Goal: Task Accomplishment & Management: Complete application form

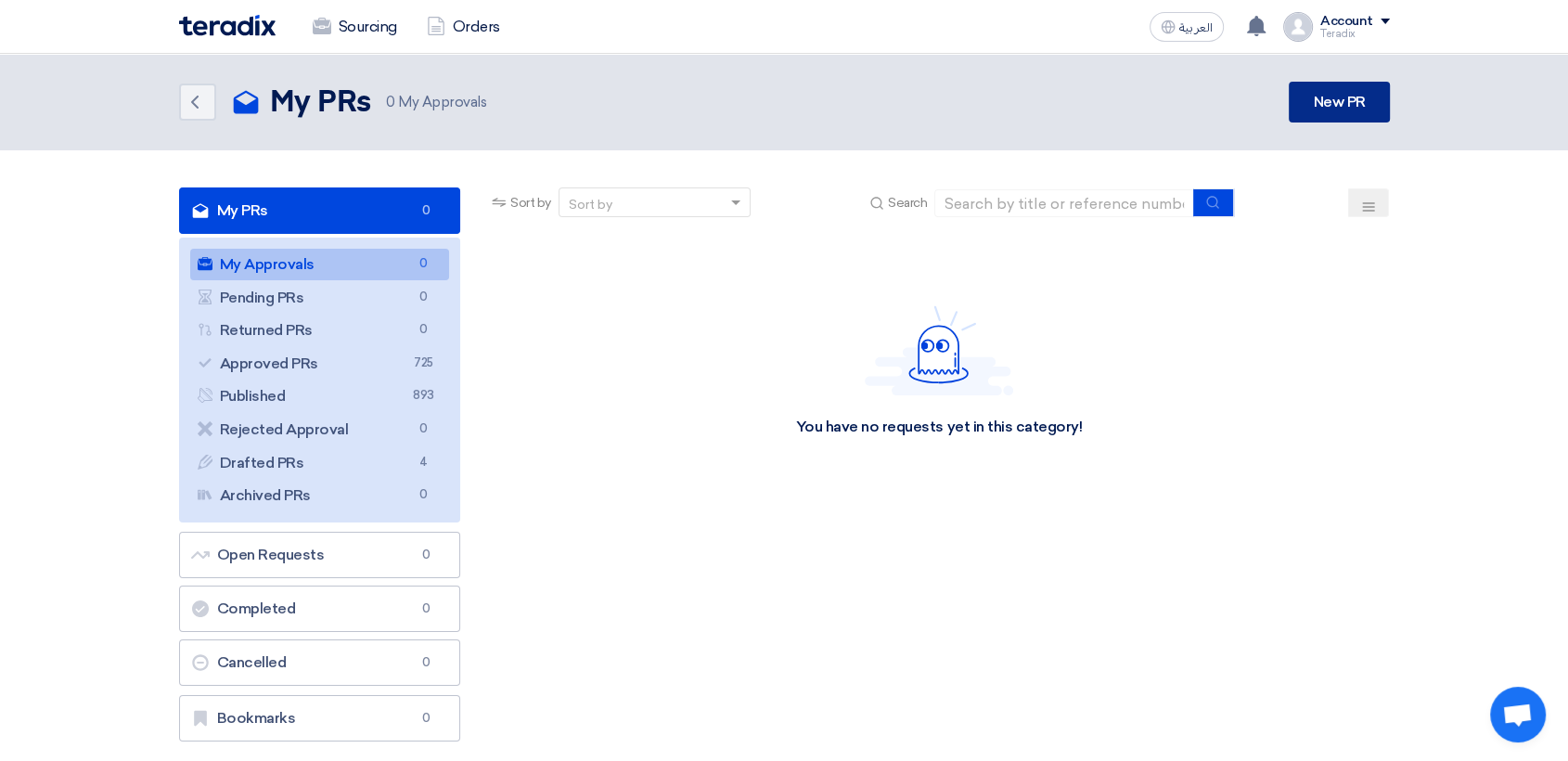
click at [1324, 105] on link "New PR" at bounding box center [1339, 102] width 100 height 41
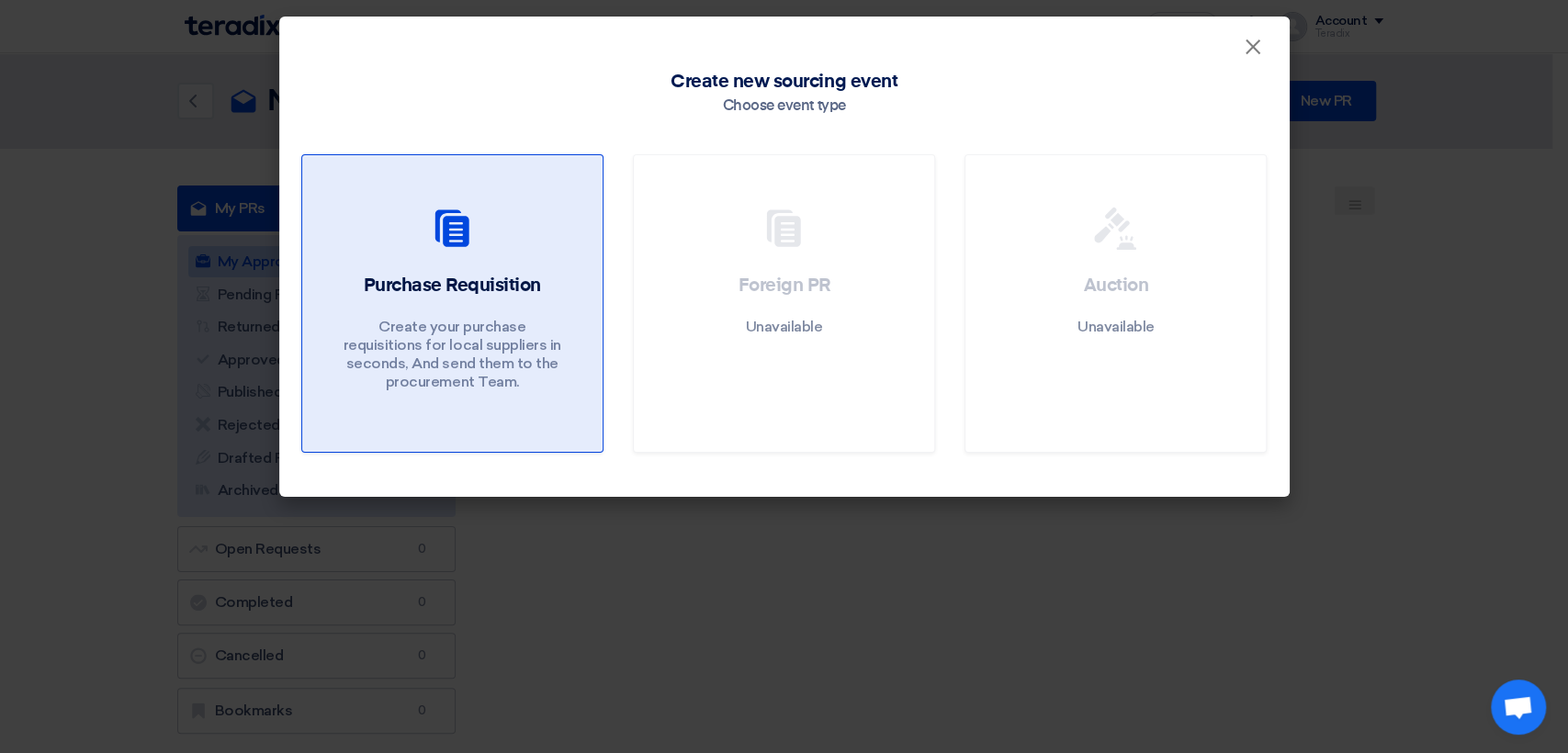
click at [462, 289] on h2 "Purchase Requisition" at bounding box center [451, 285] width 178 height 26
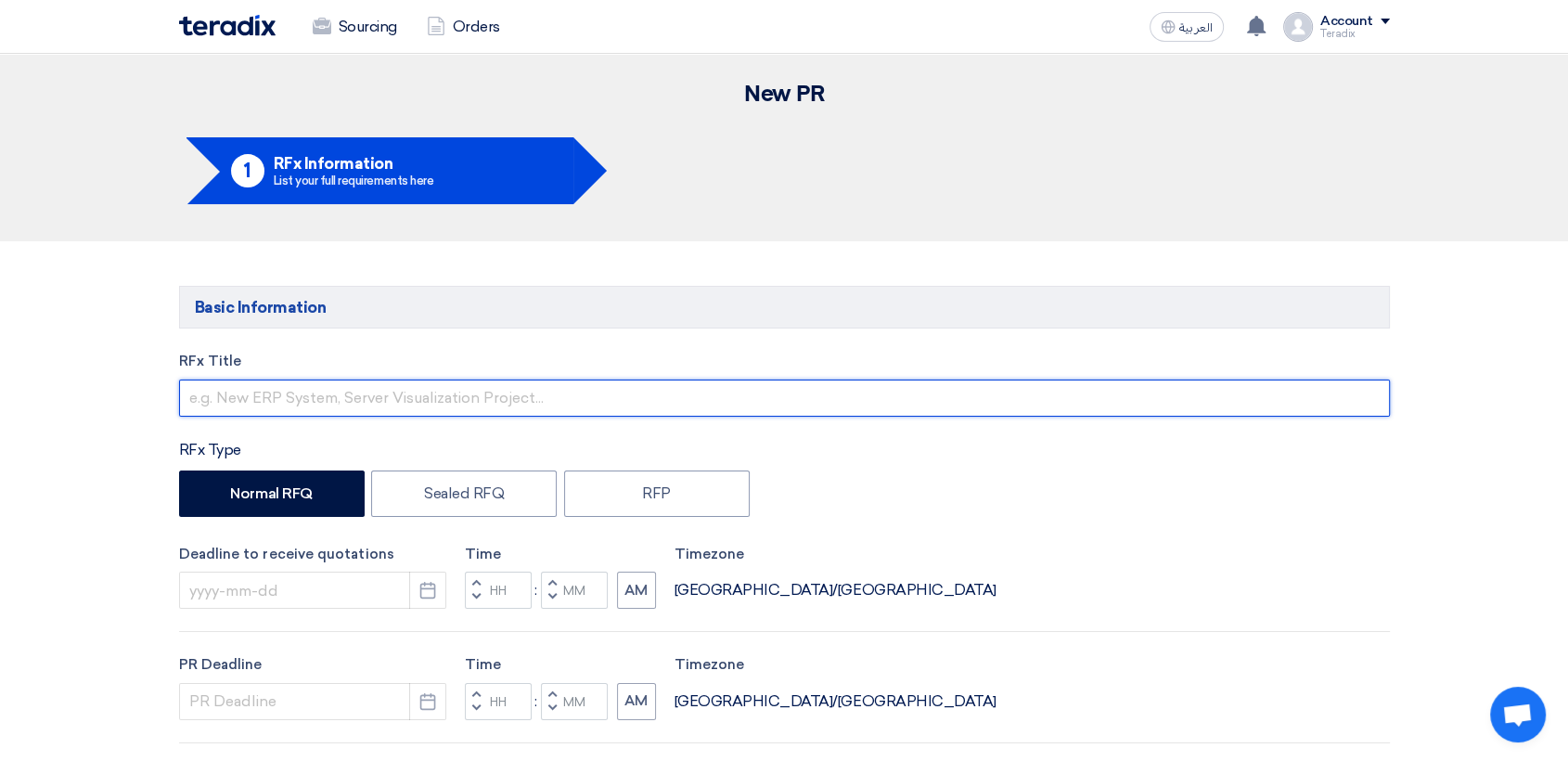
click at [410, 401] on input "text" at bounding box center [785, 397] width 1211 height 37
paste input "2584 (Computer Items)"
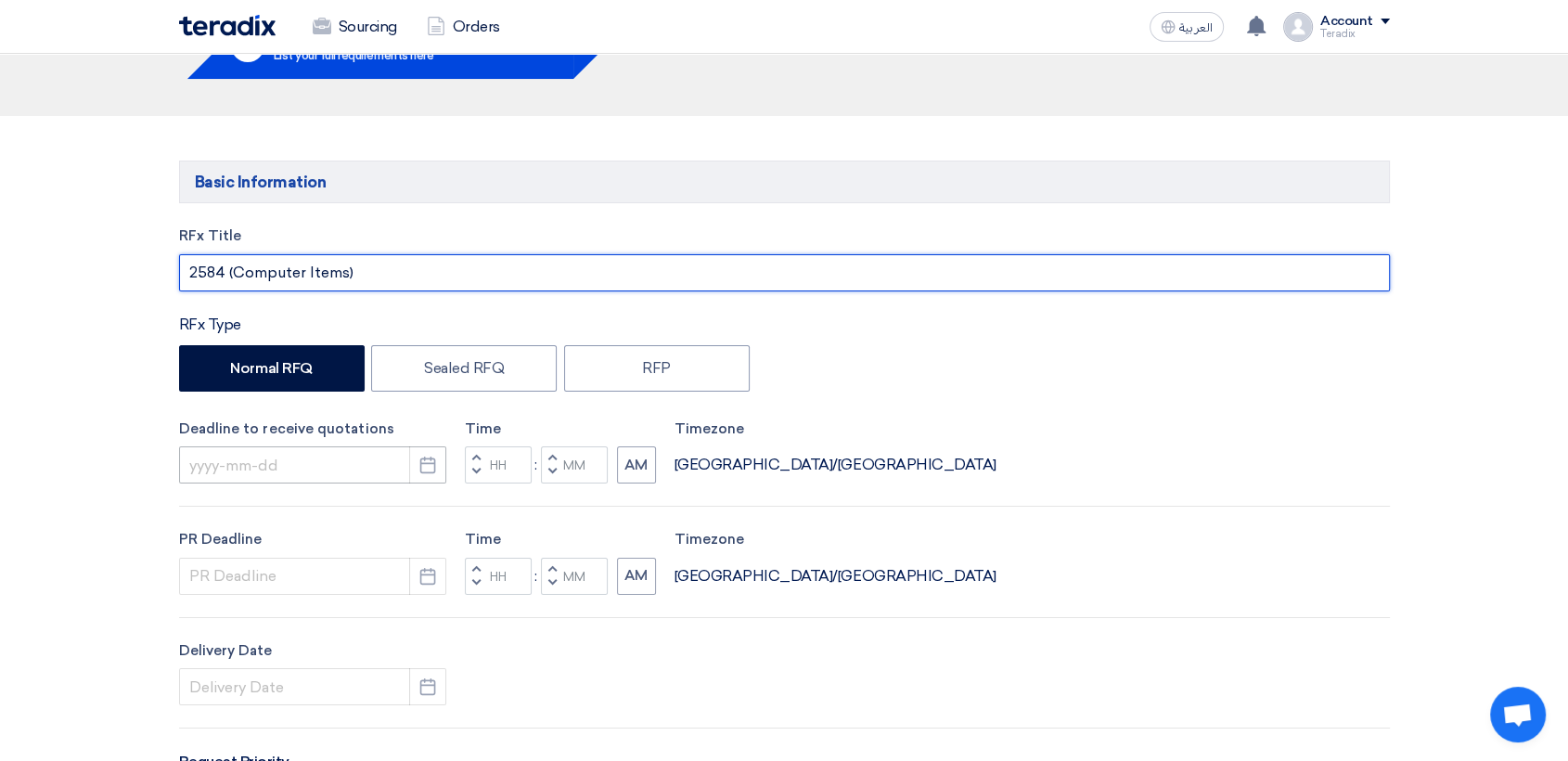
scroll to position [206, 0]
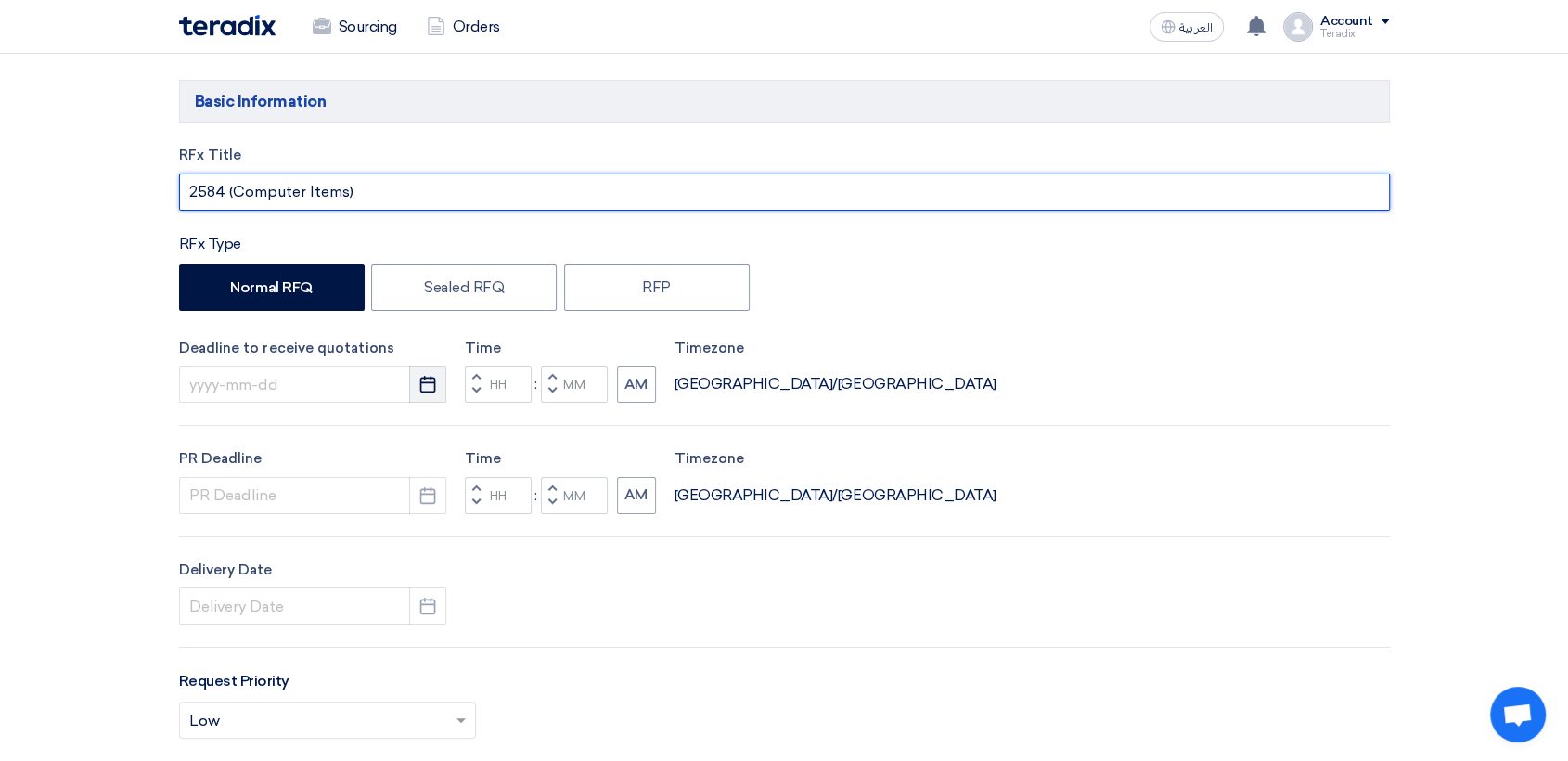
type input "2584 (Computer Items)"
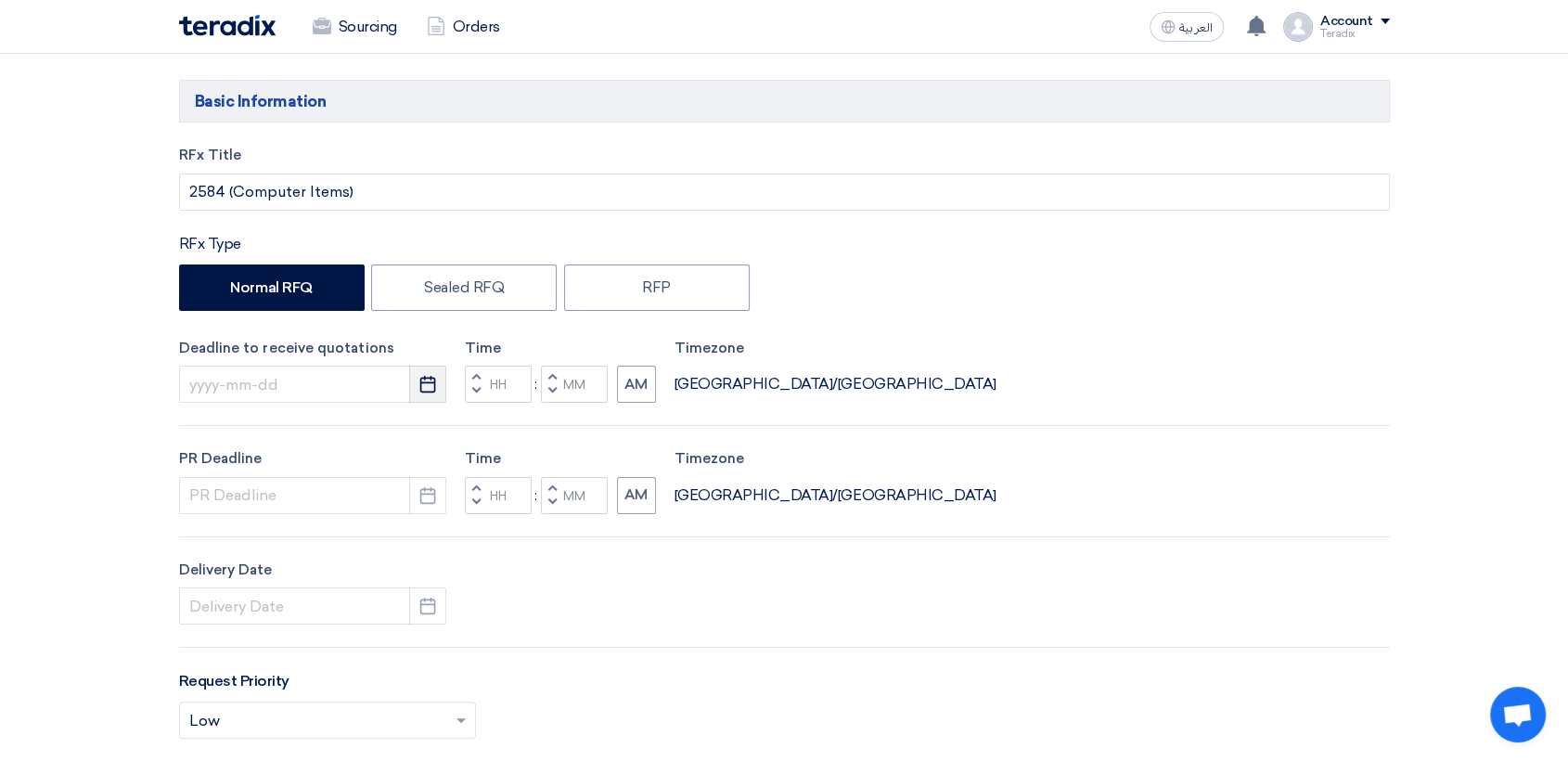
click at [414, 385] on button "Pick a date" at bounding box center [427, 384] width 37 height 37
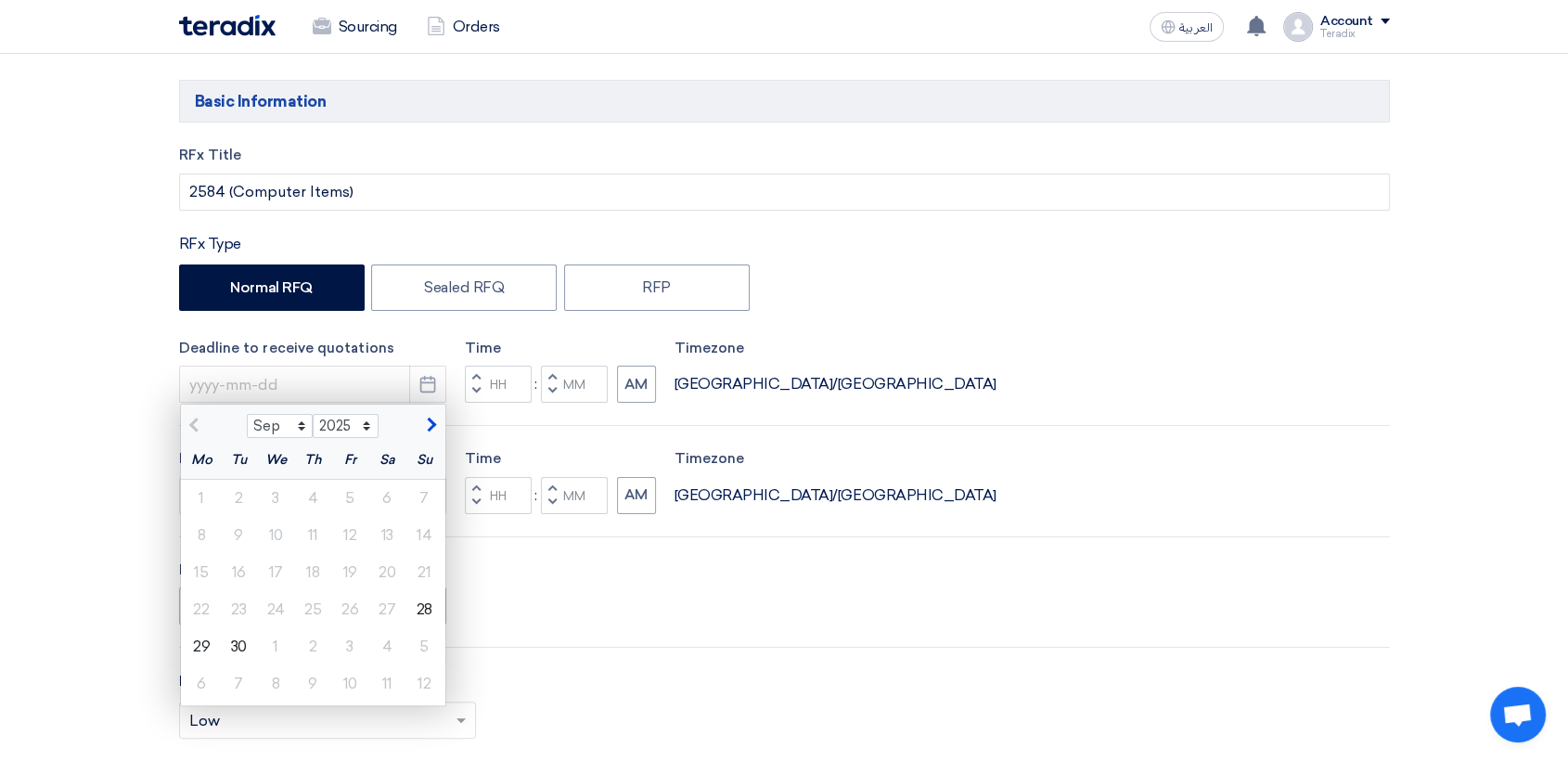
drag, startPoint x: 231, startPoint y: 642, endPoint x: 295, endPoint y: 610, distance: 71.6
click at [230, 640] on div "30" at bounding box center [238, 647] width 37 height 37
type input "[DATE]"
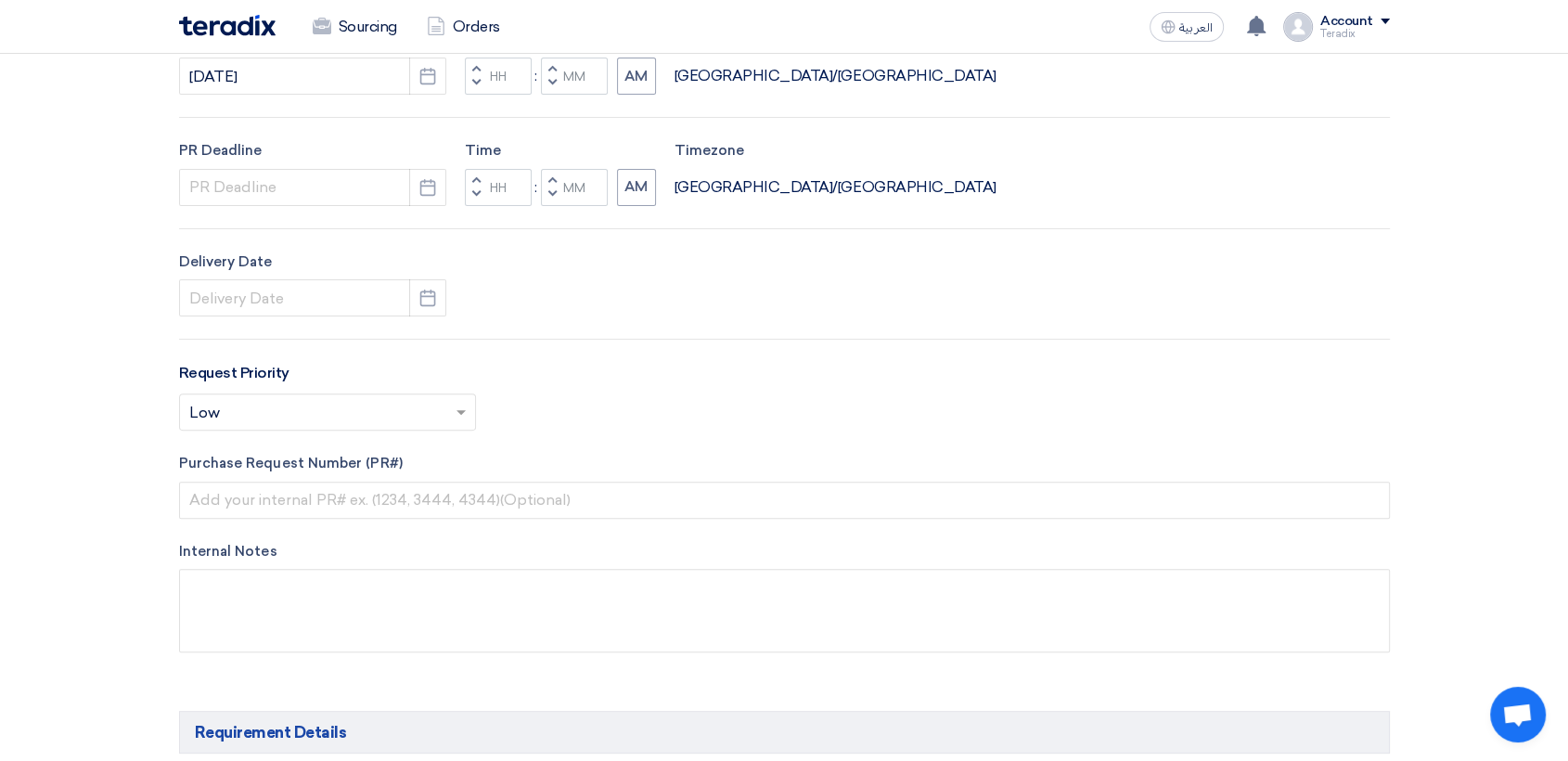
scroll to position [515, 0]
click at [432, 178] on icon "Pick a date" at bounding box center [427, 186] width 18 height 18
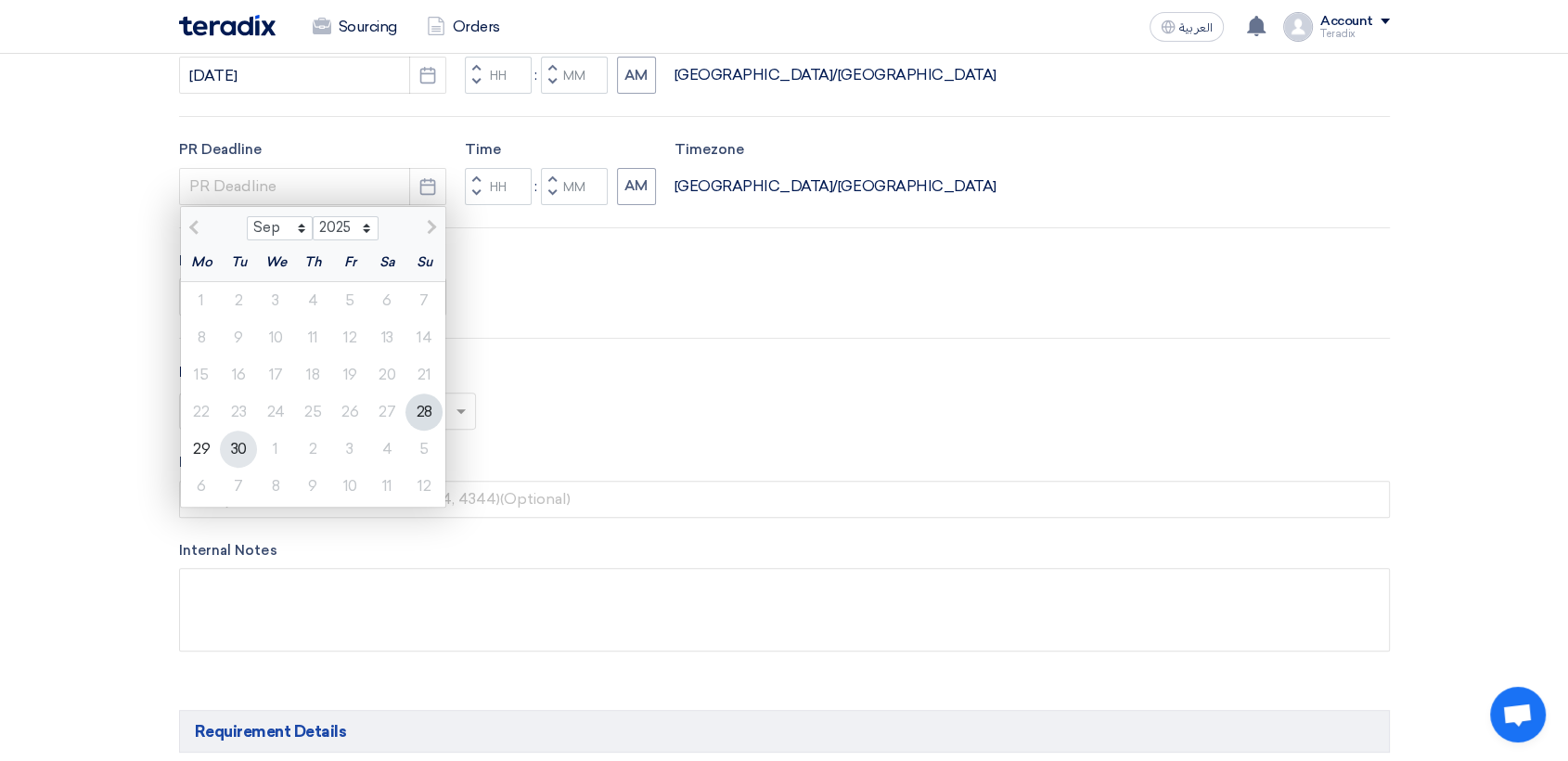
click at [238, 451] on div "30" at bounding box center [238, 449] width 37 height 37
type input "[DATE]"
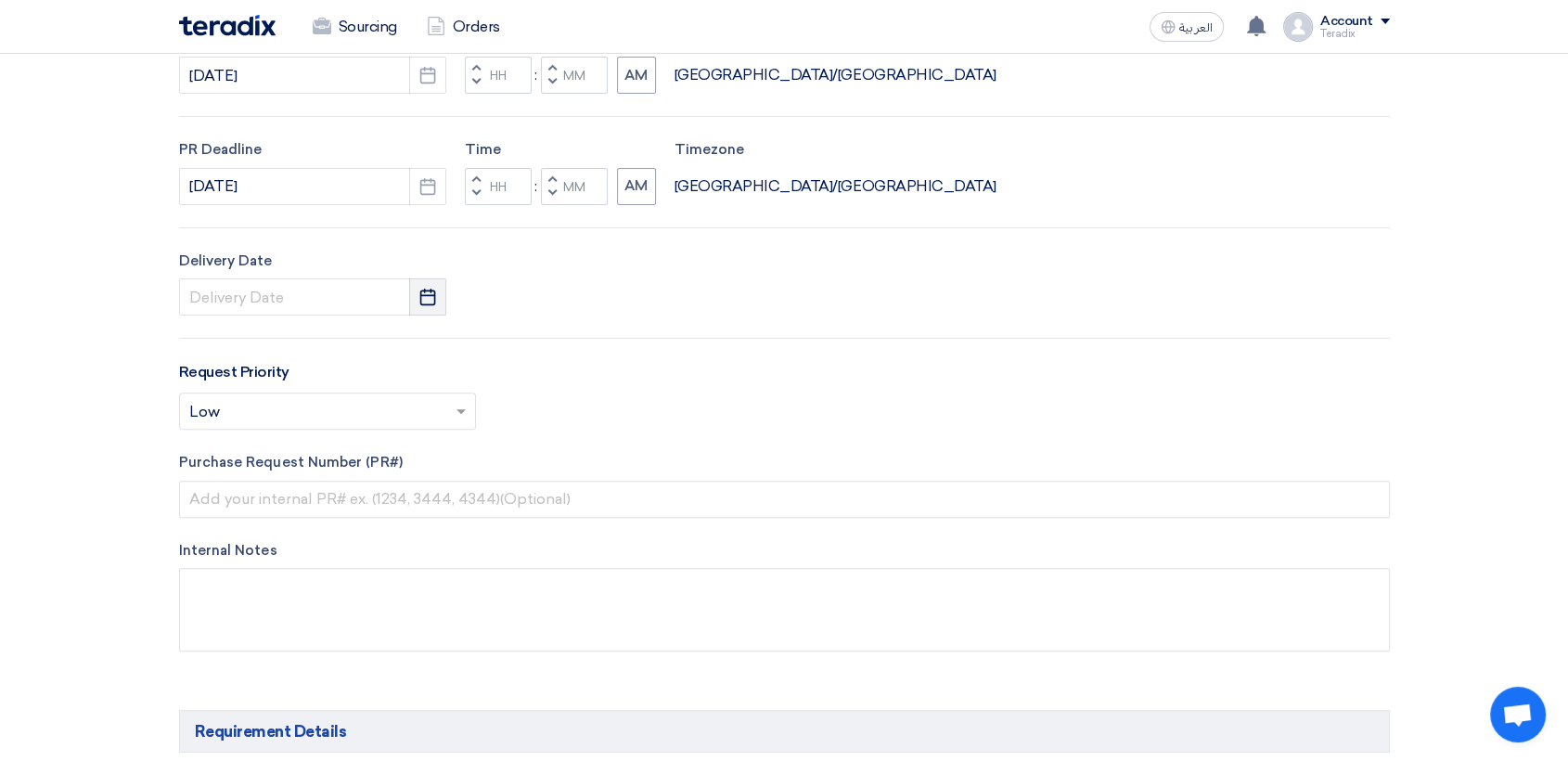
click at [416, 293] on button "Pick a date" at bounding box center [427, 297] width 37 height 37
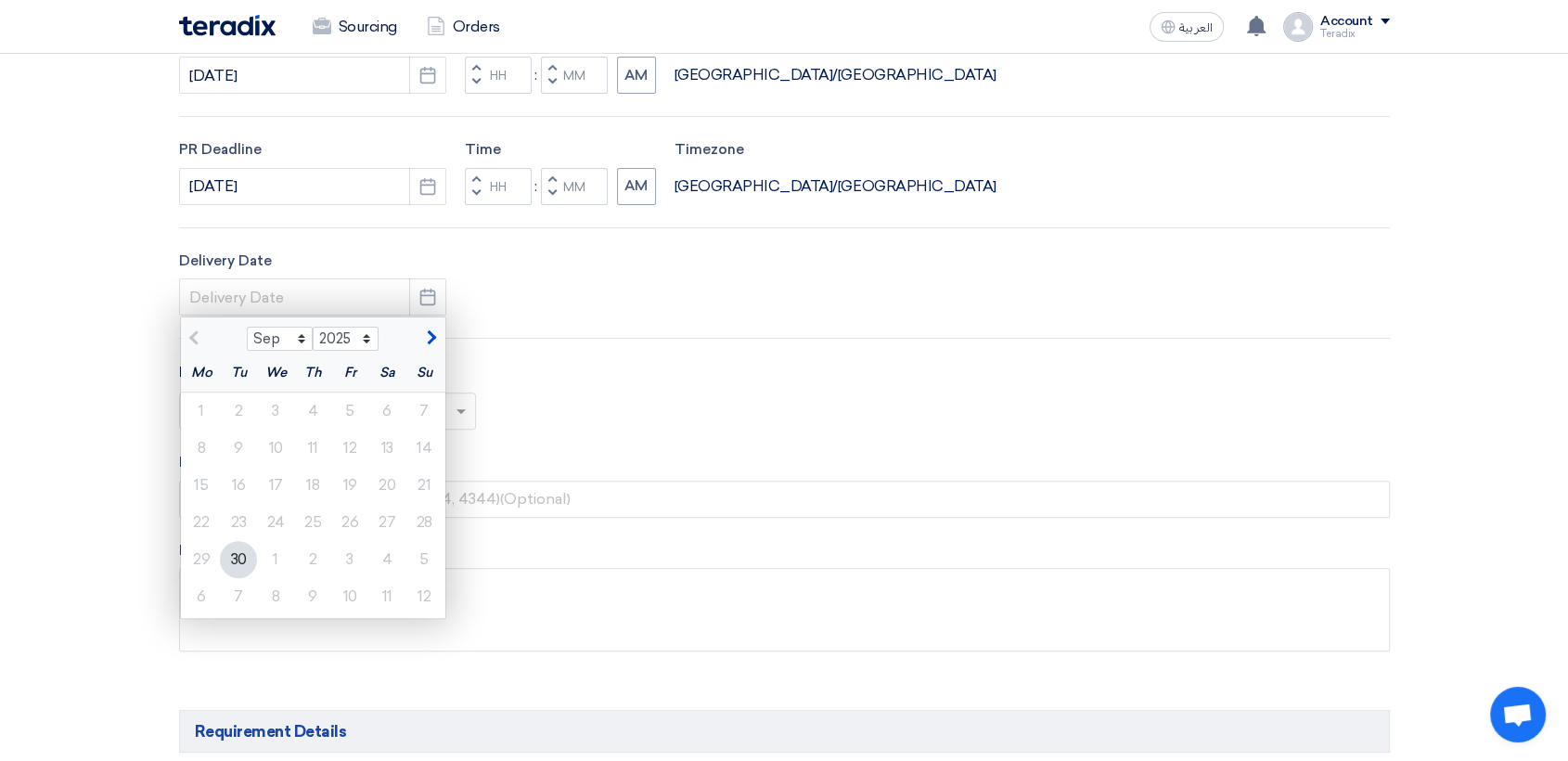
drag, startPoint x: 239, startPoint y: 552, endPoint x: 473, endPoint y: 420, distance: 268.7
click at [239, 551] on div "30" at bounding box center [238, 559] width 37 height 37
type input "[DATE]"
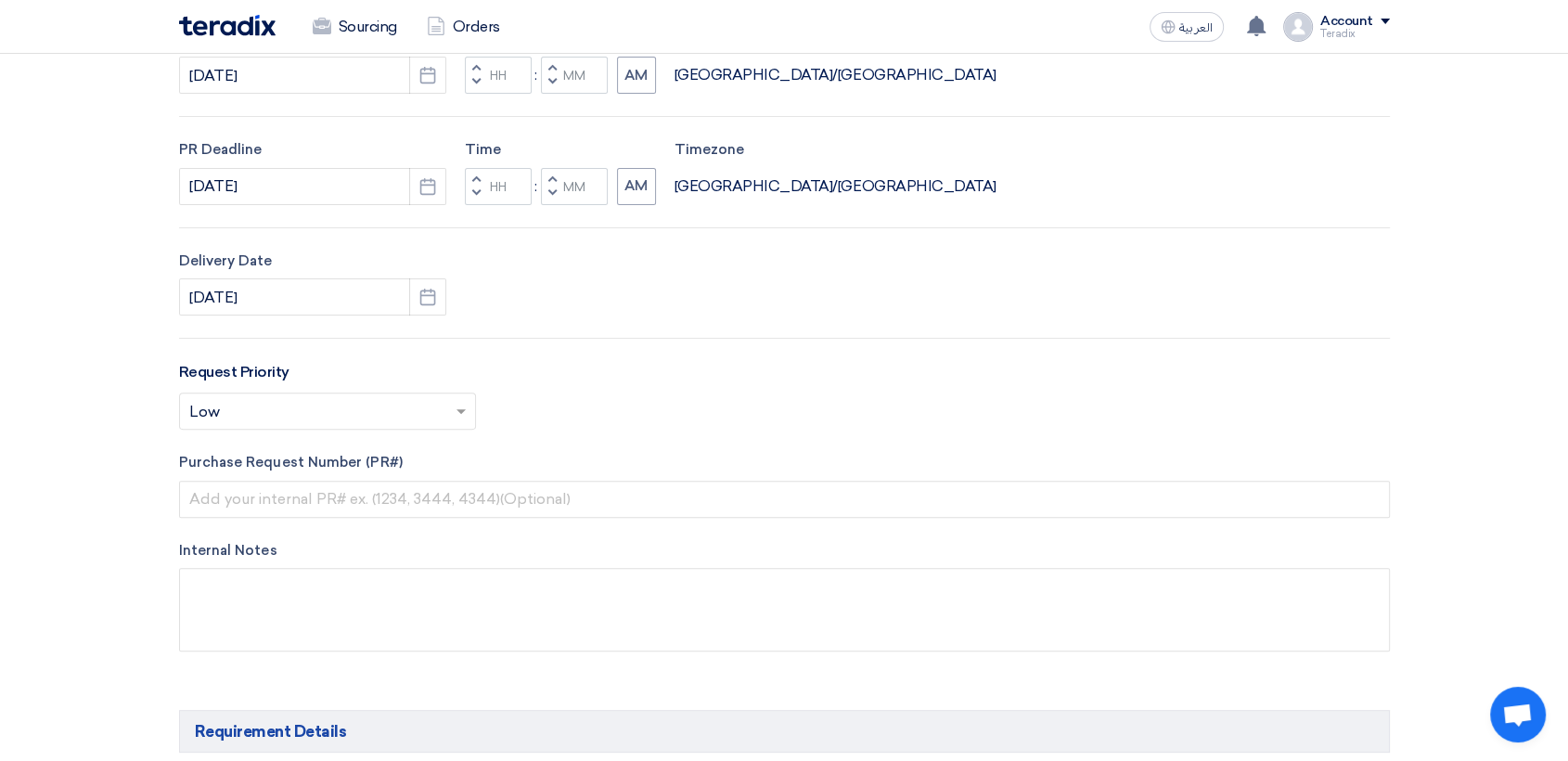
click at [548, 83] on span "button" at bounding box center [551, 82] width 7 height 12
type input "11"
type input "59"
click at [548, 190] on span "button" at bounding box center [551, 193] width 7 height 12
type input "11"
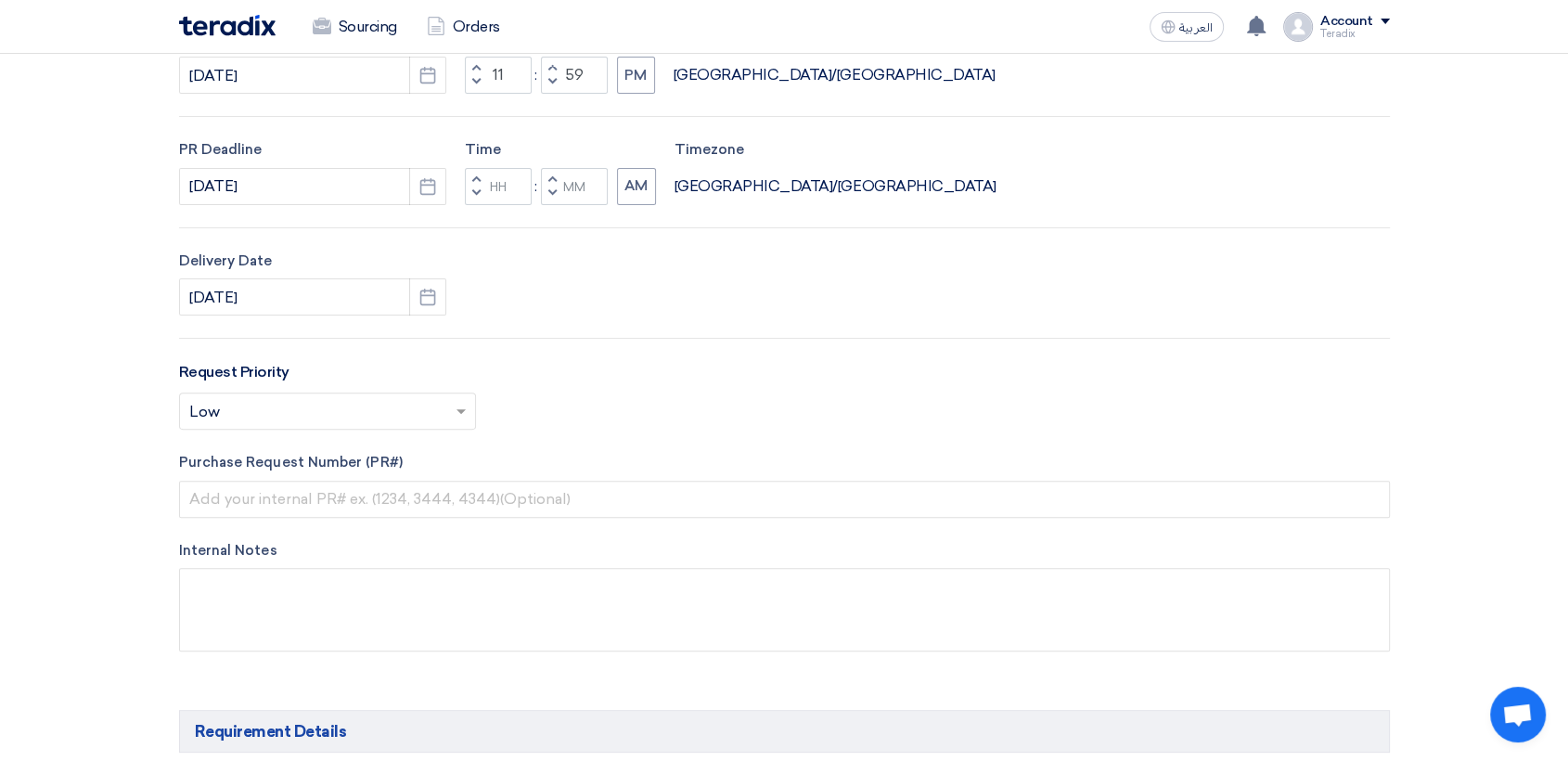
type input "59"
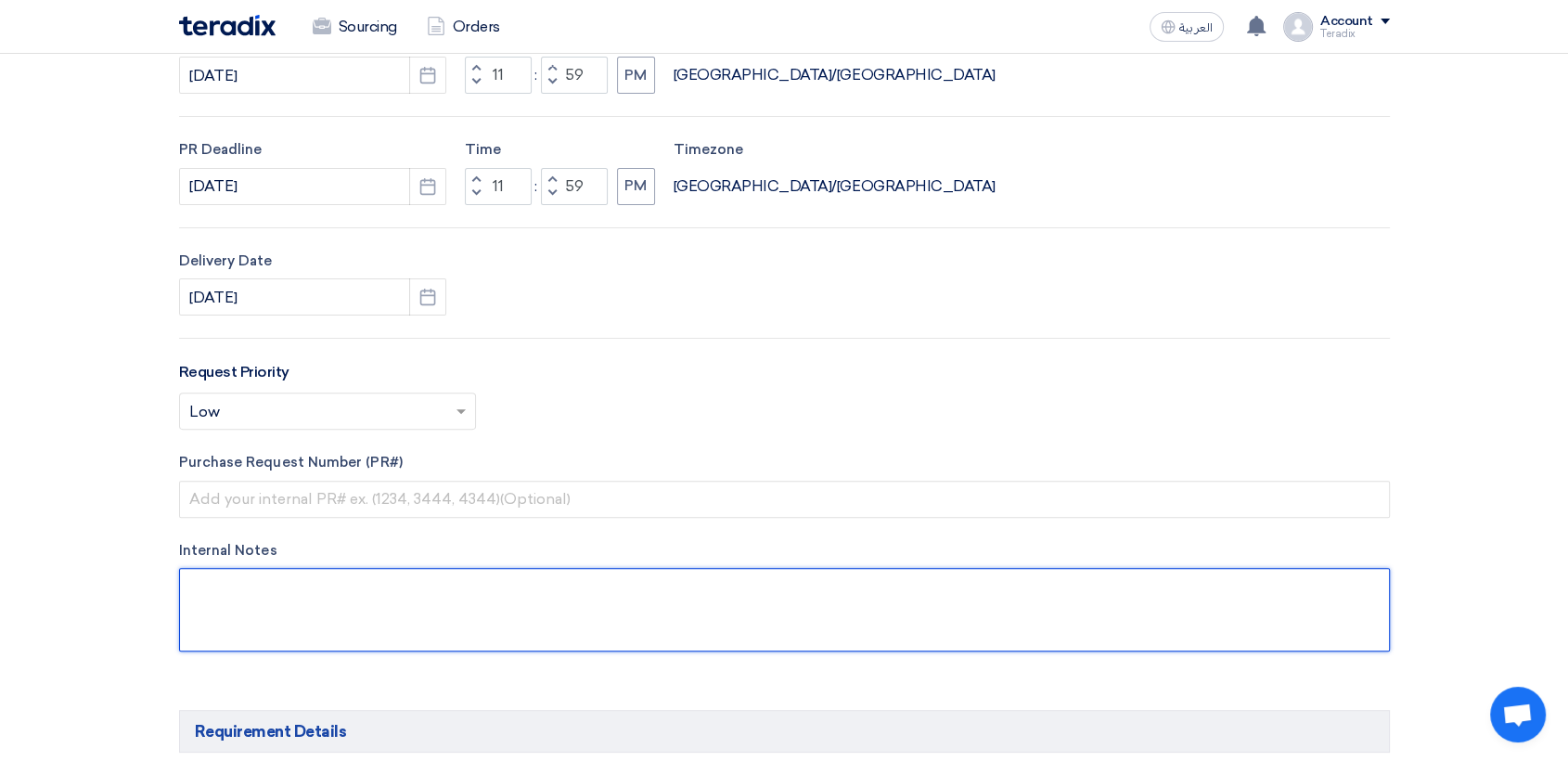
click at [490, 611] on textarea at bounding box center [785, 609] width 1211 height 83
paste textarea "ALAADAHAR"
drag, startPoint x: 784, startPoint y: 637, endPoint x: 756, endPoint y: 609, distance: 39.6
click at [785, 635] on textarea at bounding box center [785, 609] width 1211 height 83
paste textarea "[EMAIL_ADDRESS][DOMAIN_NAME]"
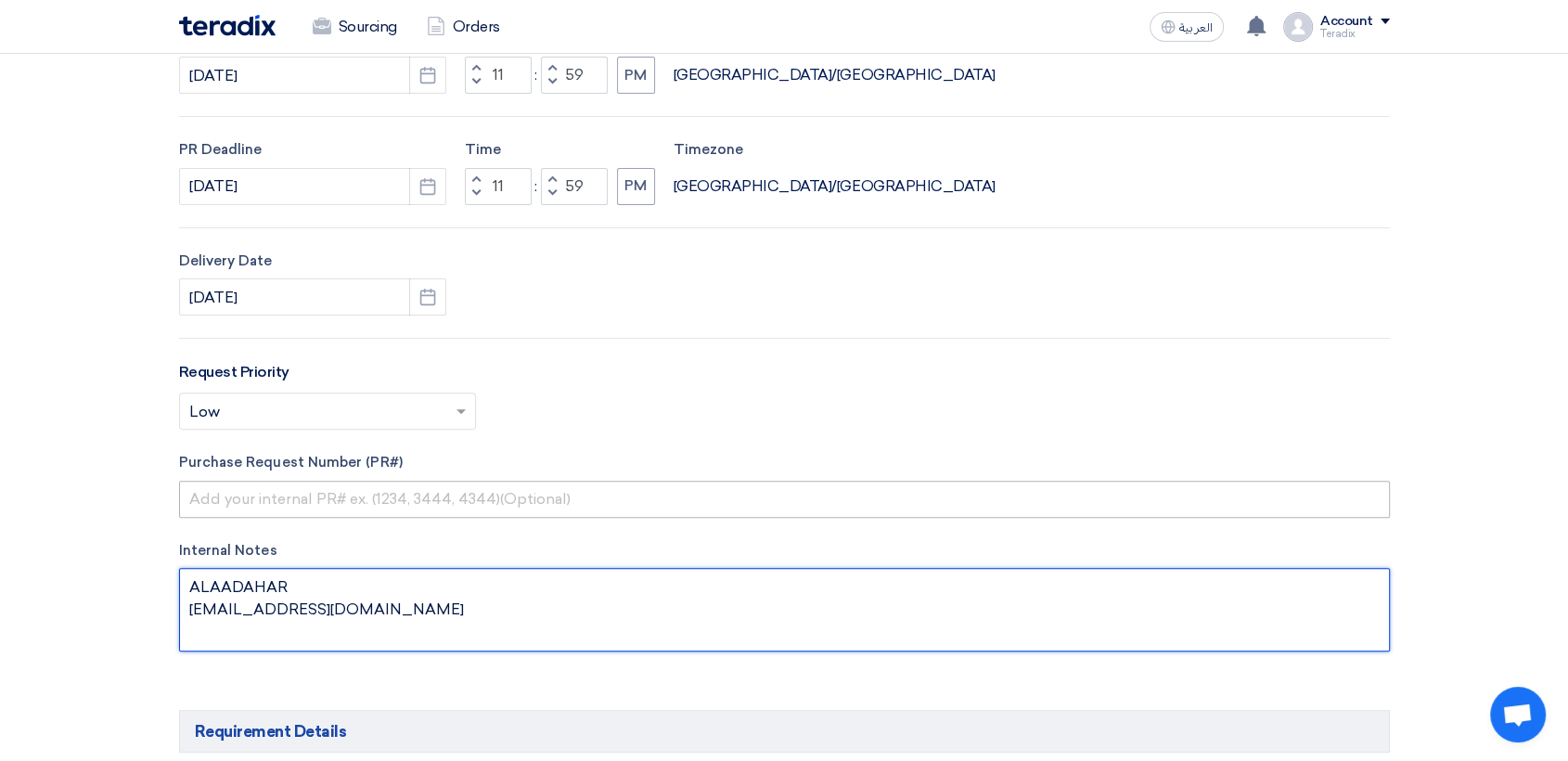
paste textarea "y Saudi Air Navigation Services"
click at [201, 630] on textarea at bounding box center [785, 609] width 1211 height 83
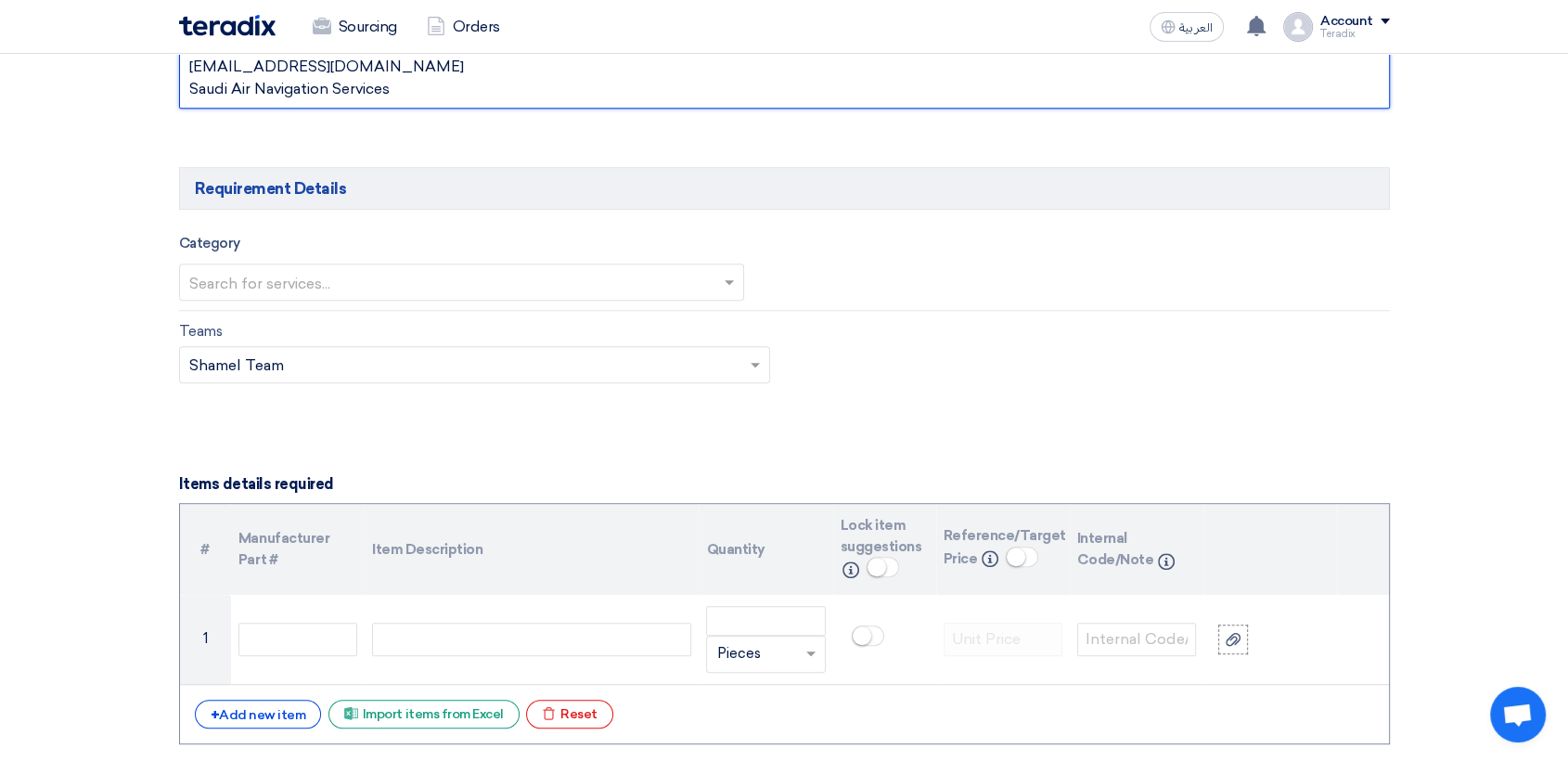
scroll to position [1237, 0]
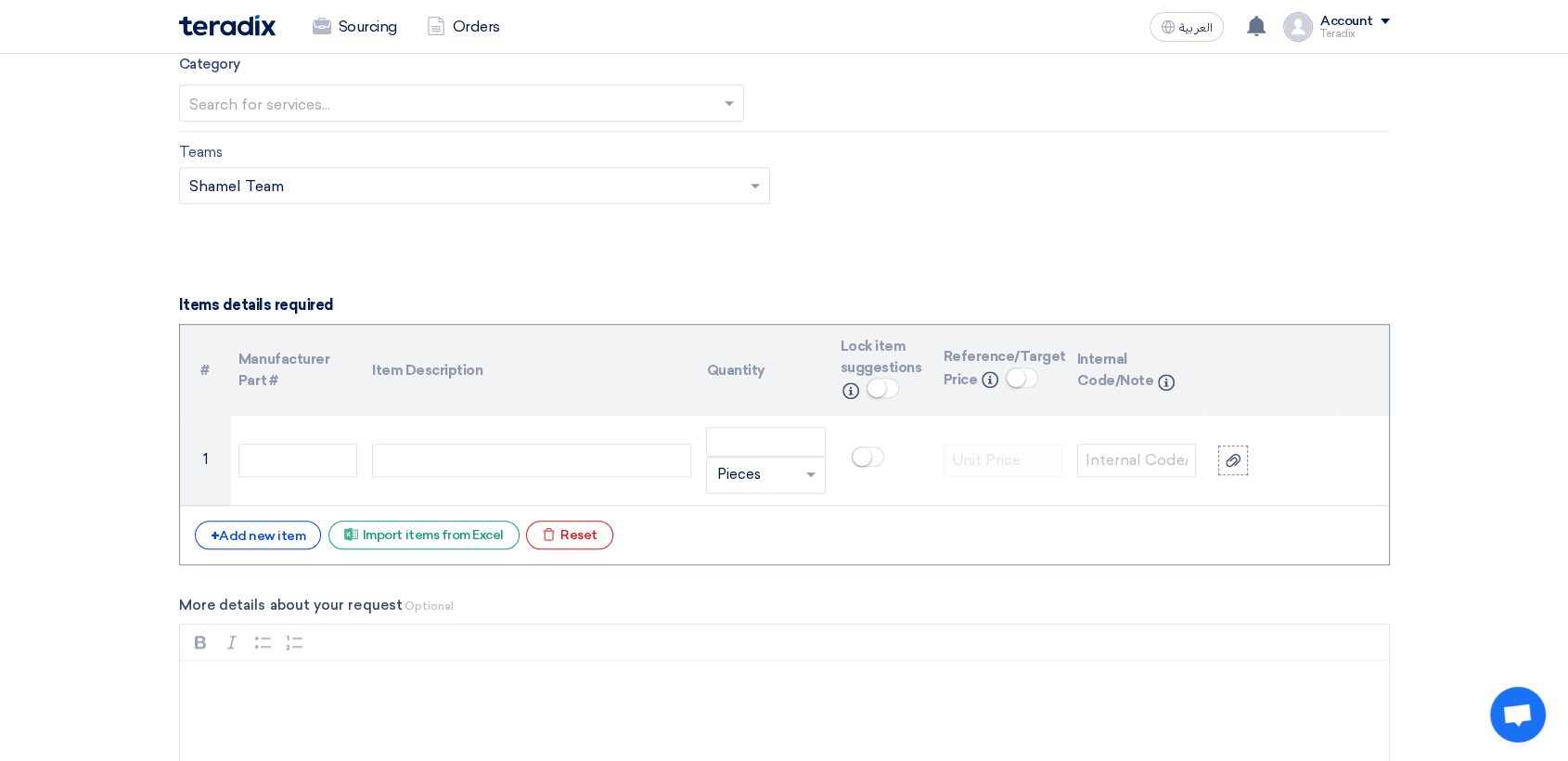
type textarea "ALAADAHAR [EMAIL_ADDRESS][DOMAIN_NAME] Saudi Air Navigation Services"
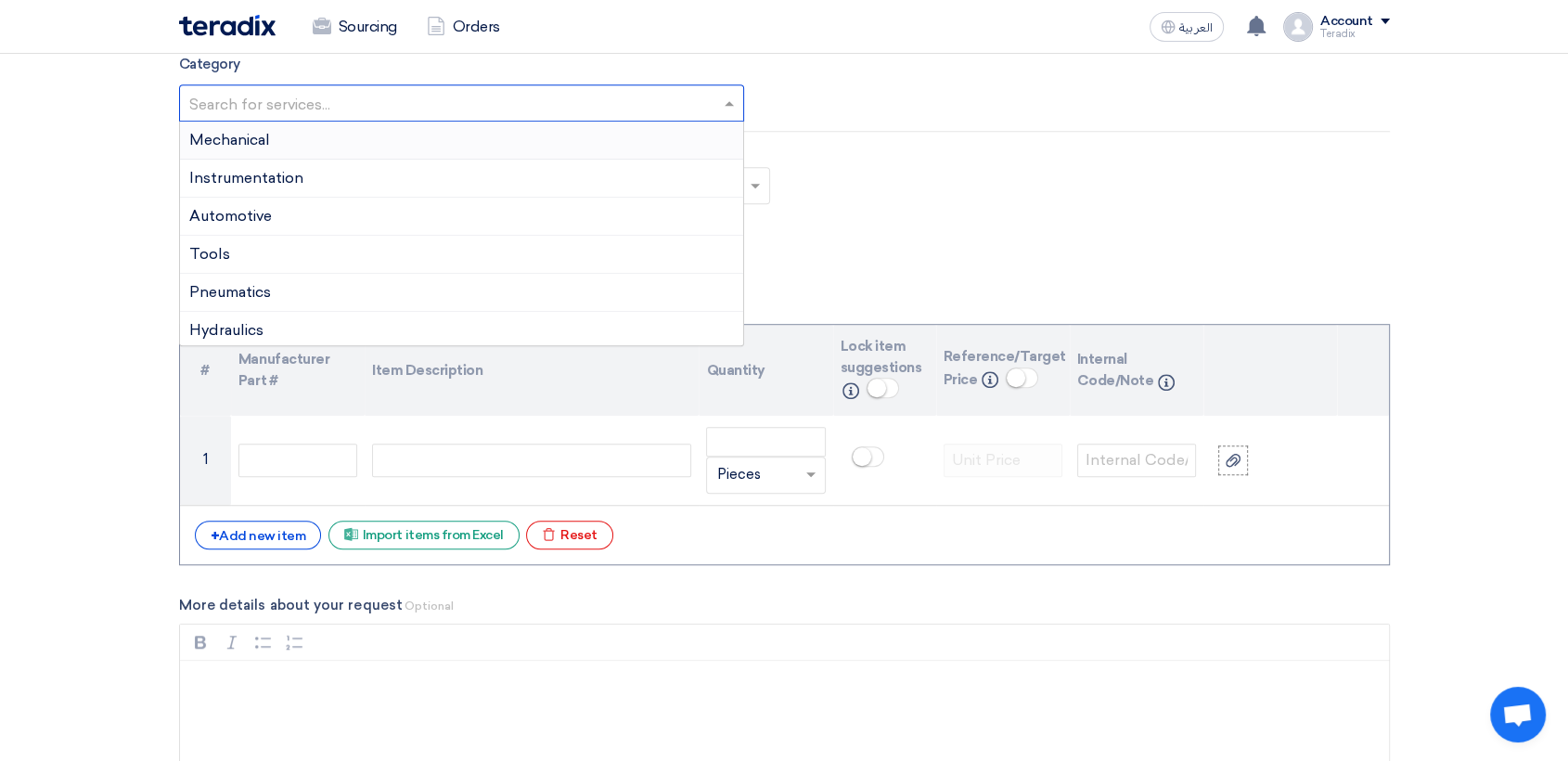
click at [436, 90] on input "text" at bounding box center [452, 105] width 527 height 31
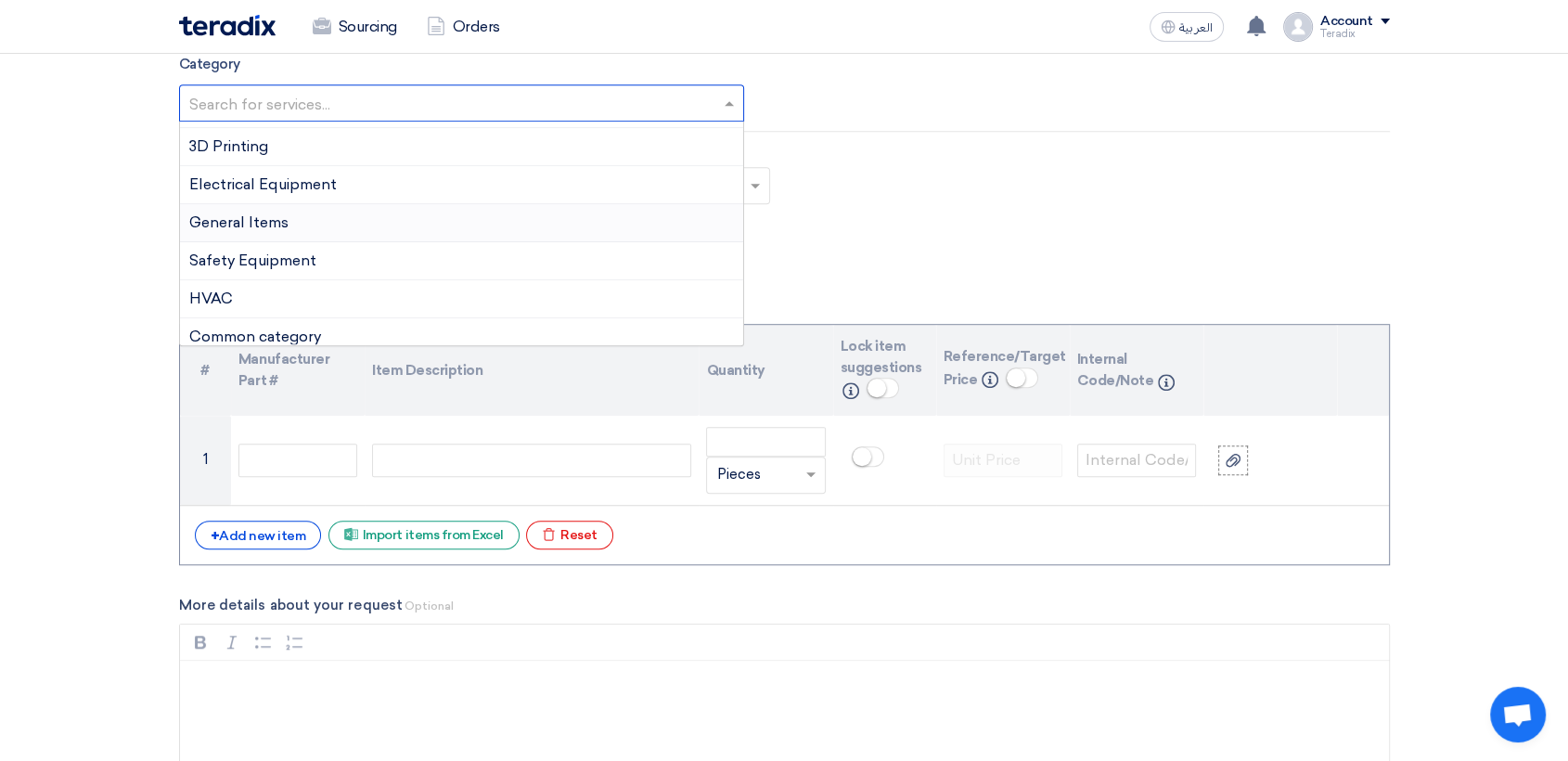
click at [327, 233] on div "General Items" at bounding box center [463, 224] width 564 height 38
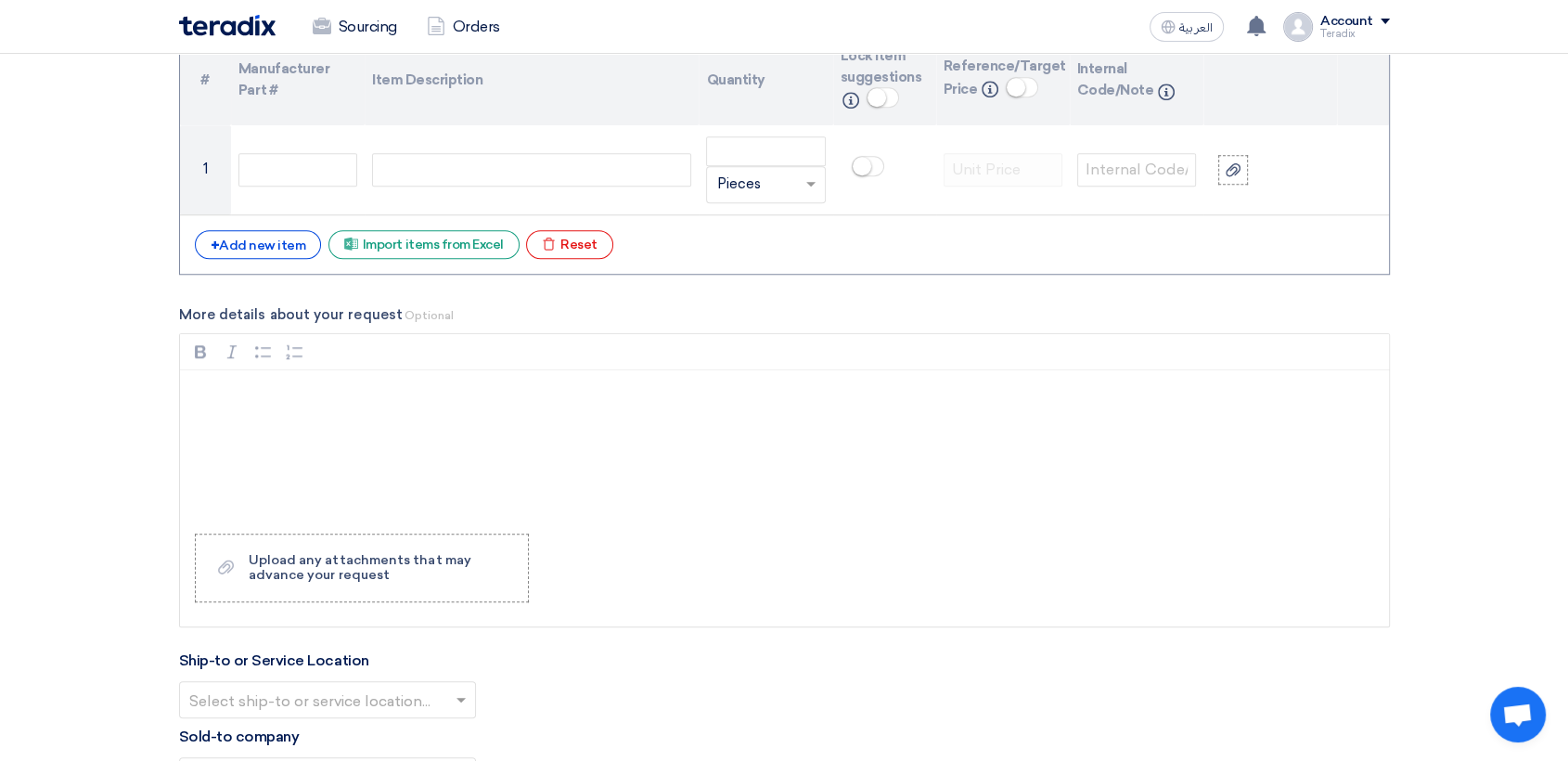
scroll to position [1546, 0]
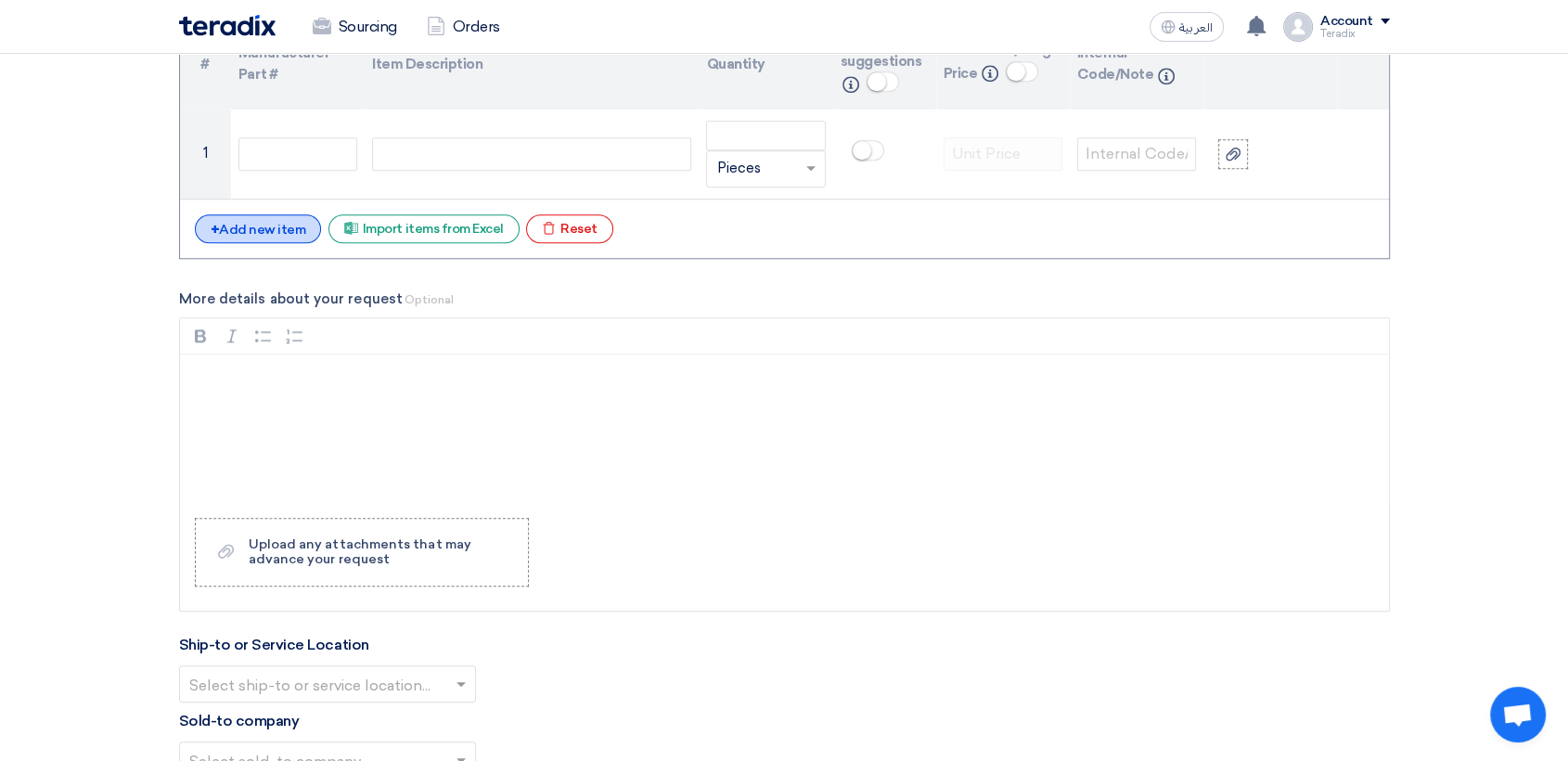
click at [252, 217] on div "+ Add new item" at bounding box center [258, 228] width 127 height 29
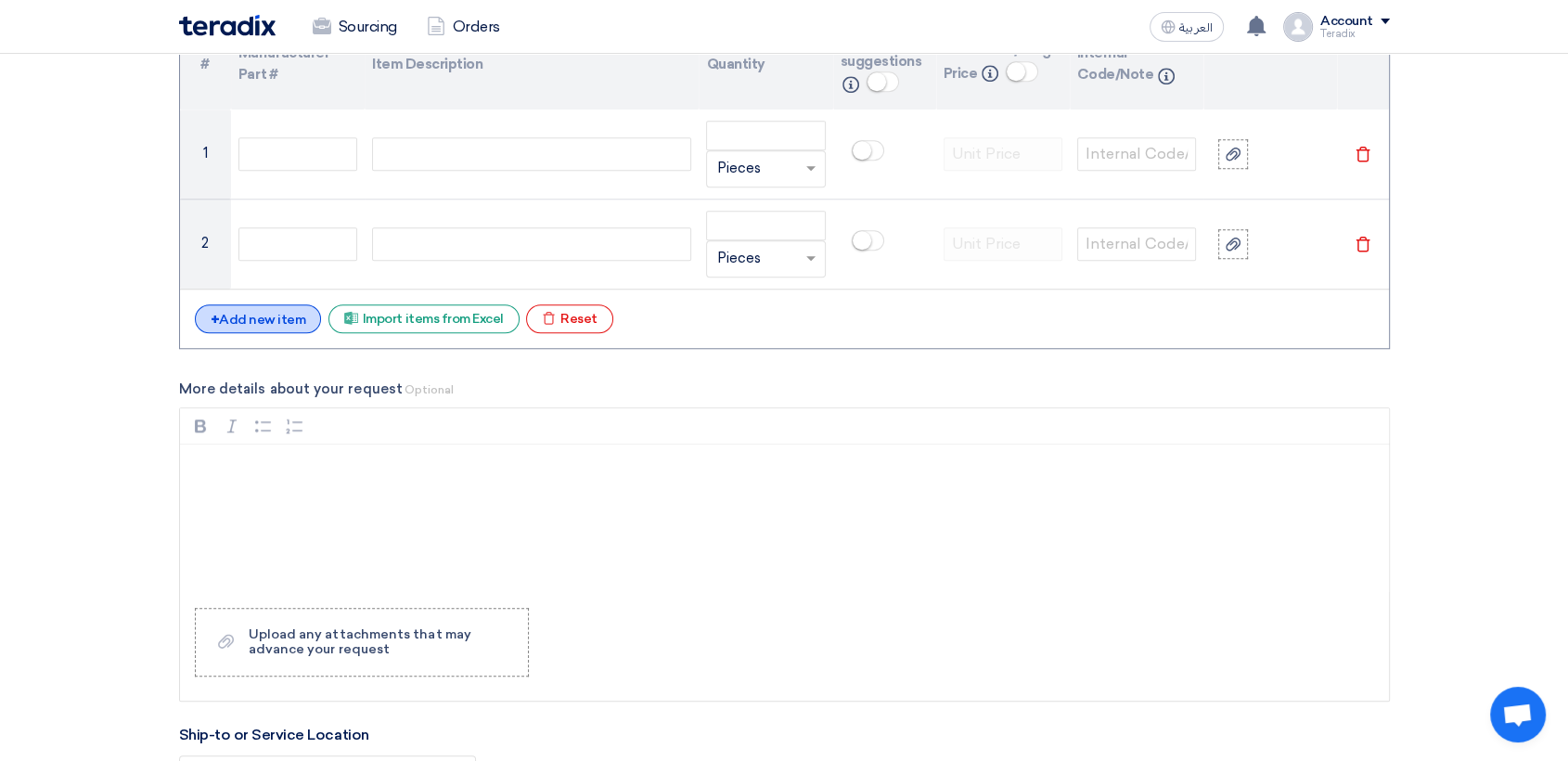
click at [284, 304] on div "+ Add new item" at bounding box center [258, 319] width 127 height 29
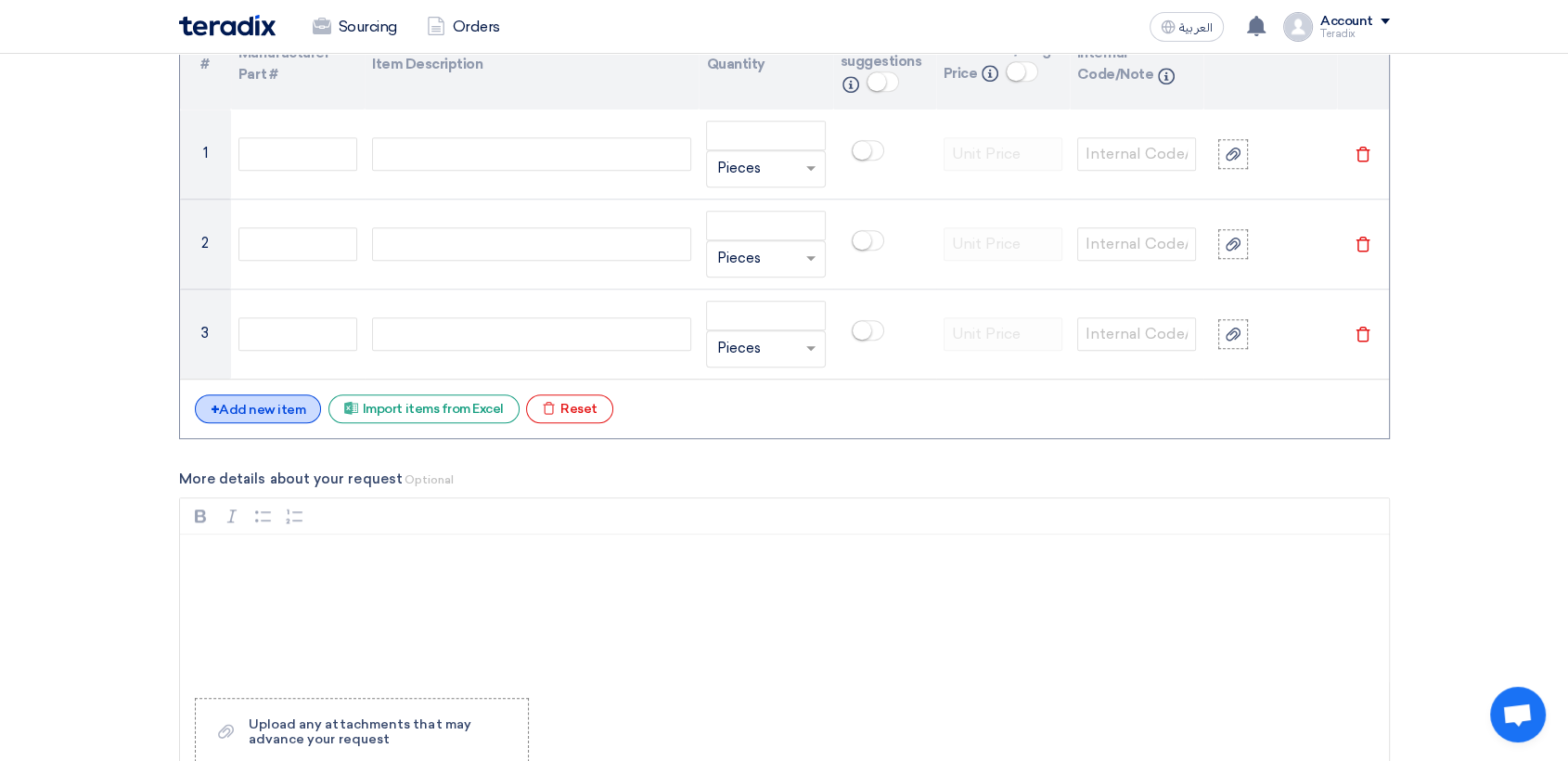
click at [271, 395] on div "+ Add new item" at bounding box center [258, 409] width 127 height 29
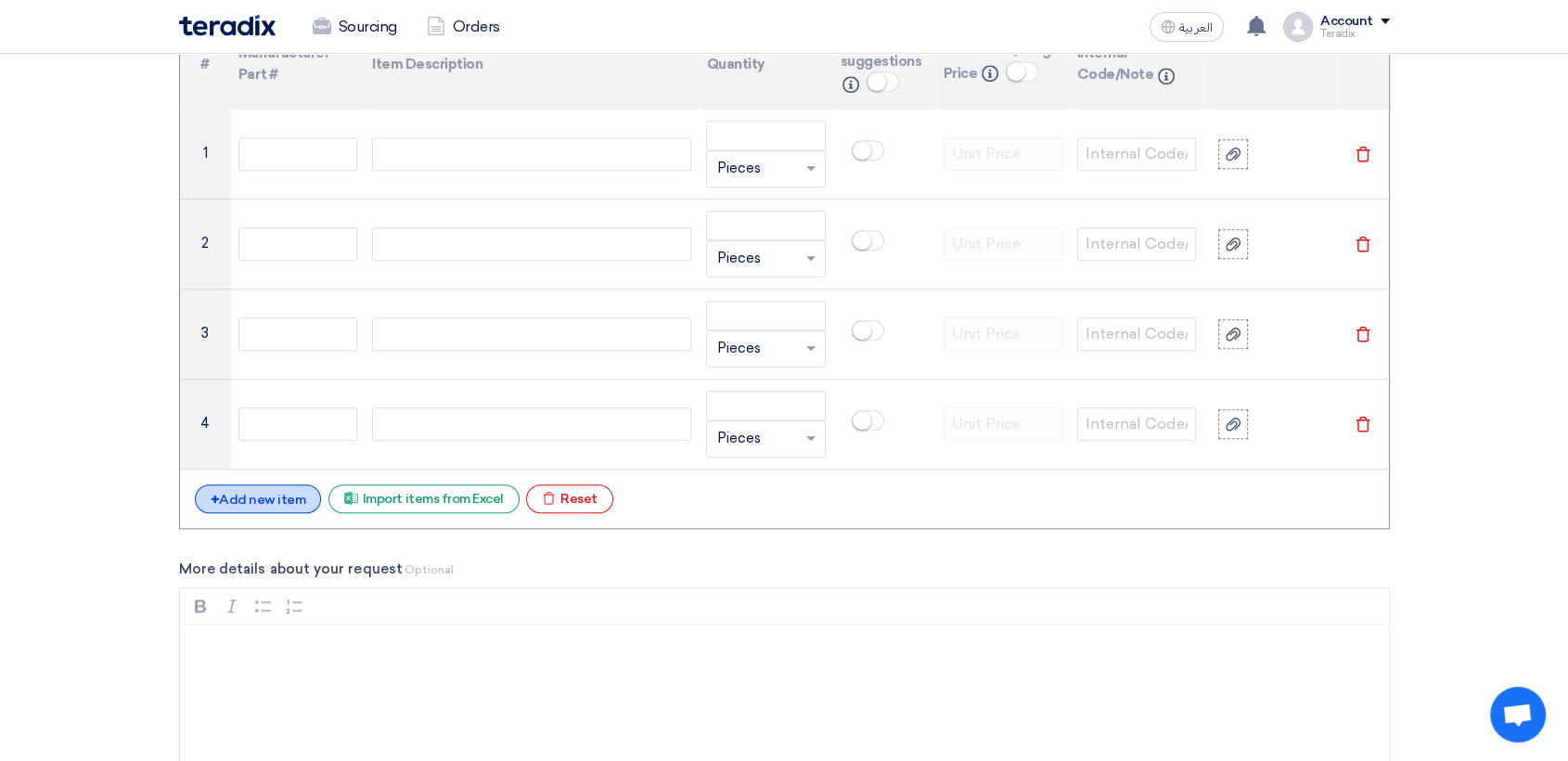
click at [262, 493] on div "+ Add new item" at bounding box center [258, 499] width 127 height 29
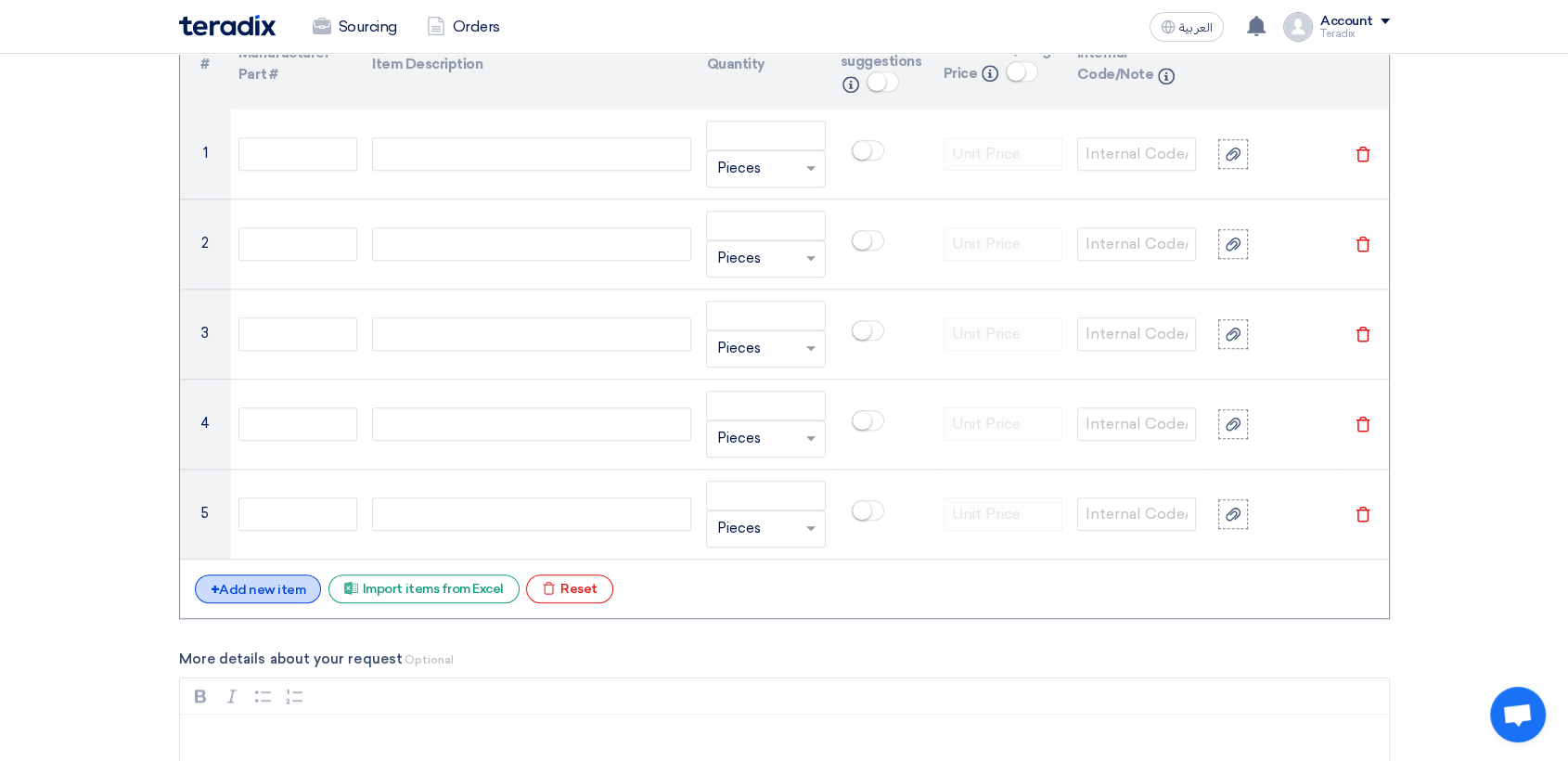
click at [264, 587] on div "+ Add new item" at bounding box center [258, 589] width 127 height 29
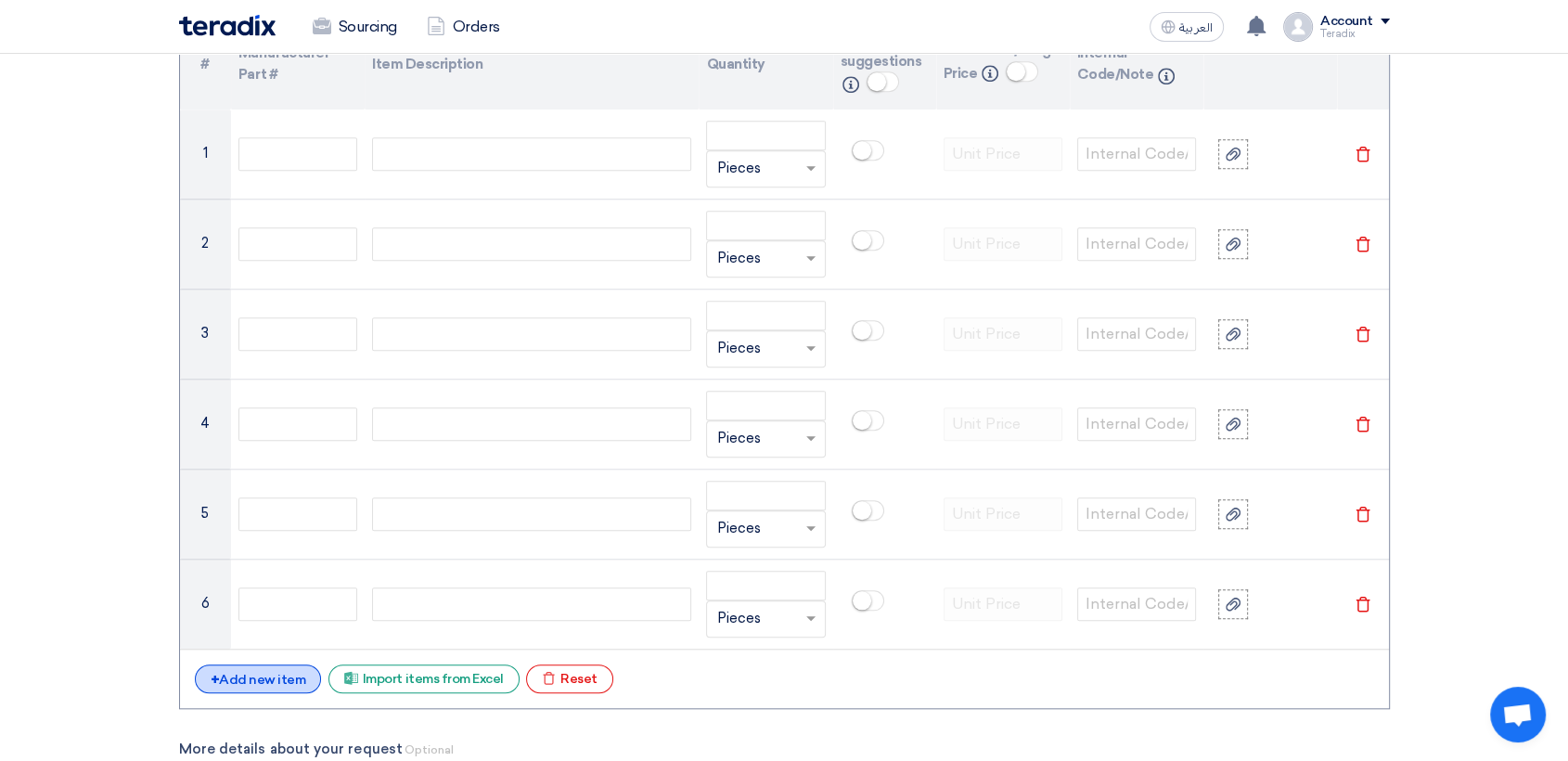
click at [267, 665] on div "+ Add new item" at bounding box center [258, 678] width 127 height 29
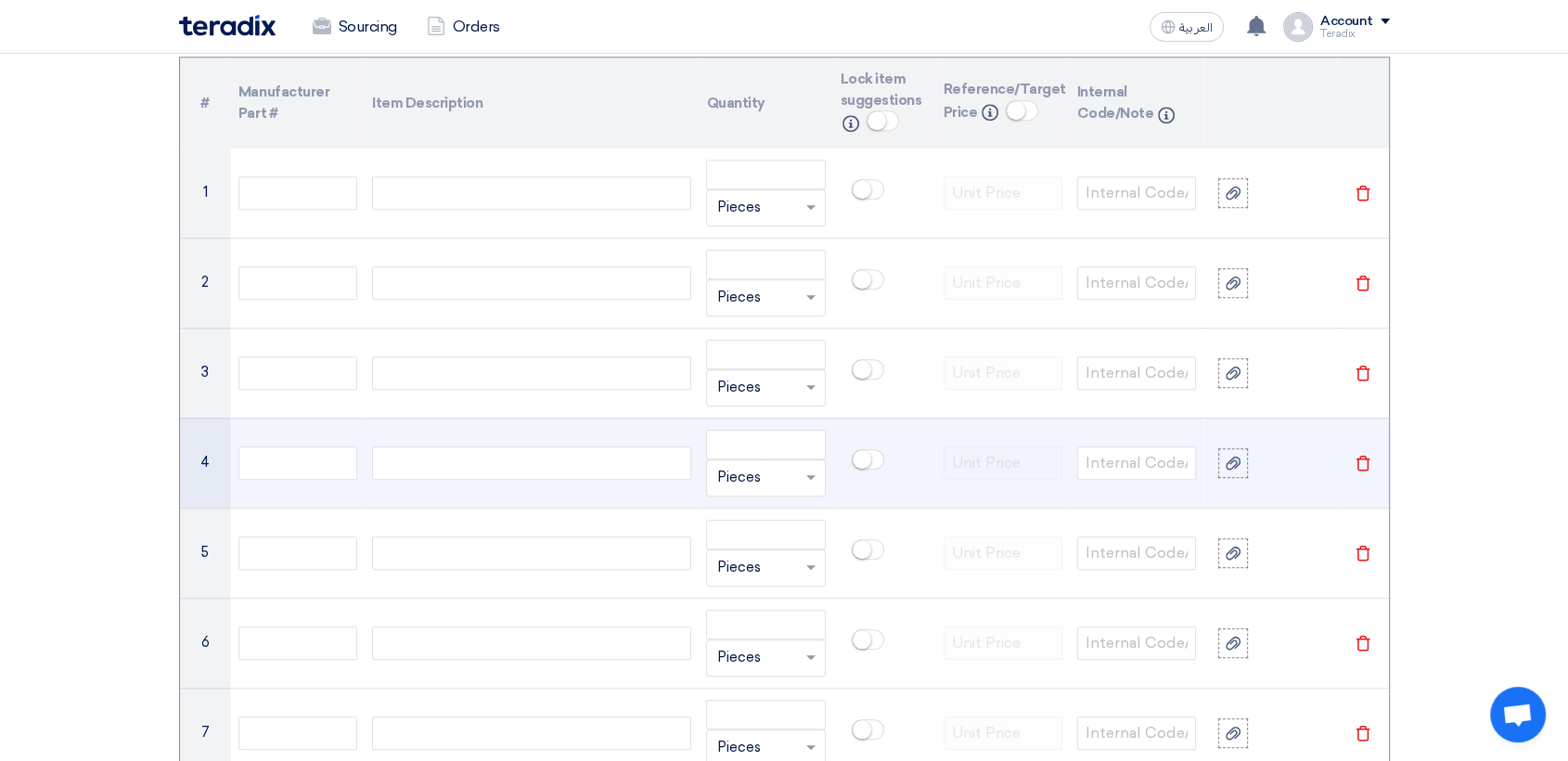
scroll to position [1340, 0]
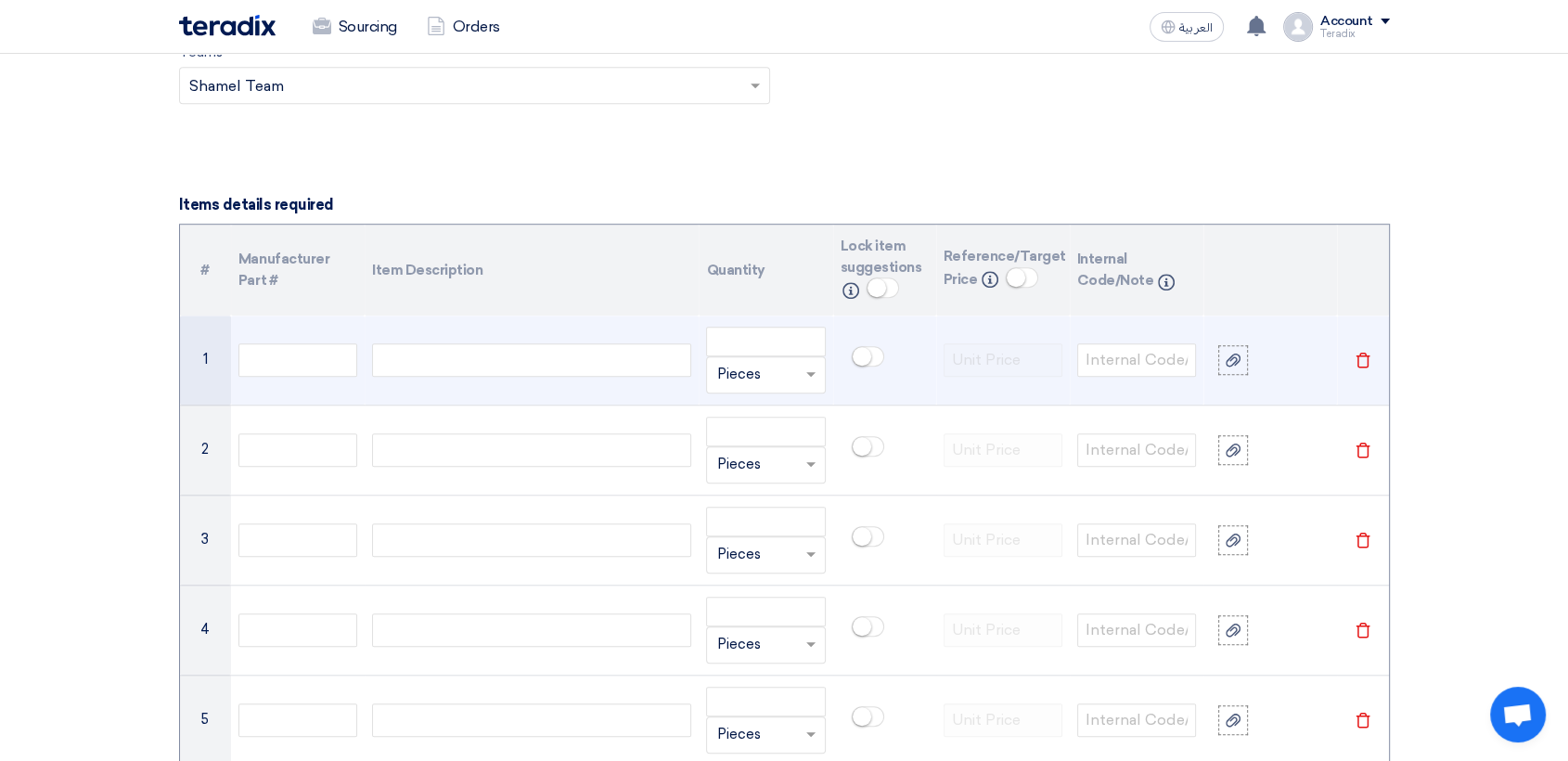
click at [510, 359] on div at bounding box center [532, 360] width 320 height 34
paste div
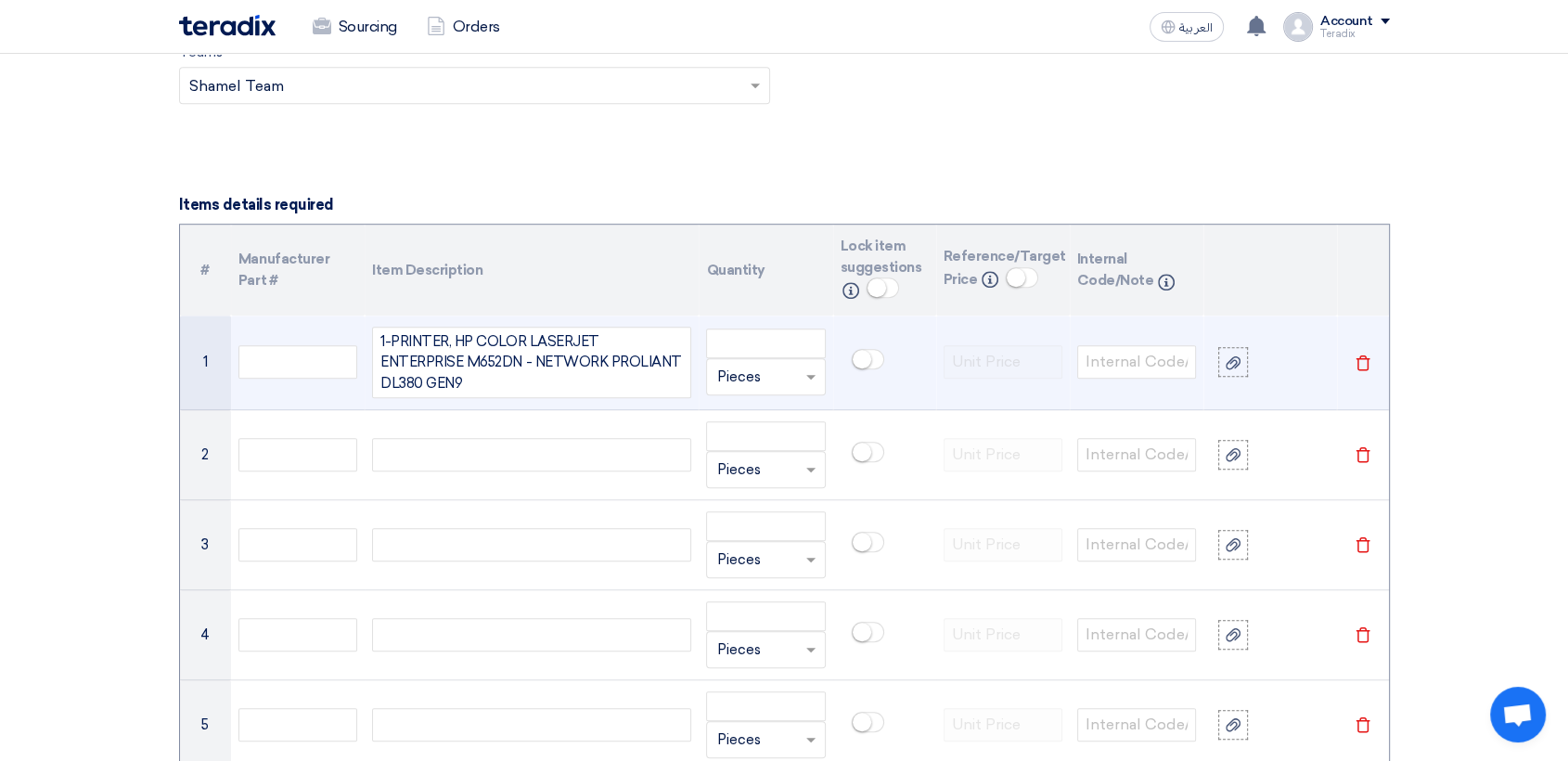
scroll to position [1331, 0]
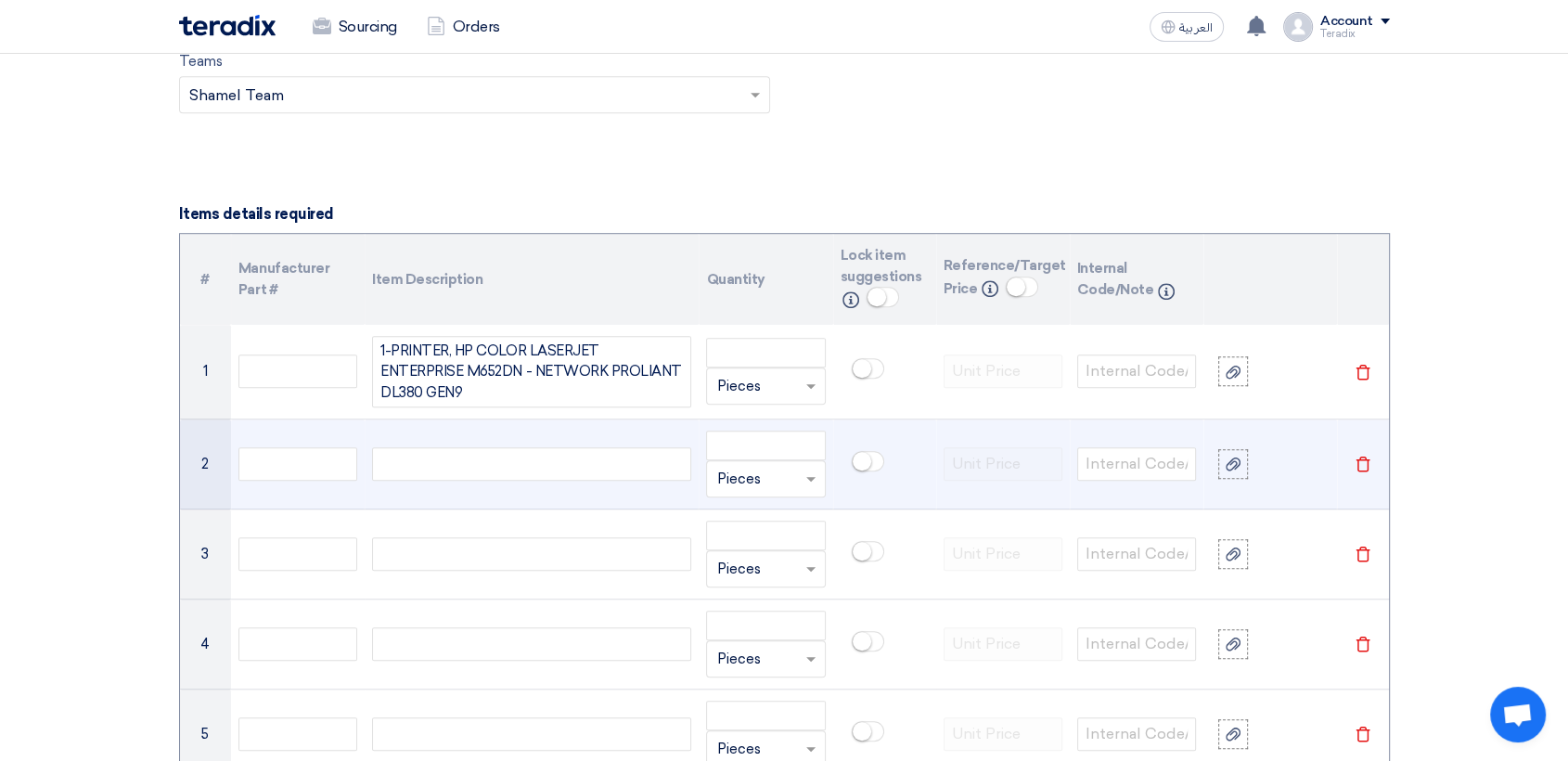
click at [581, 447] on div at bounding box center [532, 464] width 320 height 34
paste div
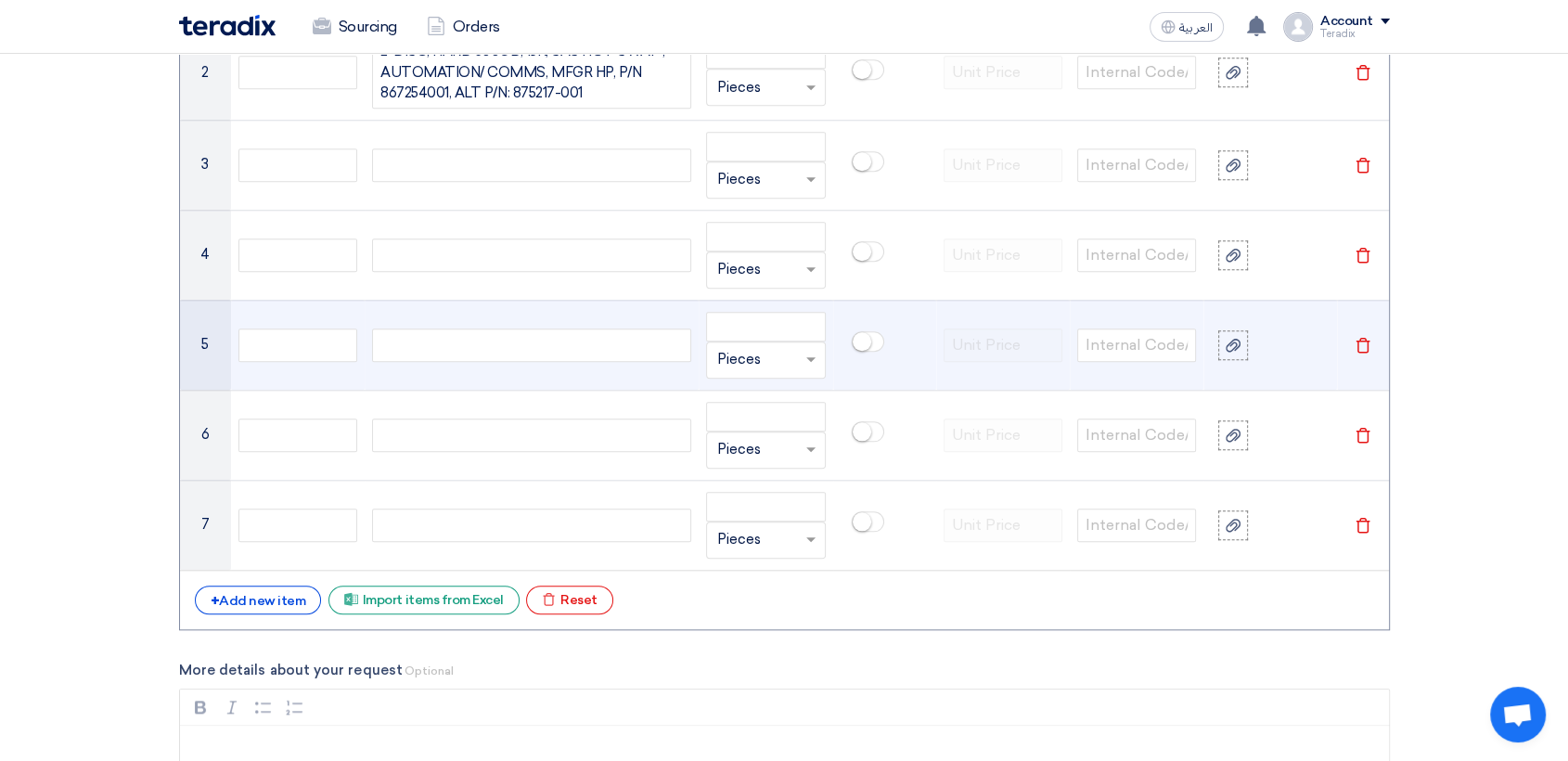
scroll to position [1727, 0]
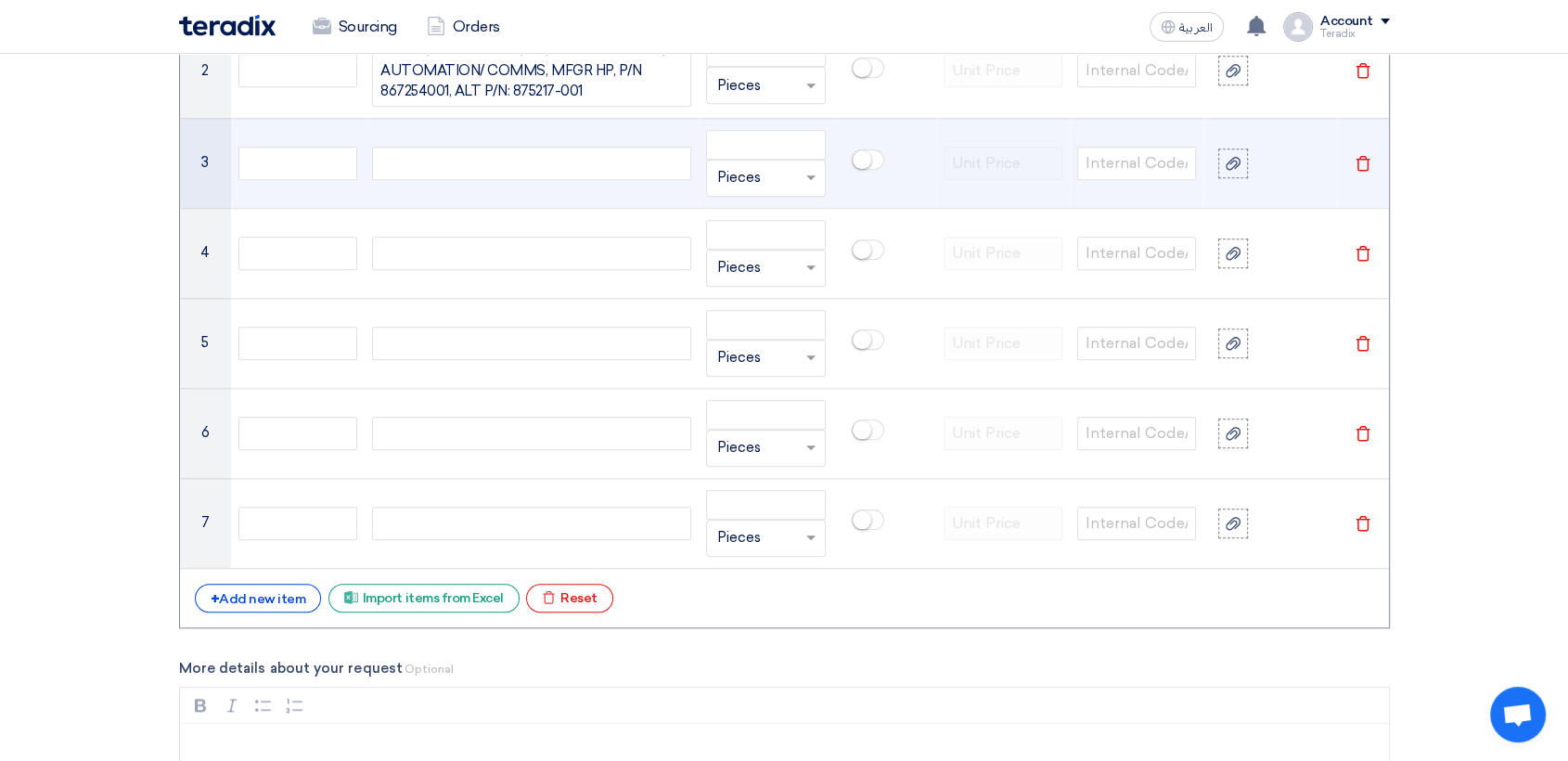
drag, startPoint x: 585, startPoint y: 172, endPoint x: 597, endPoint y: 163, distance: 15.0
click at [586, 168] on div at bounding box center [532, 163] width 320 height 34
paste div
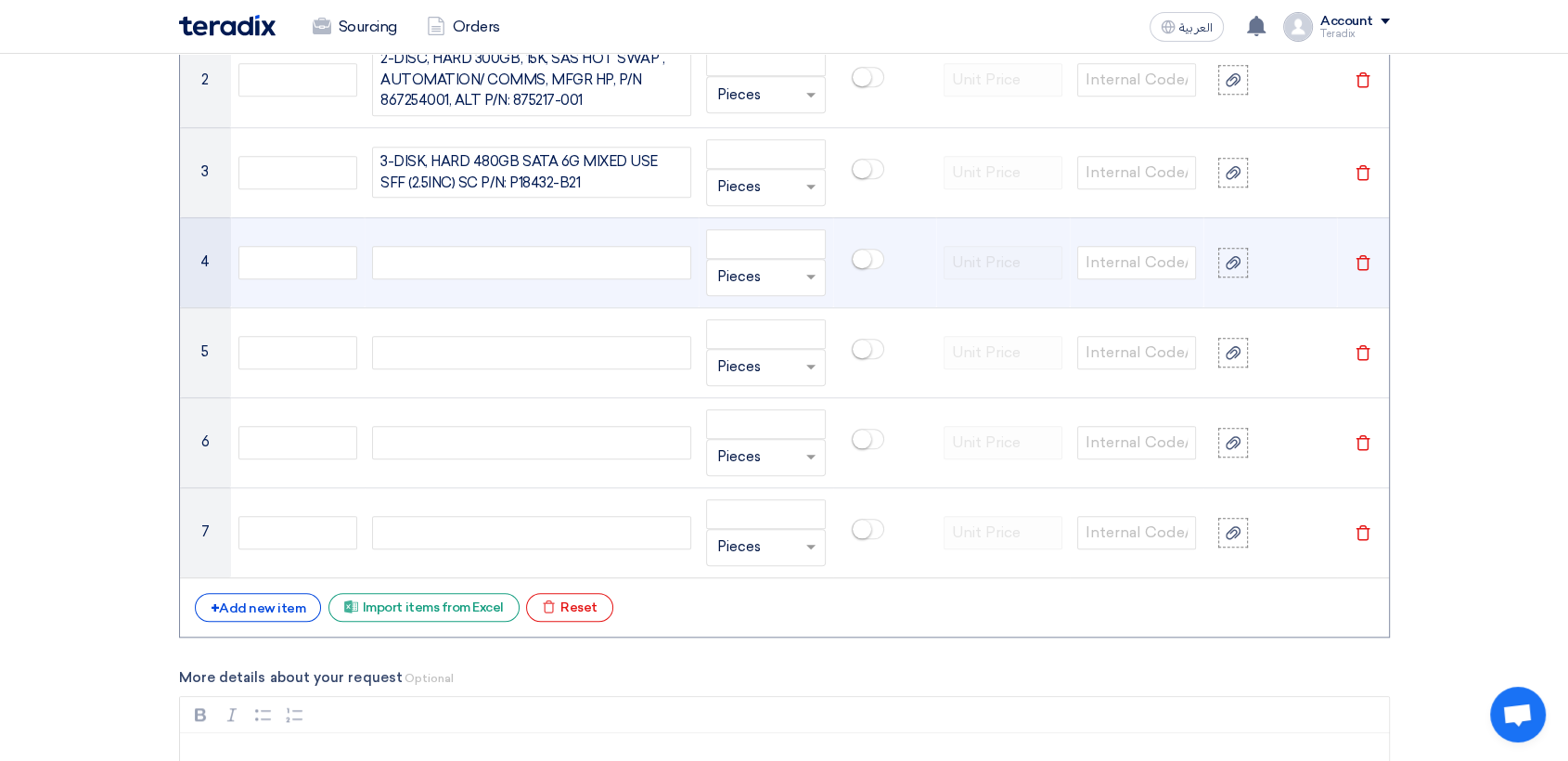
click at [486, 246] on div at bounding box center [532, 262] width 320 height 34
paste div
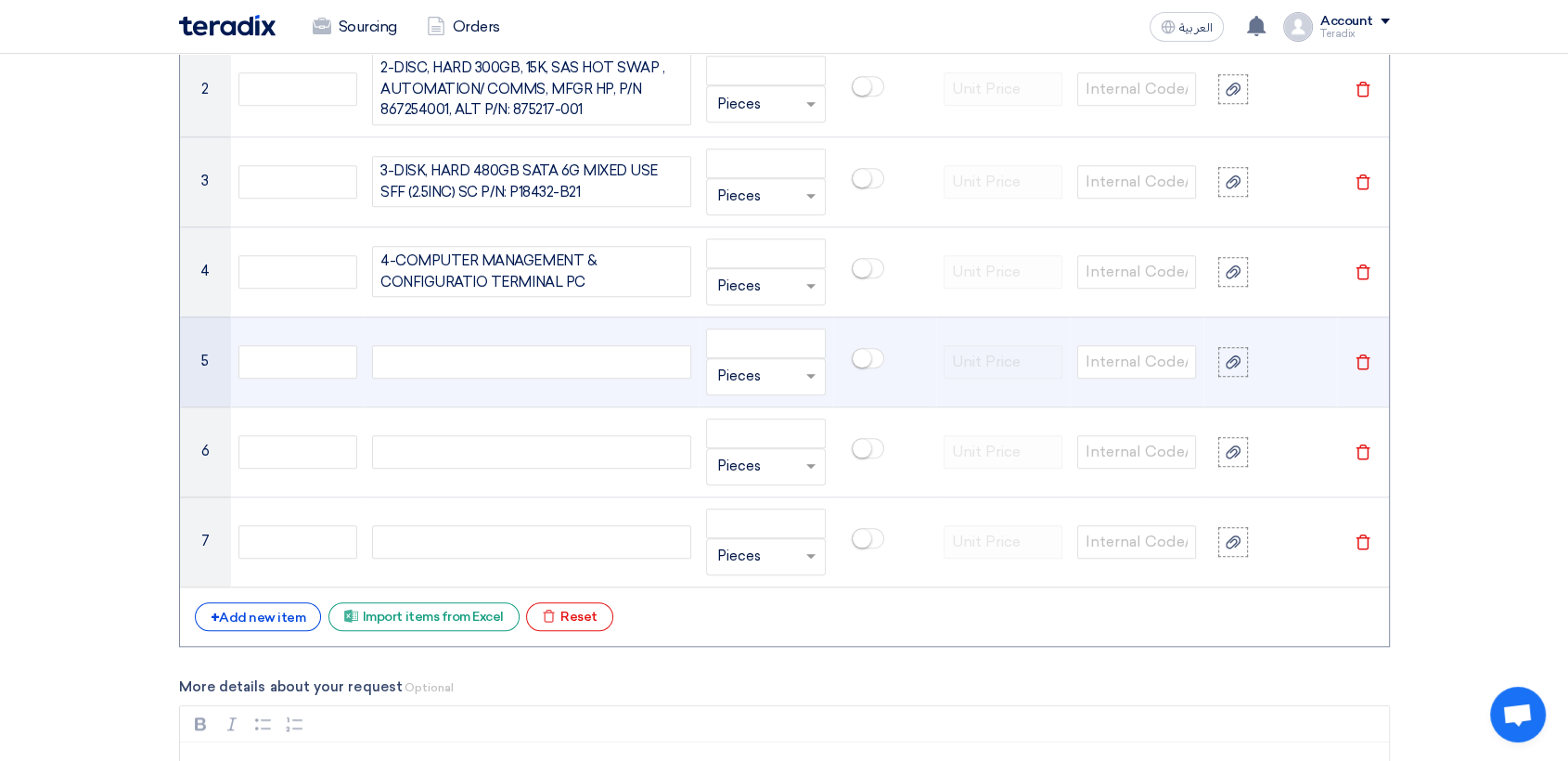
click at [604, 353] on div at bounding box center [532, 362] width 320 height 34
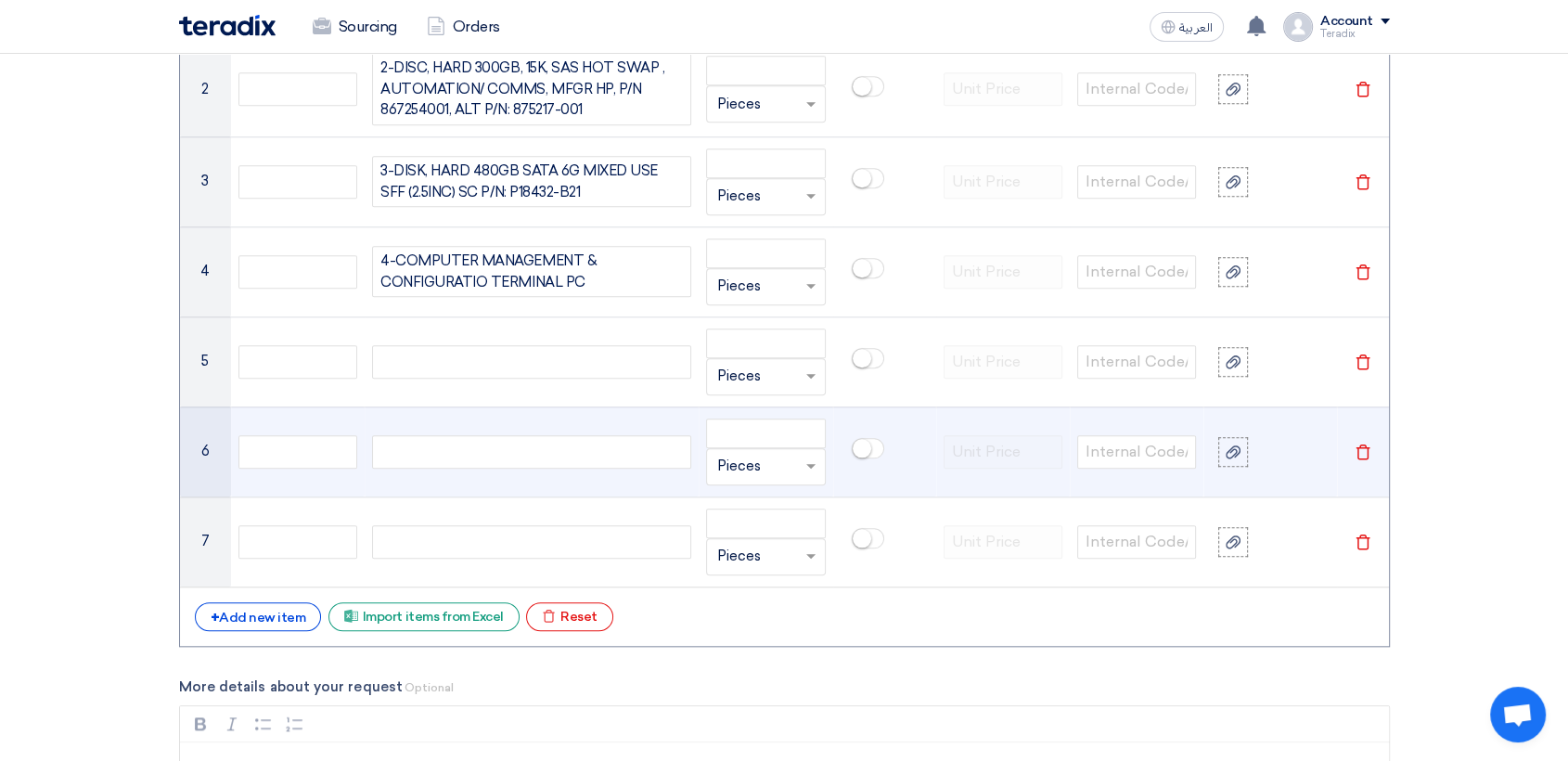
paste div
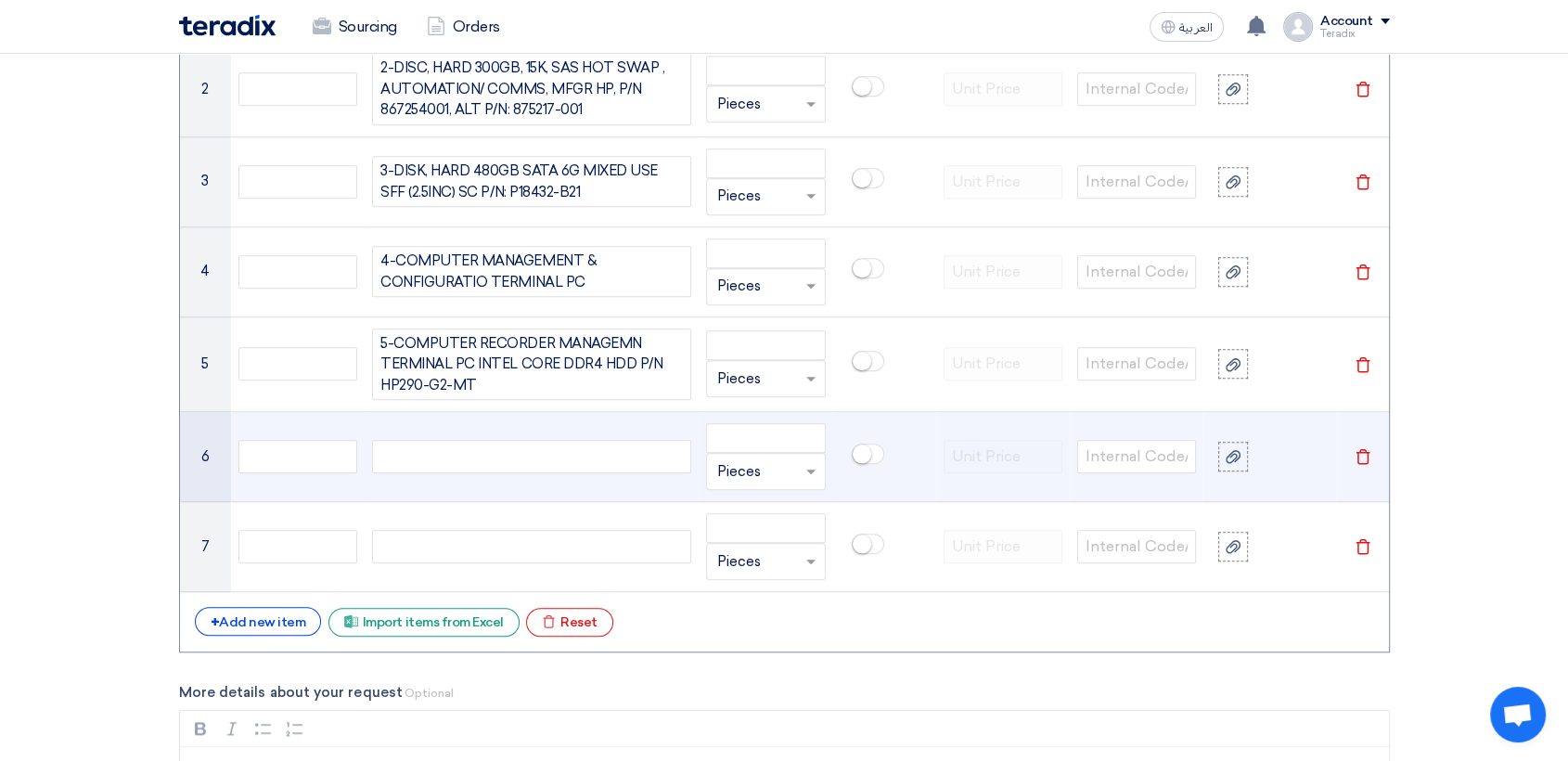
scroll to position [1693, 0]
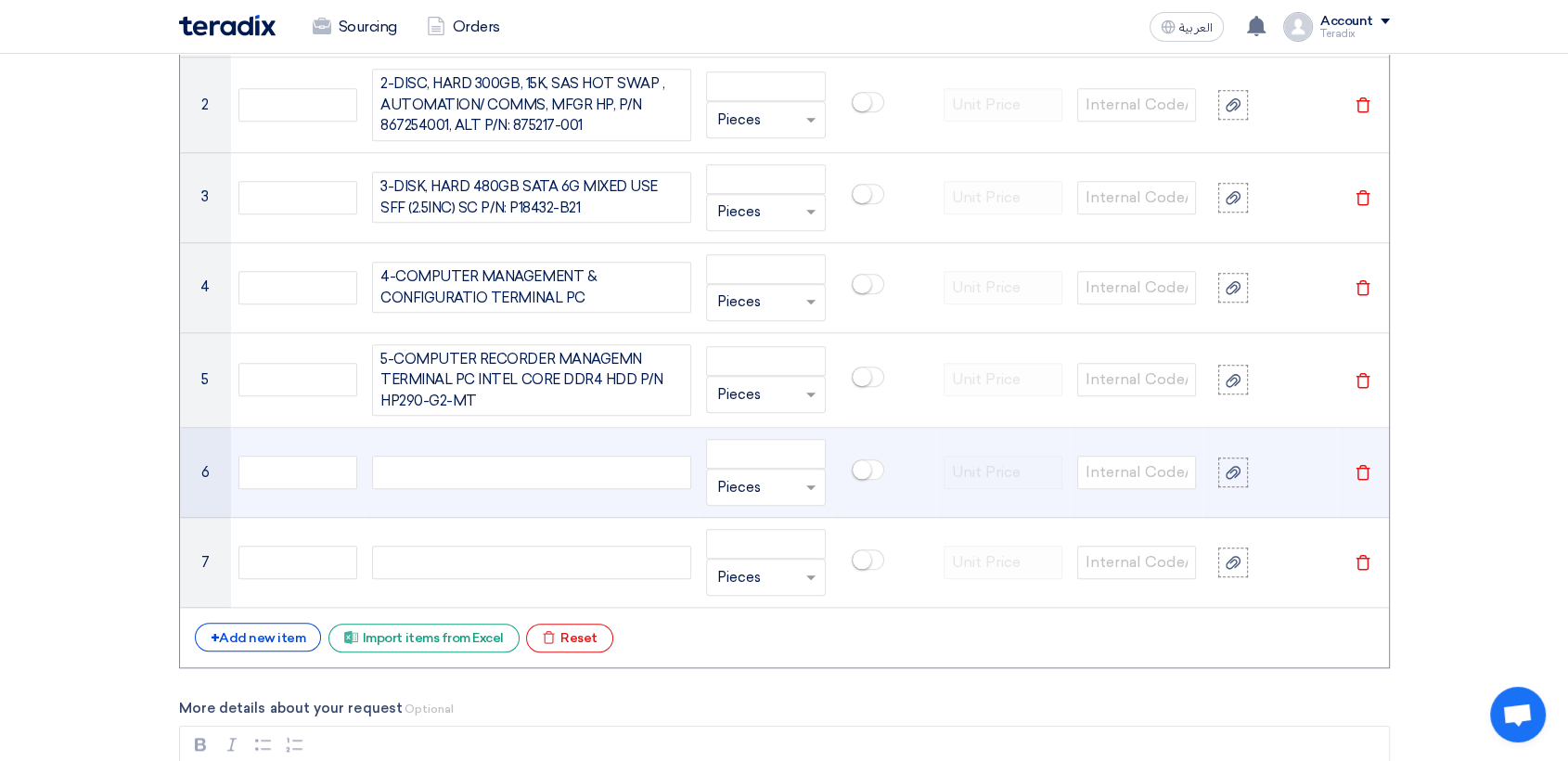
click at [546, 462] on div at bounding box center [532, 472] width 320 height 34
paste div
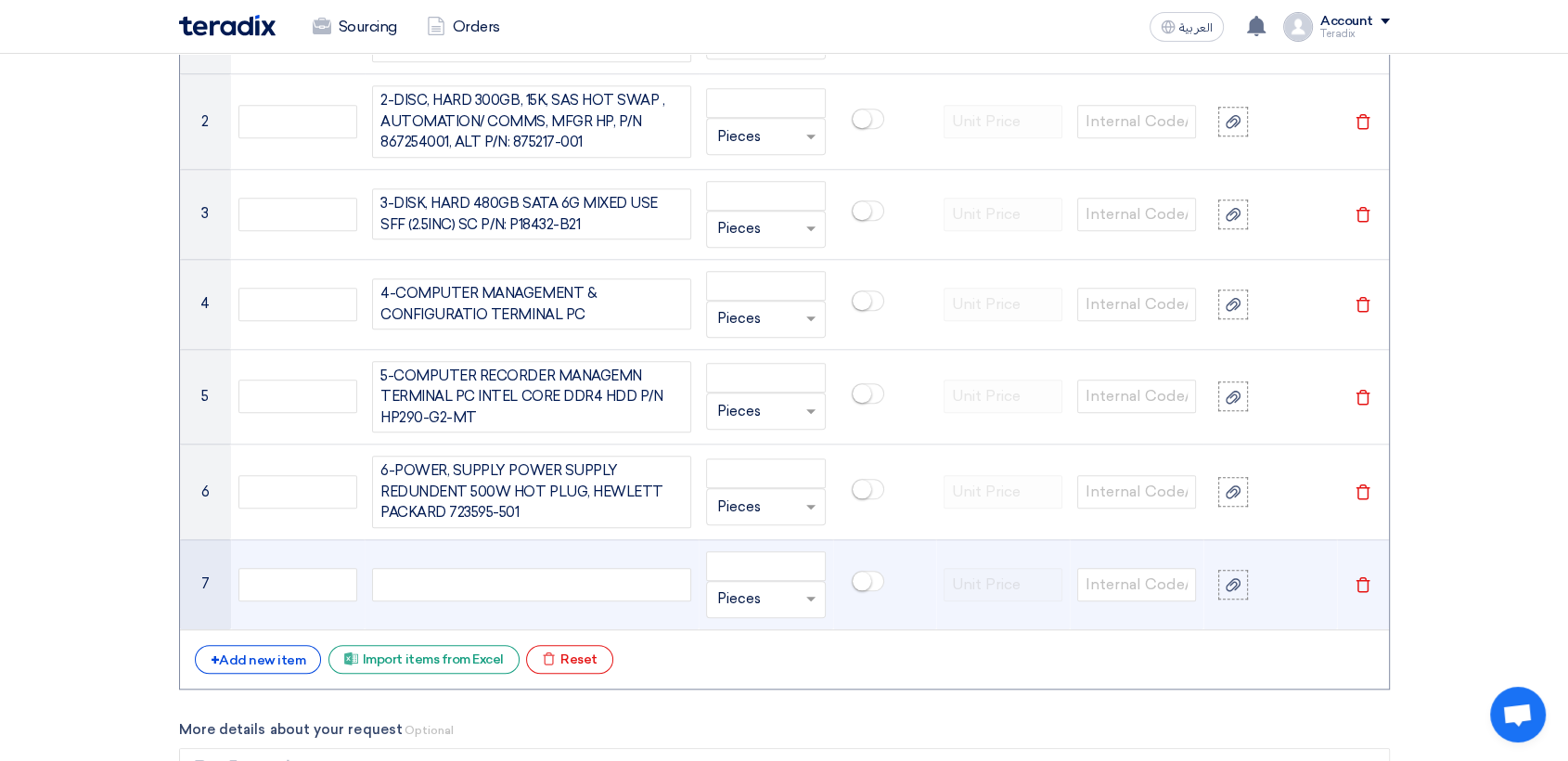
click at [458, 573] on div at bounding box center [532, 584] width 320 height 34
paste div
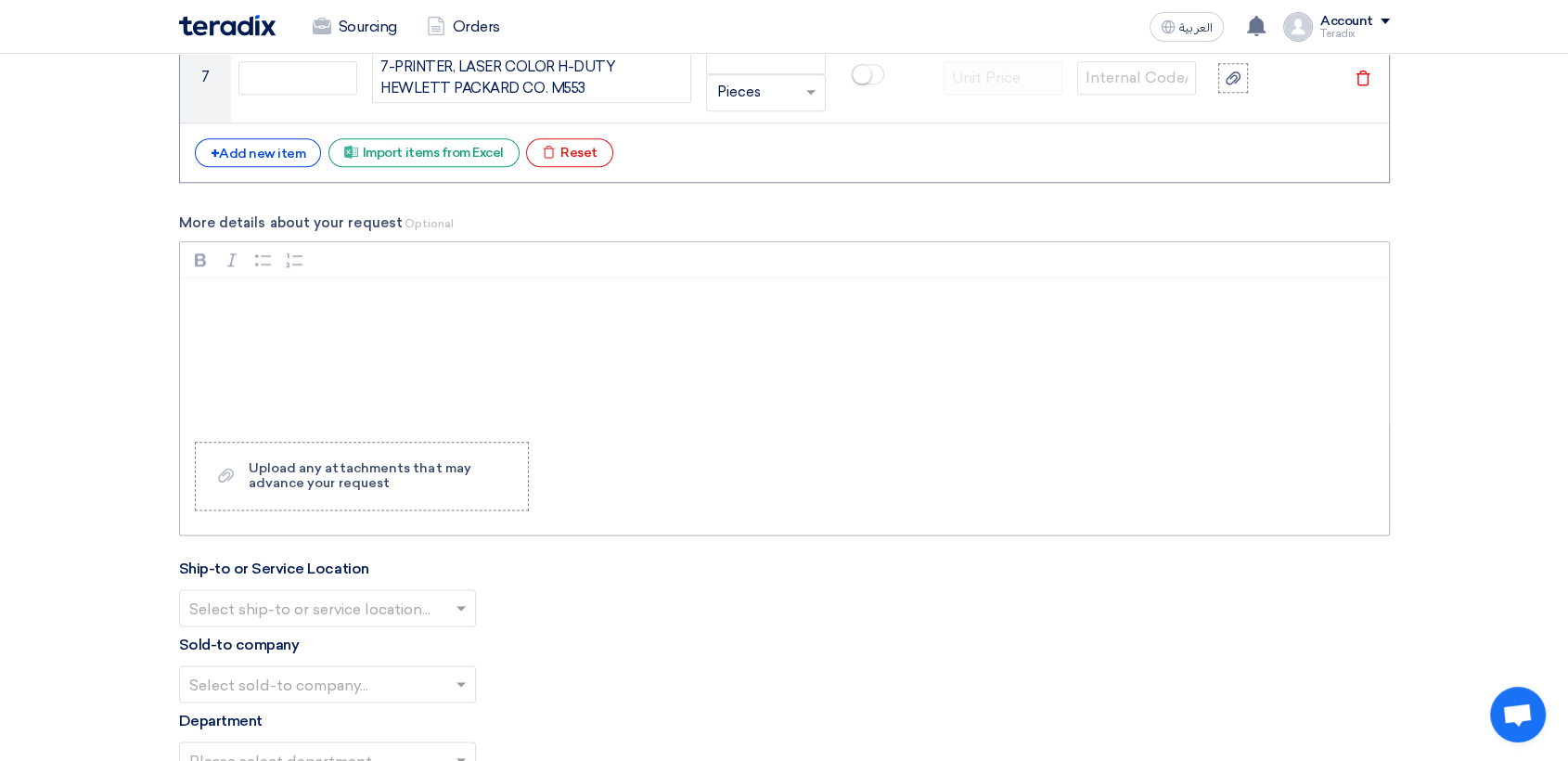
scroll to position [1976, 0]
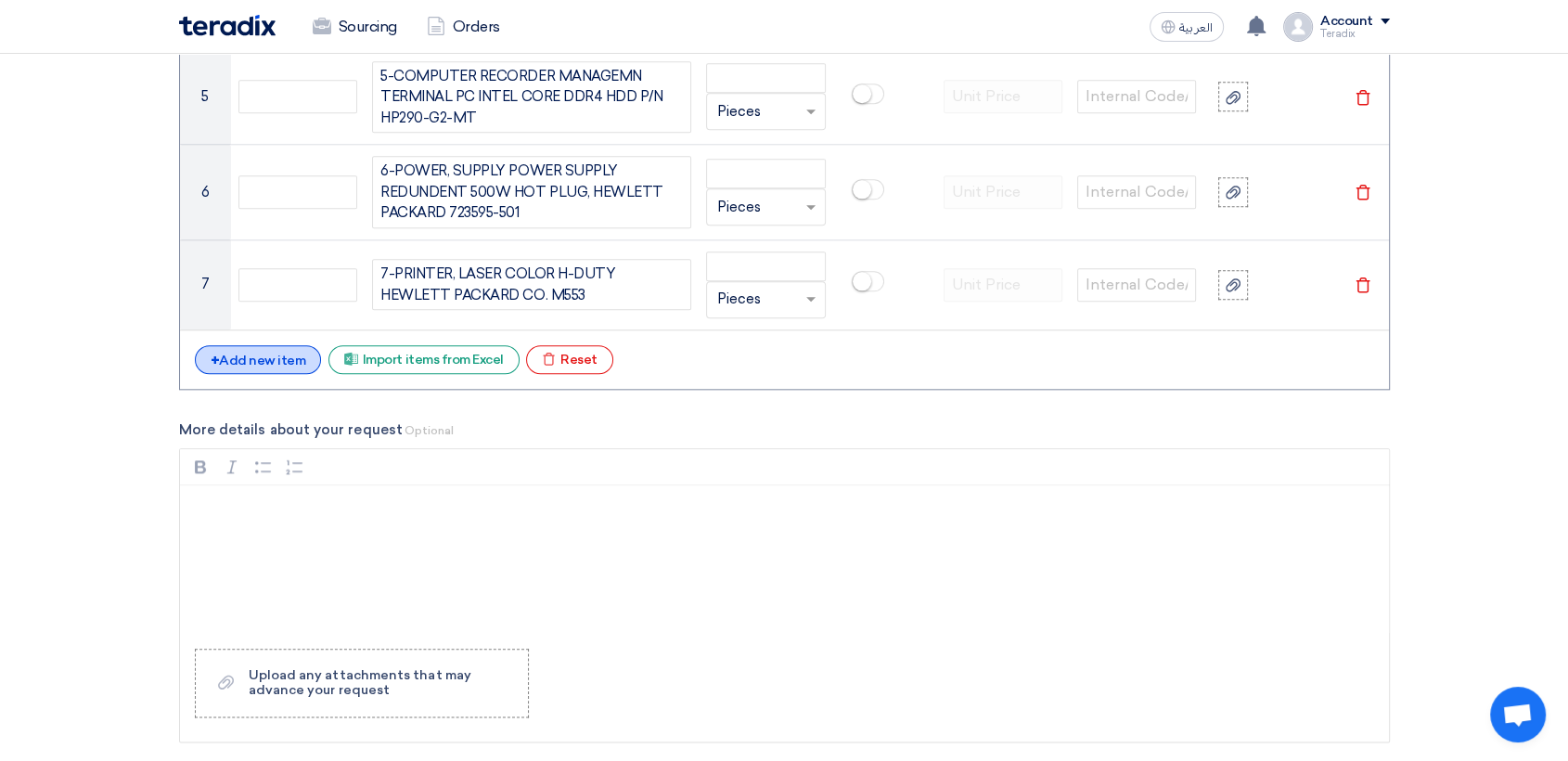
click at [273, 345] on div "+ Add new item" at bounding box center [258, 360] width 127 height 29
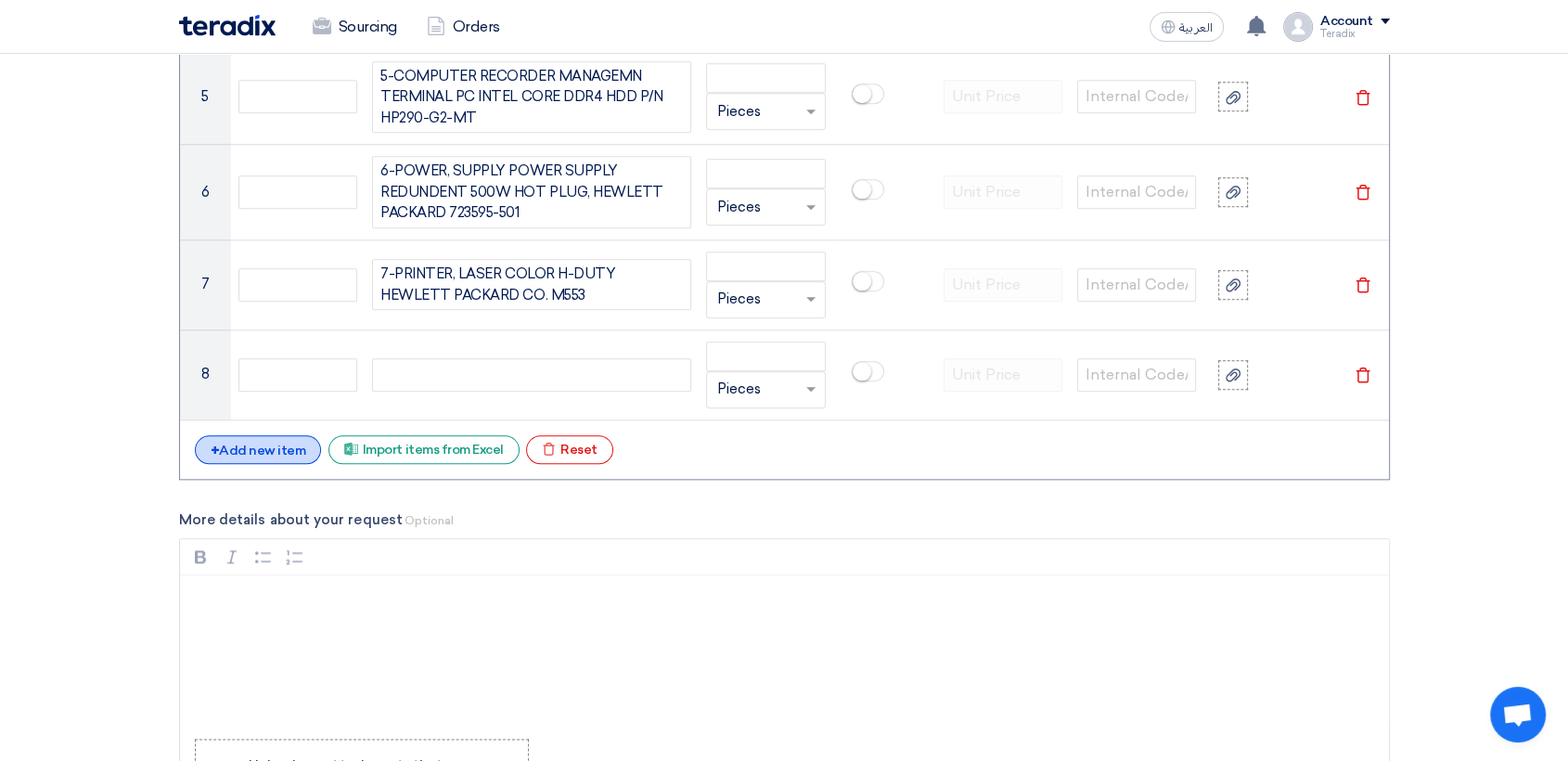
click at [297, 444] on div "+ Add new item" at bounding box center [258, 450] width 127 height 29
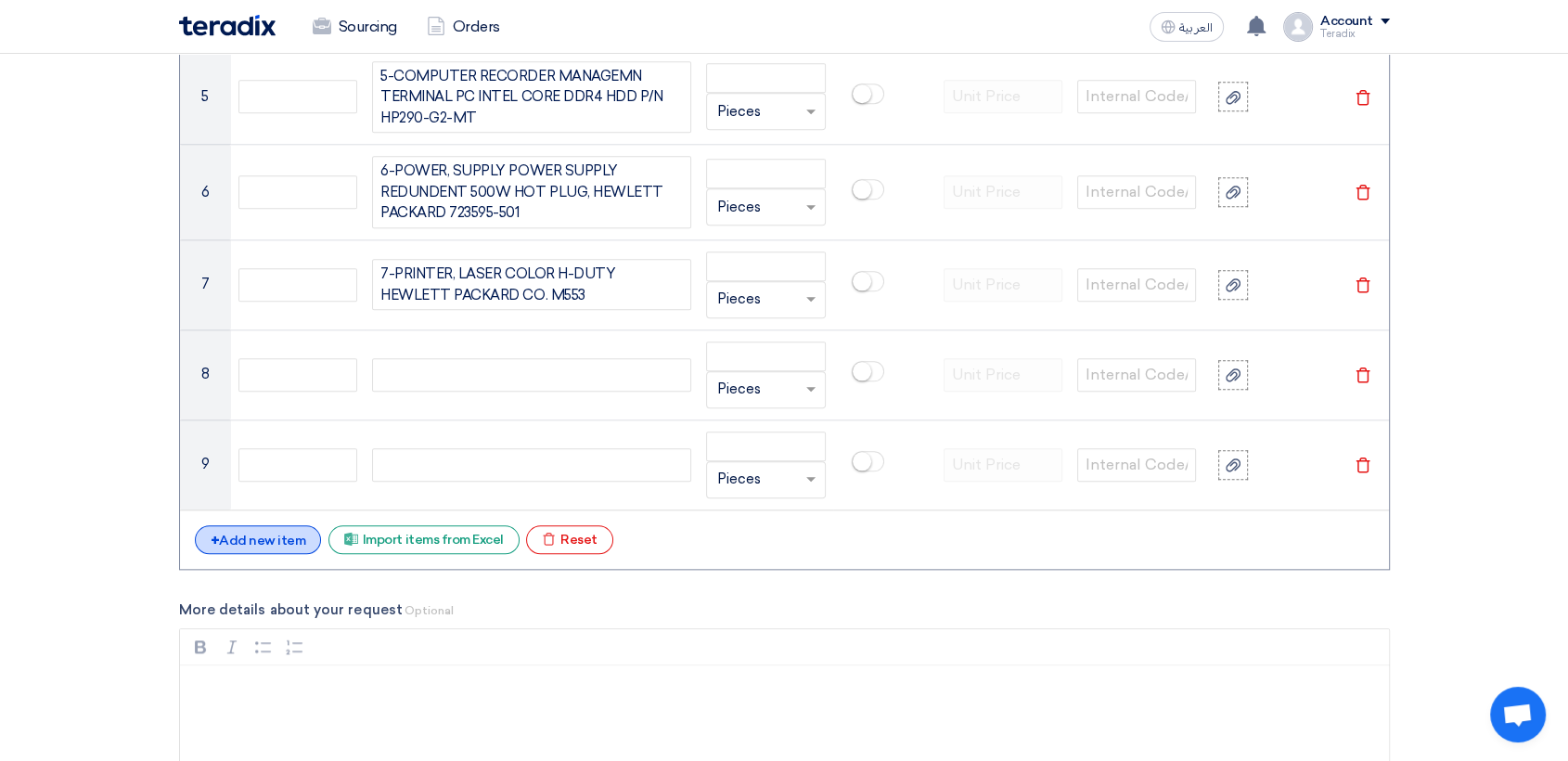
click at [280, 532] on div "+ Add new item" at bounding box center [258, 539] width 127 height 29
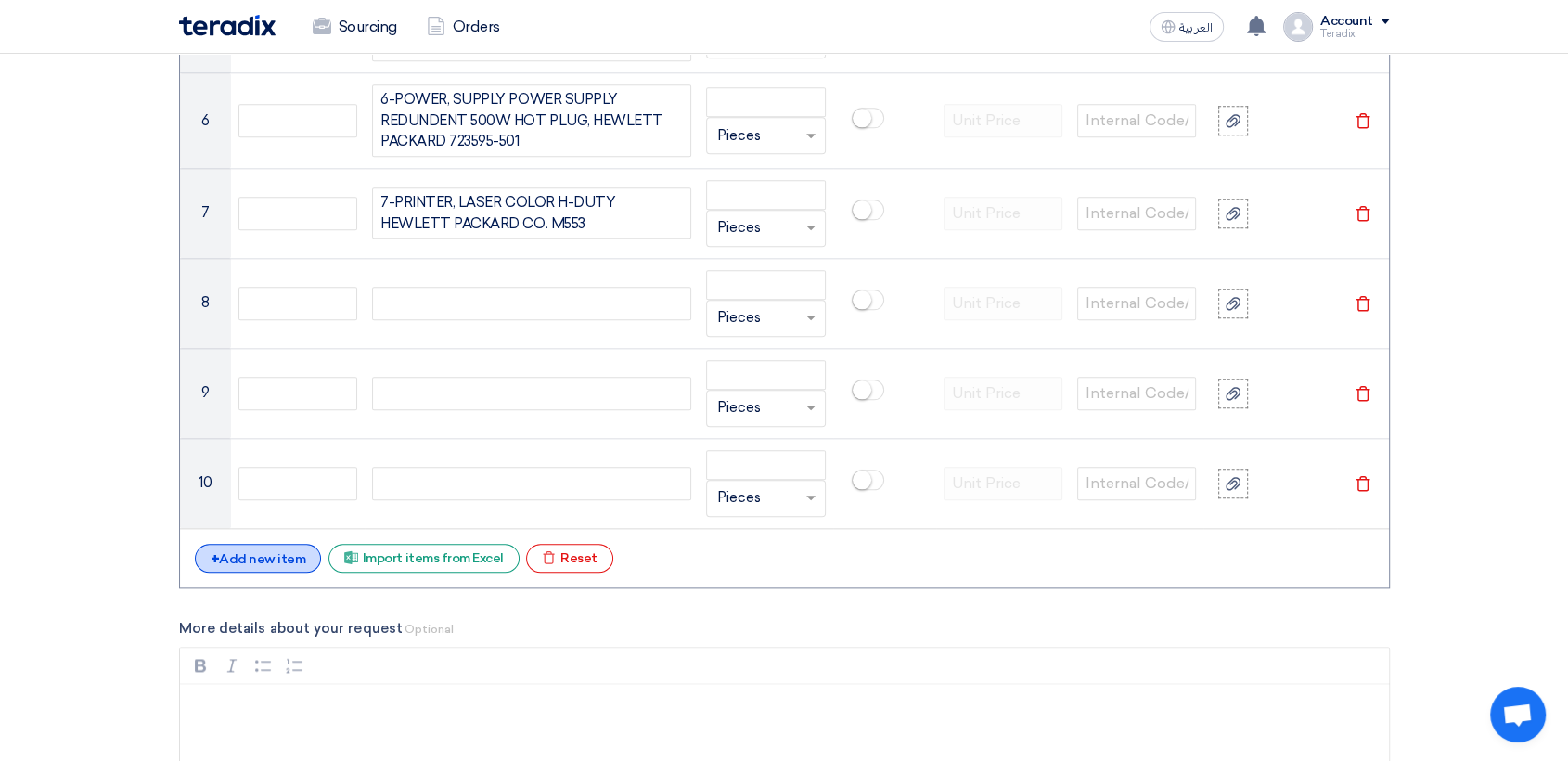
scroll to position [2079, 0]
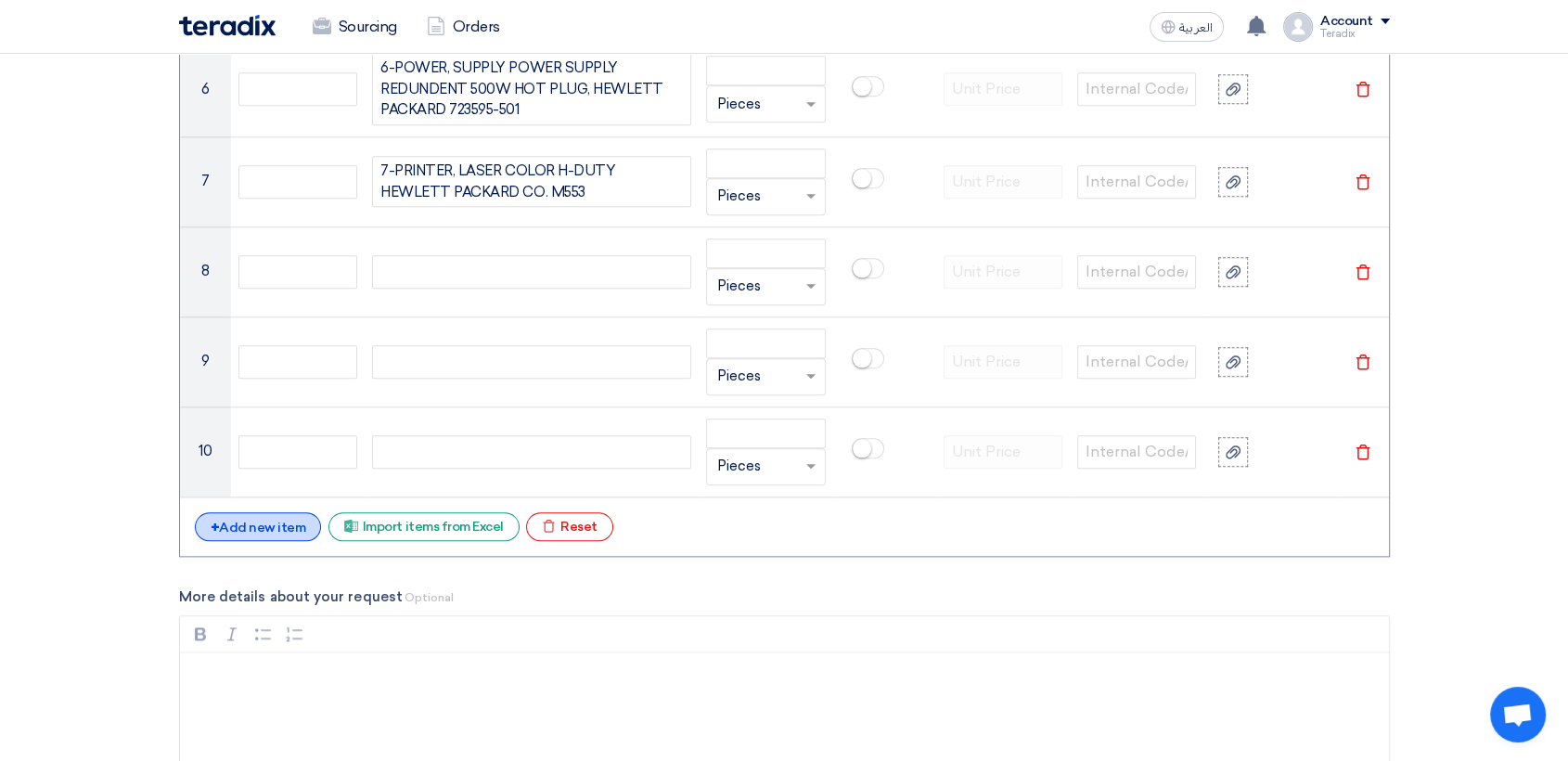
click at [280, 512] on div "+ Add new item" at bounding box center [258, 527] width 127 height 29
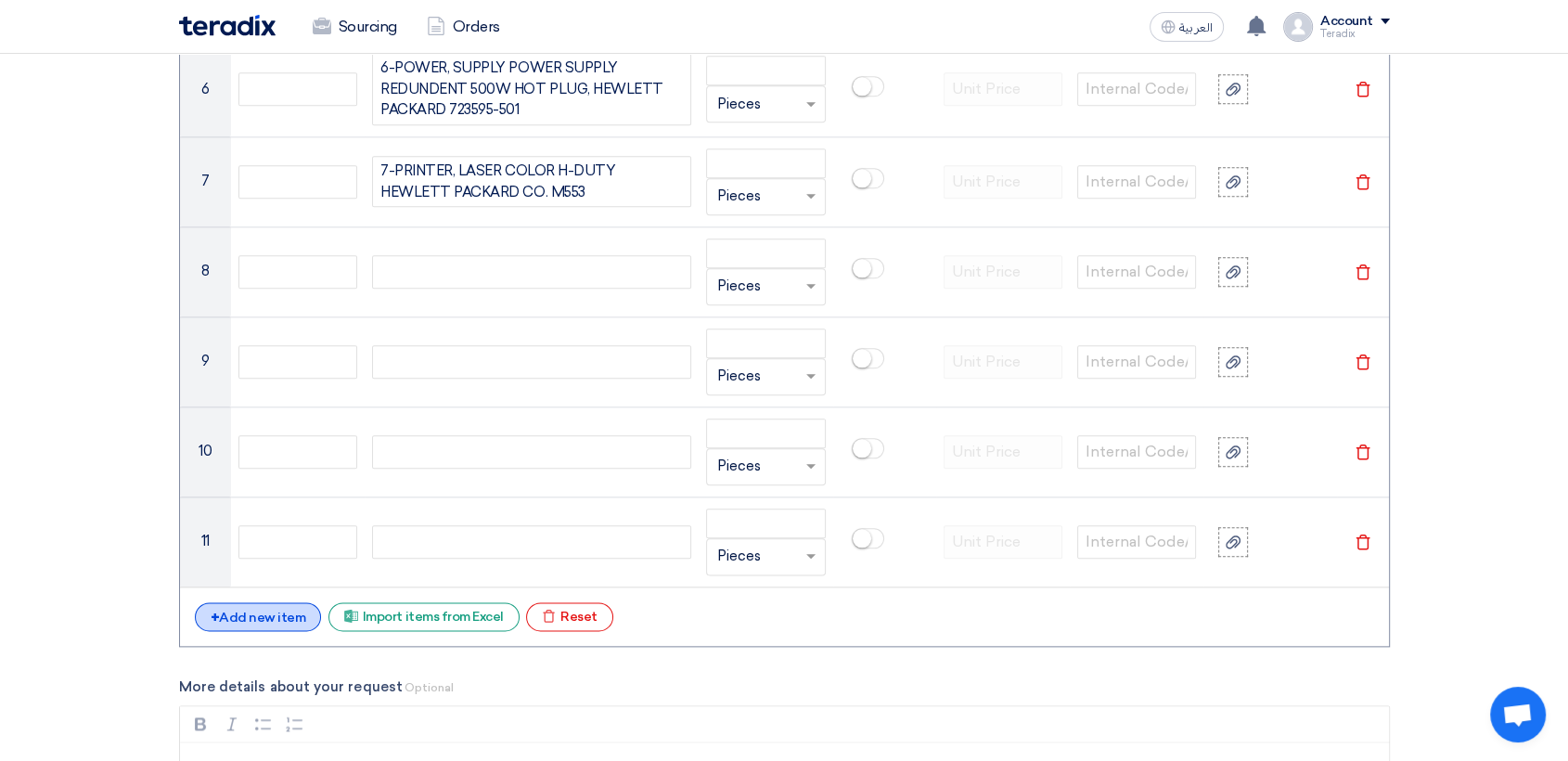
click at [271, 611] on div "+ Add new item" at bounding box center [258, 617] width 127 height 29
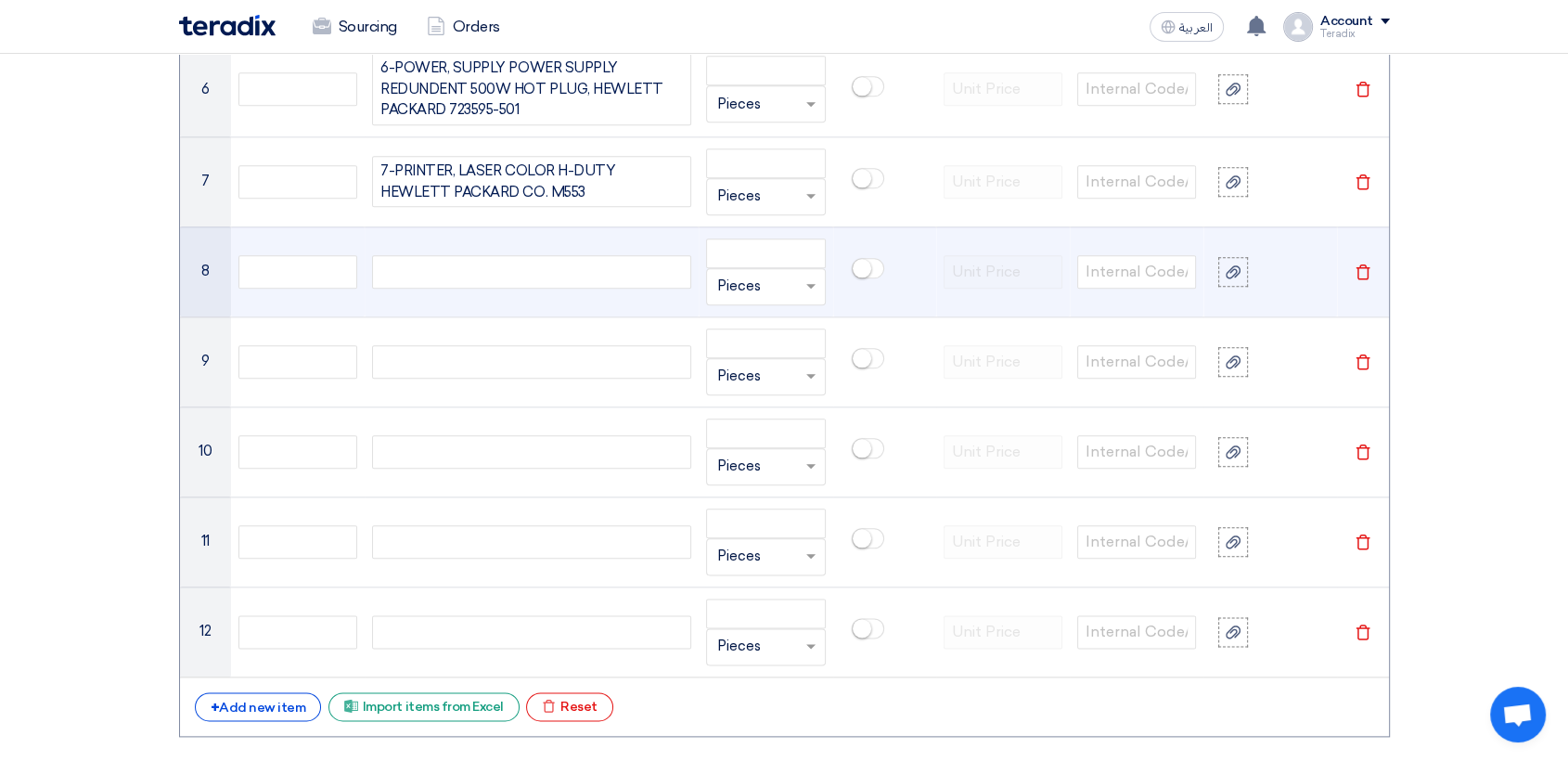
click at [624, 256] on div at bounding box center [532, 272] width 320 height 34
paste div
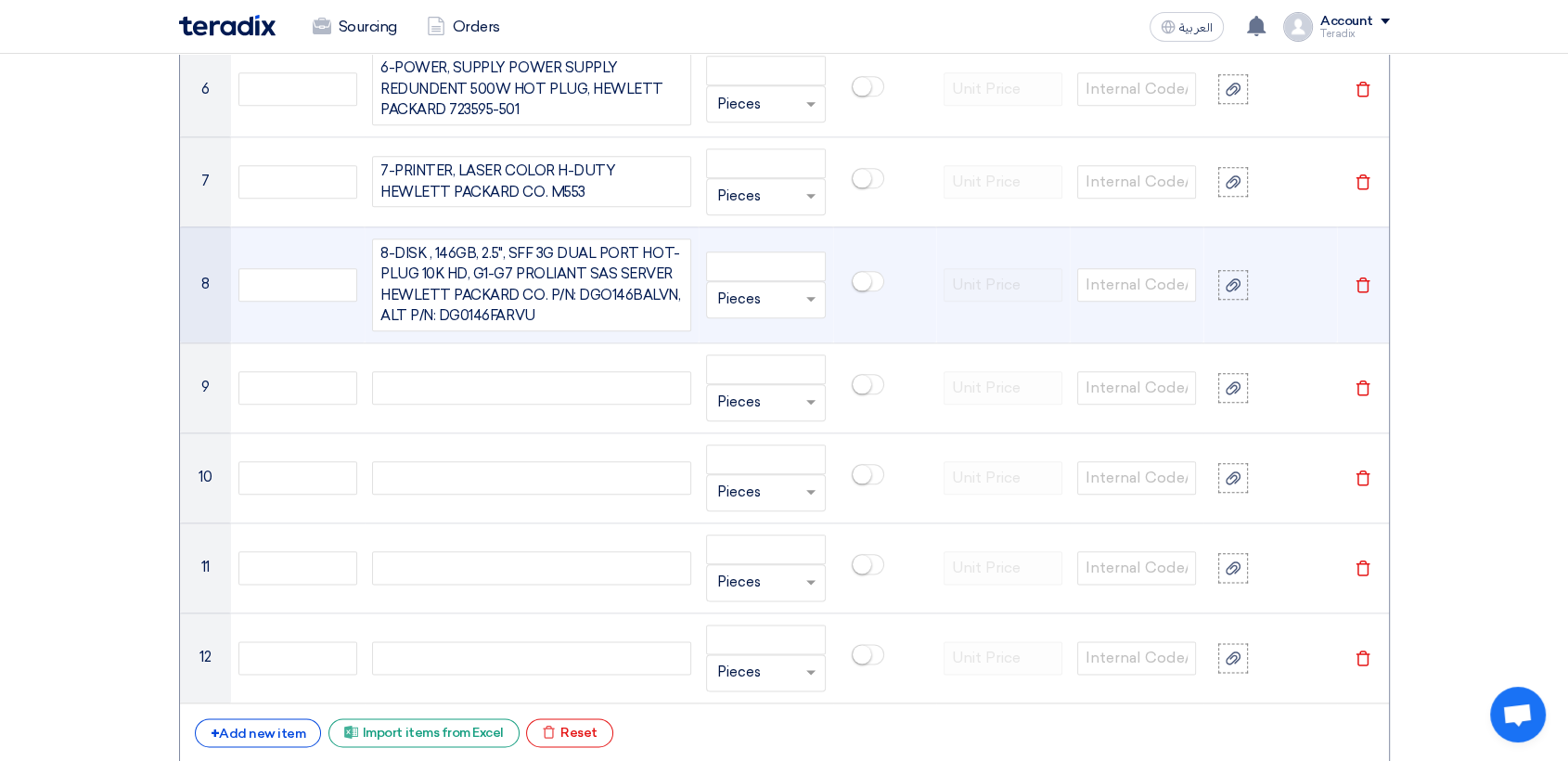
scroll to position [2063, 0]
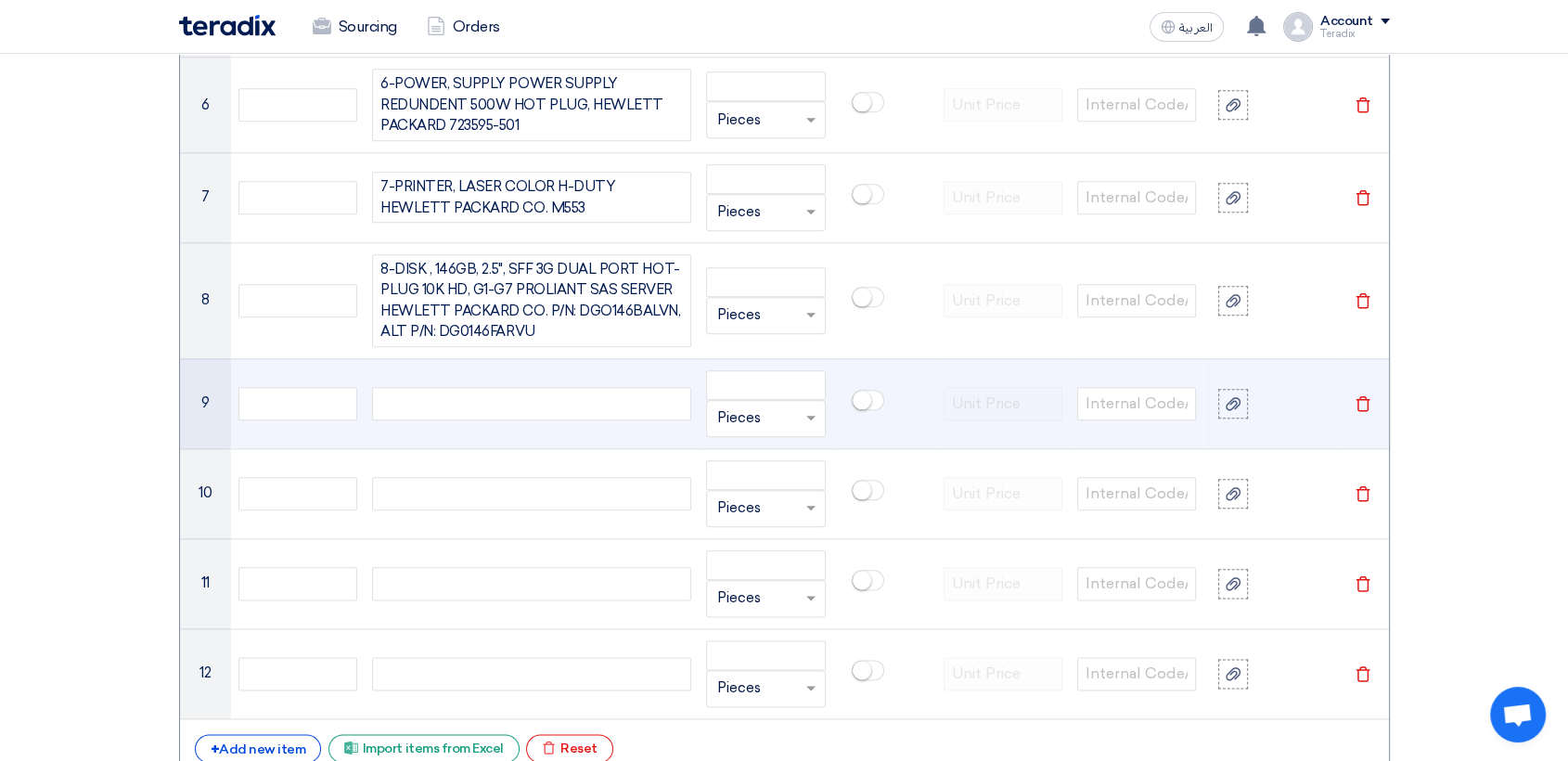
click at [512, 392] on div at bounding box center [532, 403] width 320 height 34
paste div
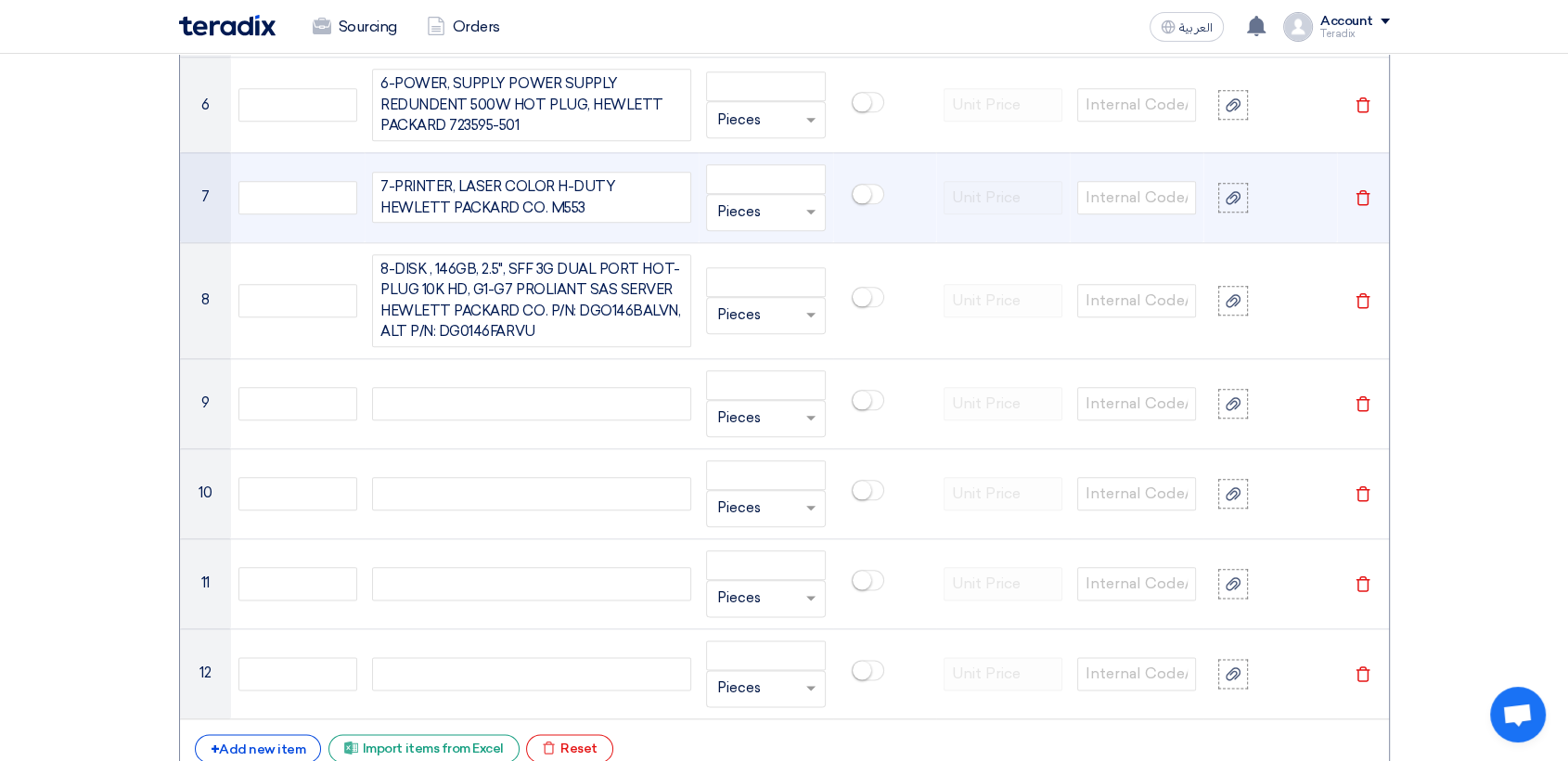
scroll to position [2046, 0]
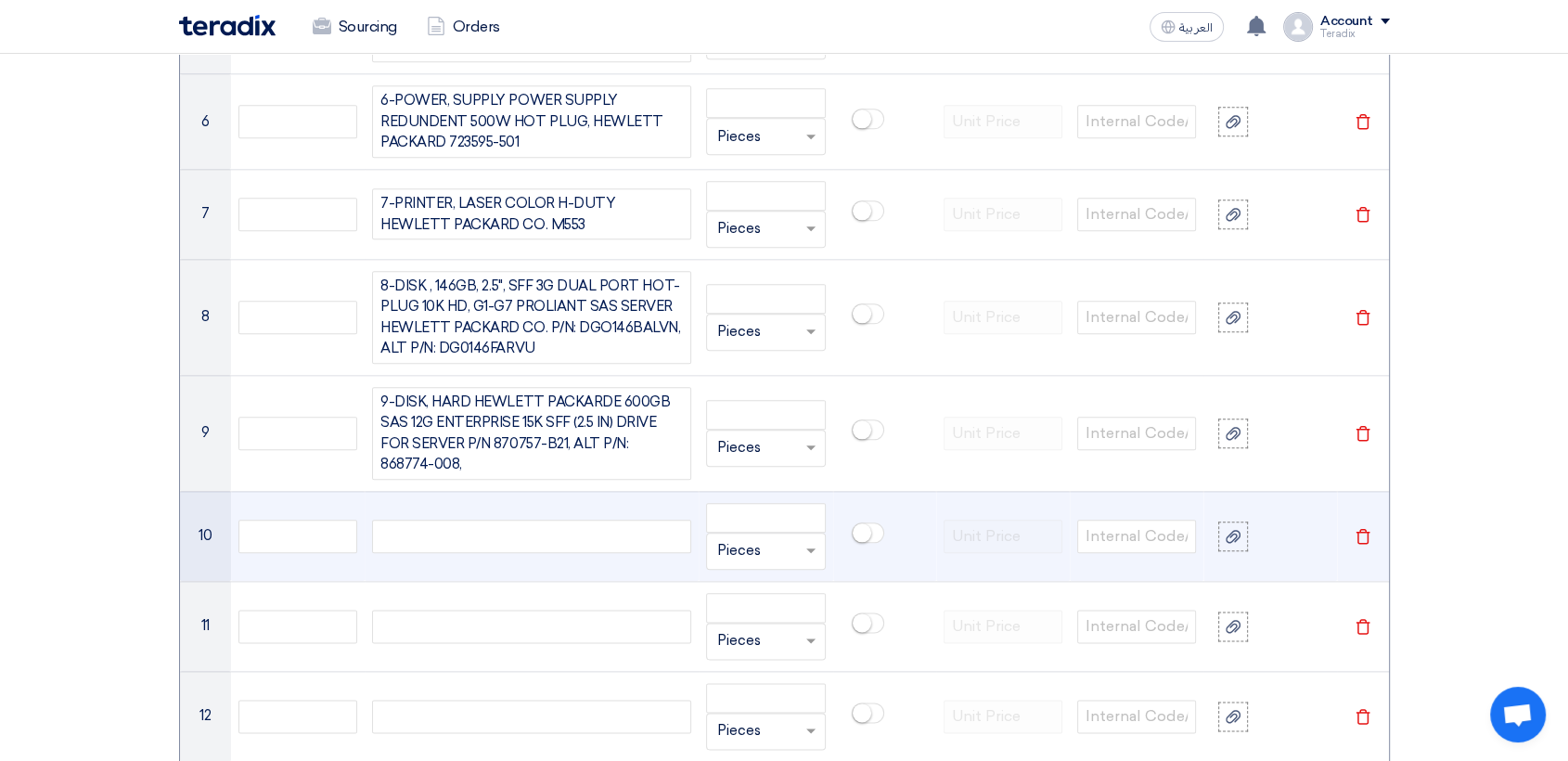
click at [602, 509] on td at bounding box center [532, 536] width 334 height 90
click at [582, 538] on div at bounding box center [532, 536] width 320 height 34
paste div
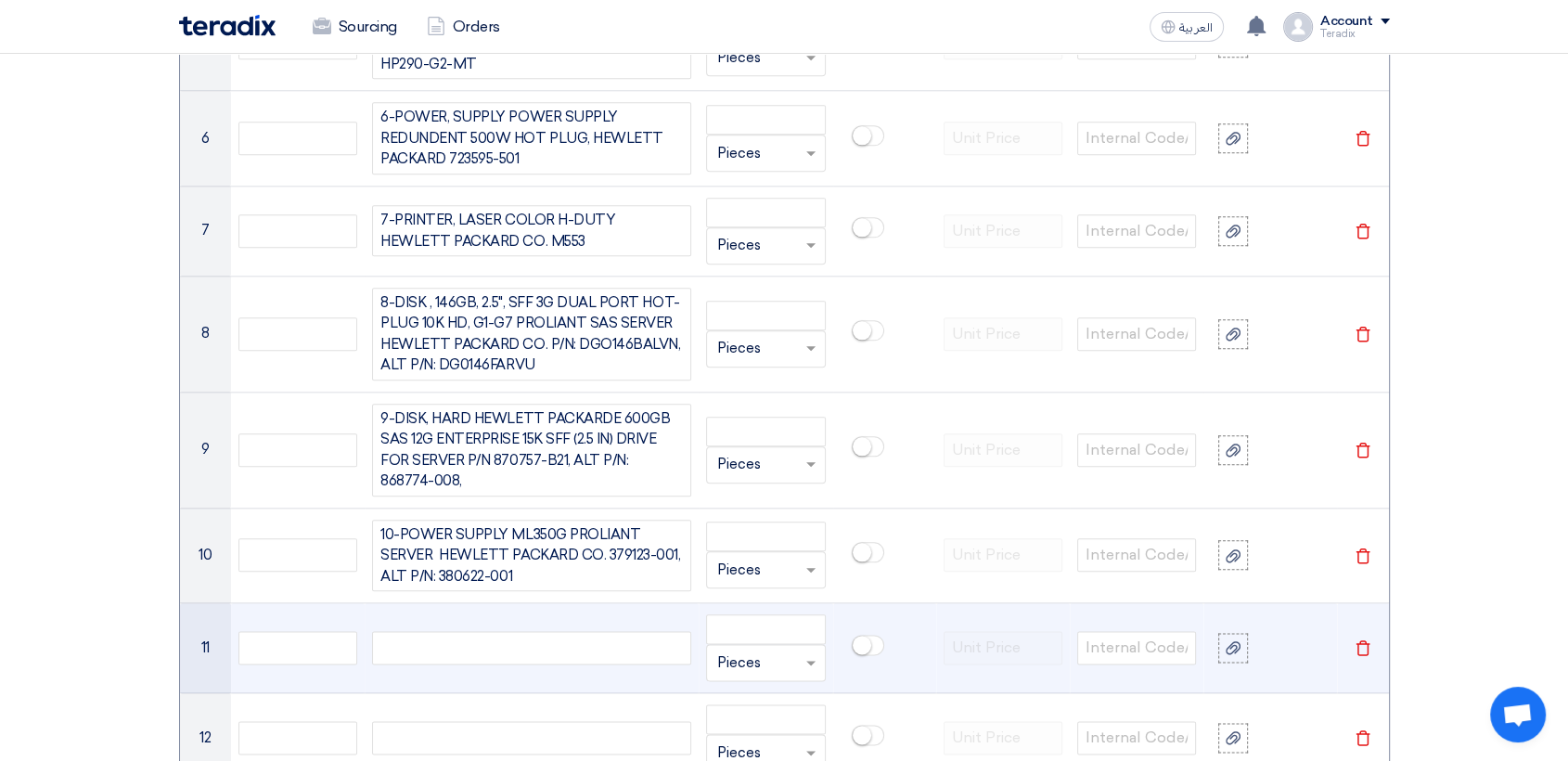
click at [478, 635] on div at bounding box center [532, 648] width 320 height 34
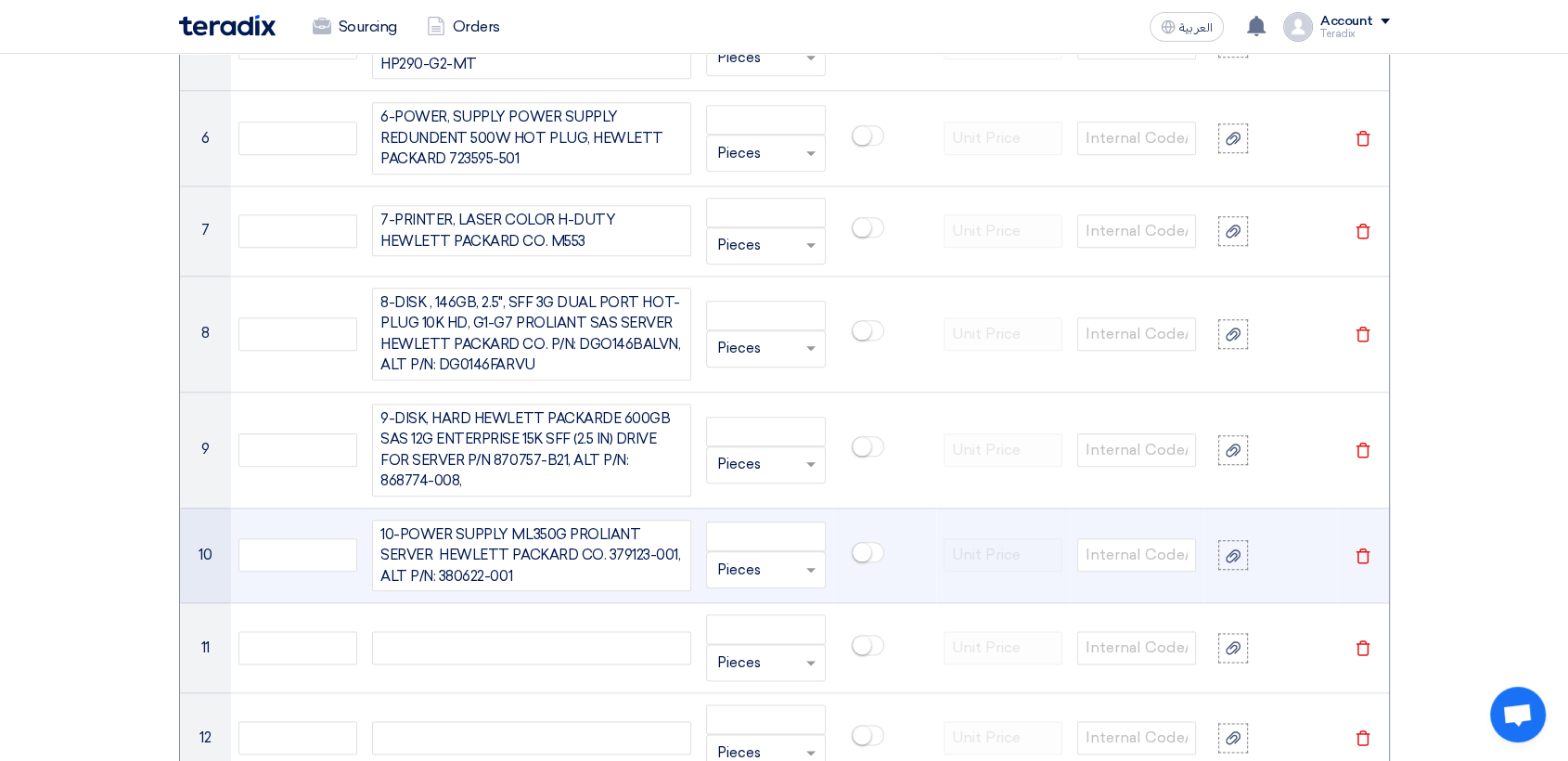
paste div
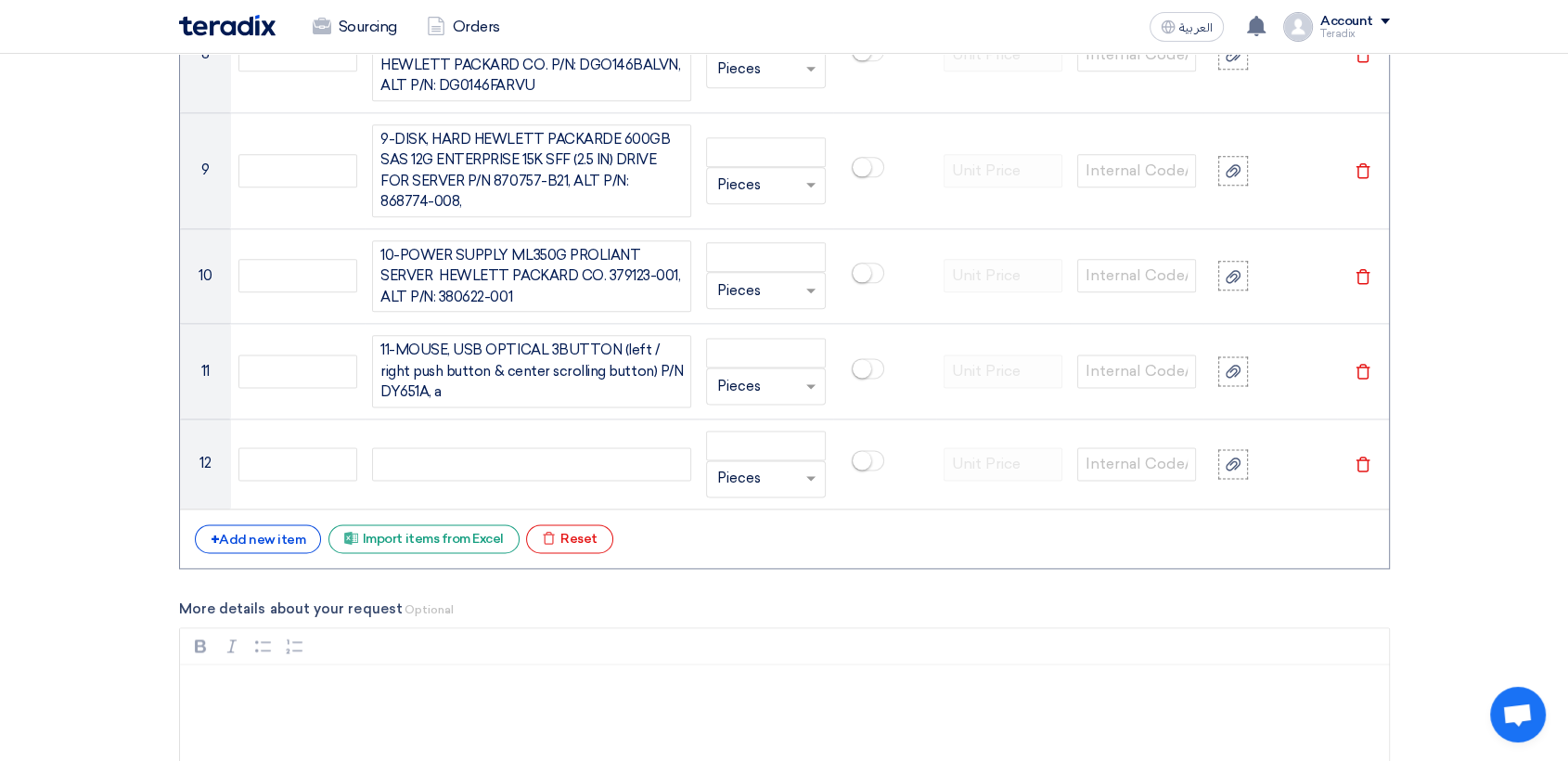
scroll to position [2322, 0]
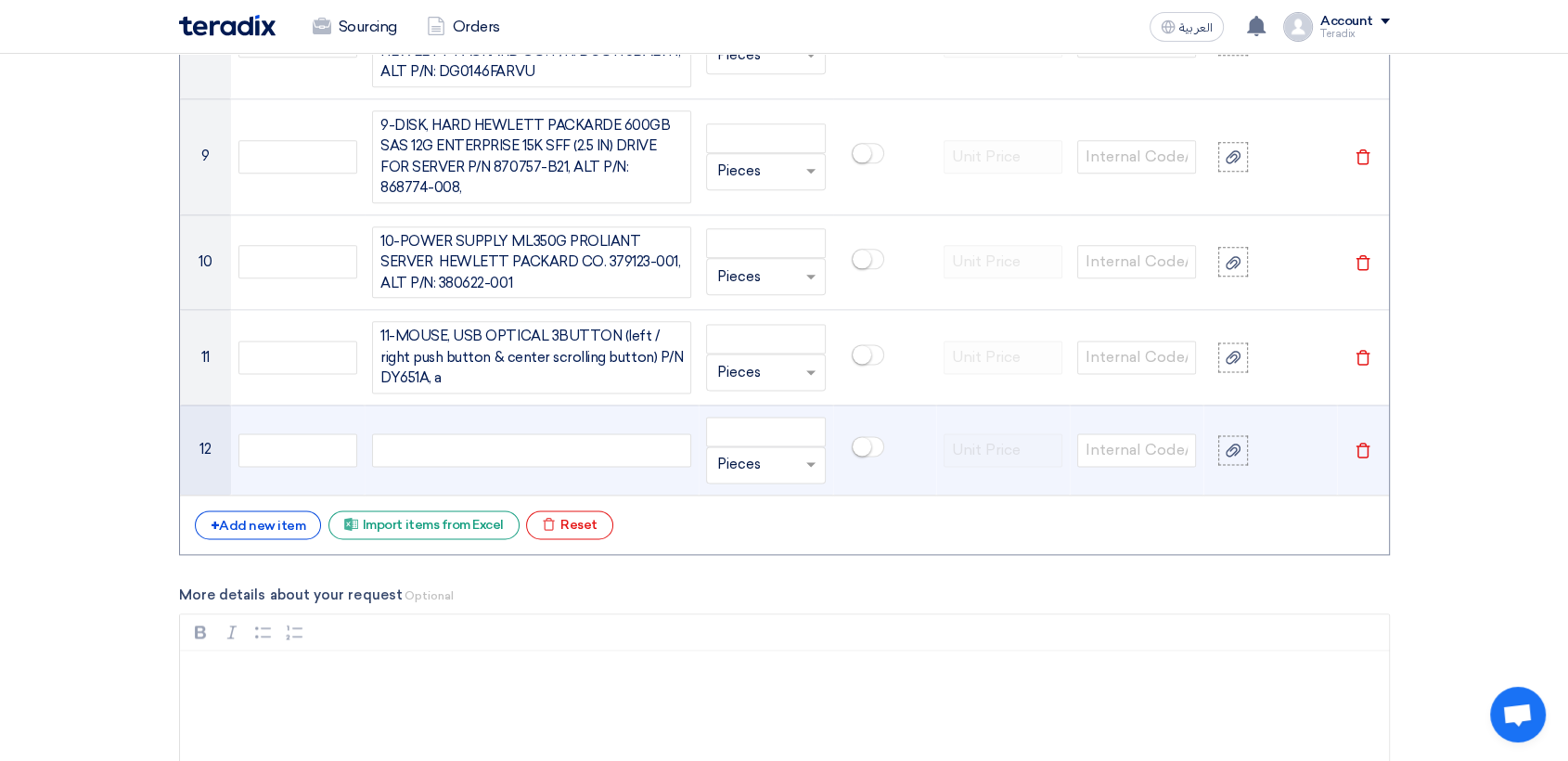
click at [508, 456] on td at bounding box center [532, 450] width 334 height 90
click at [503, 443] on div at bounding box center [532, 450] width 320 height 34
paste div
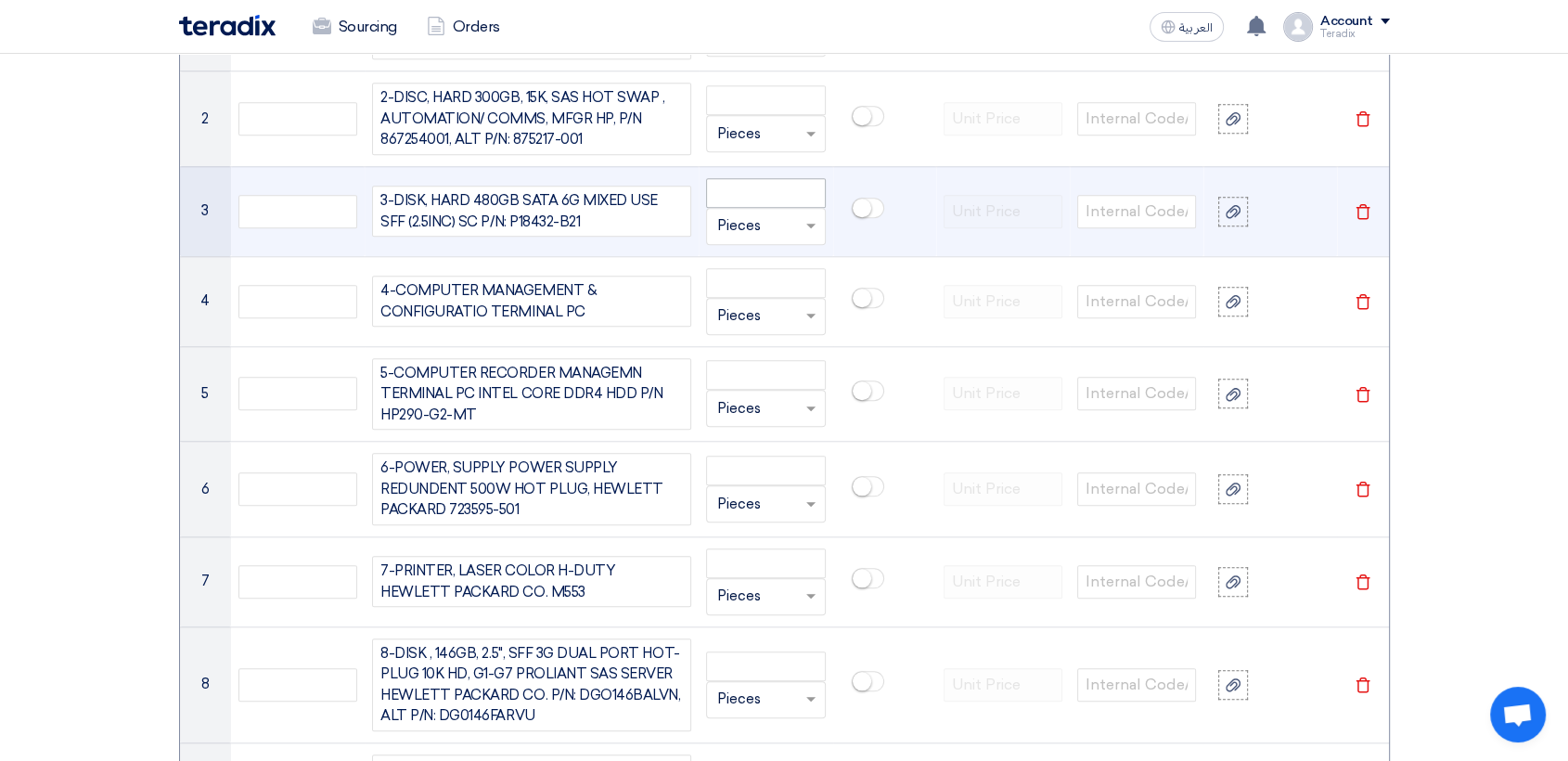
scroll to position [1481, 0]
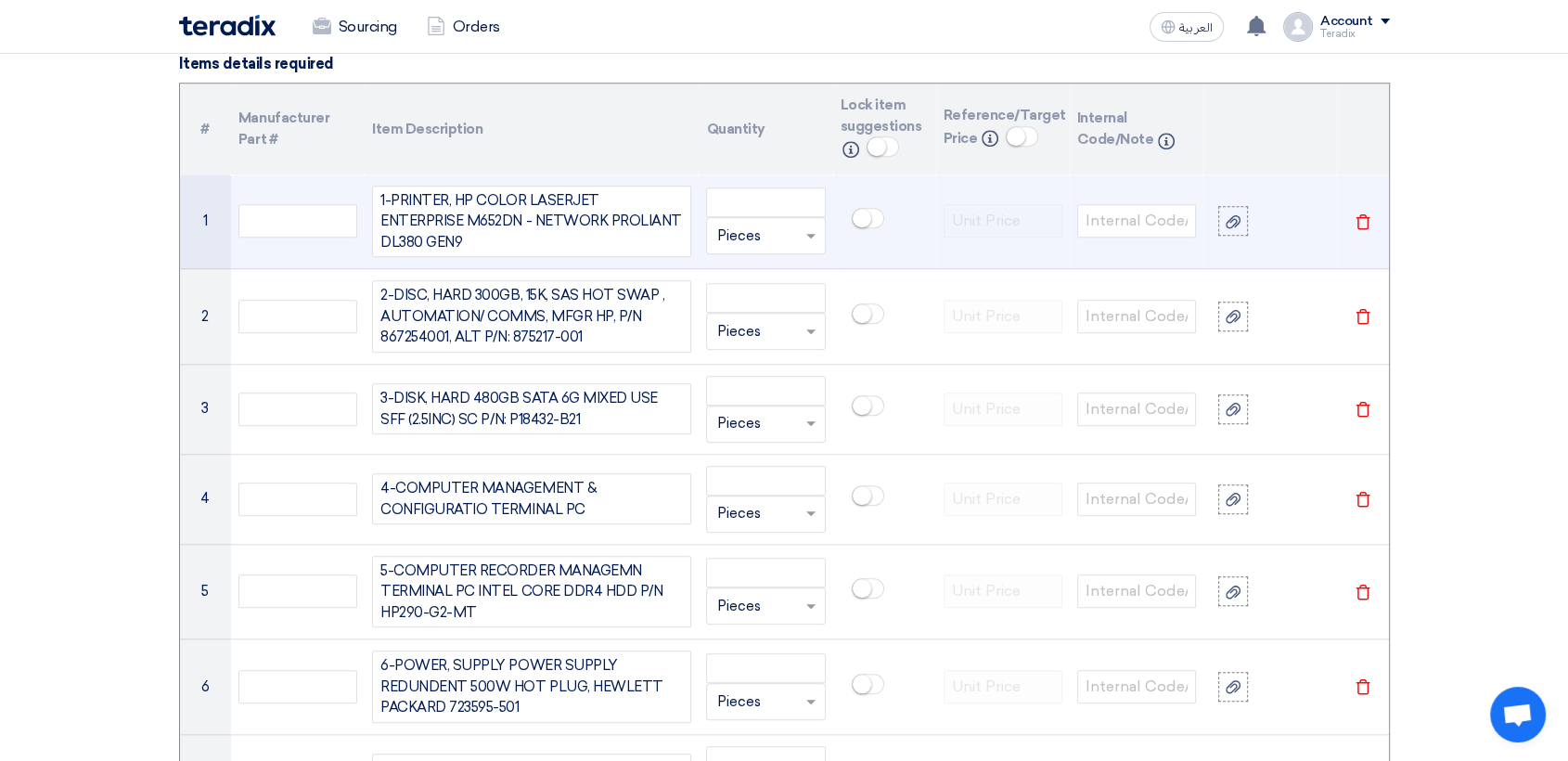
click at [748, 249] on div "Unit × Pieces" at bounding box center [766, 235] width 119 height 37
paste input "EAC H"
type input "EAC H"
click at [765, 275] on span "Add type..." at bounding box center [747, 273] width 60 height 13
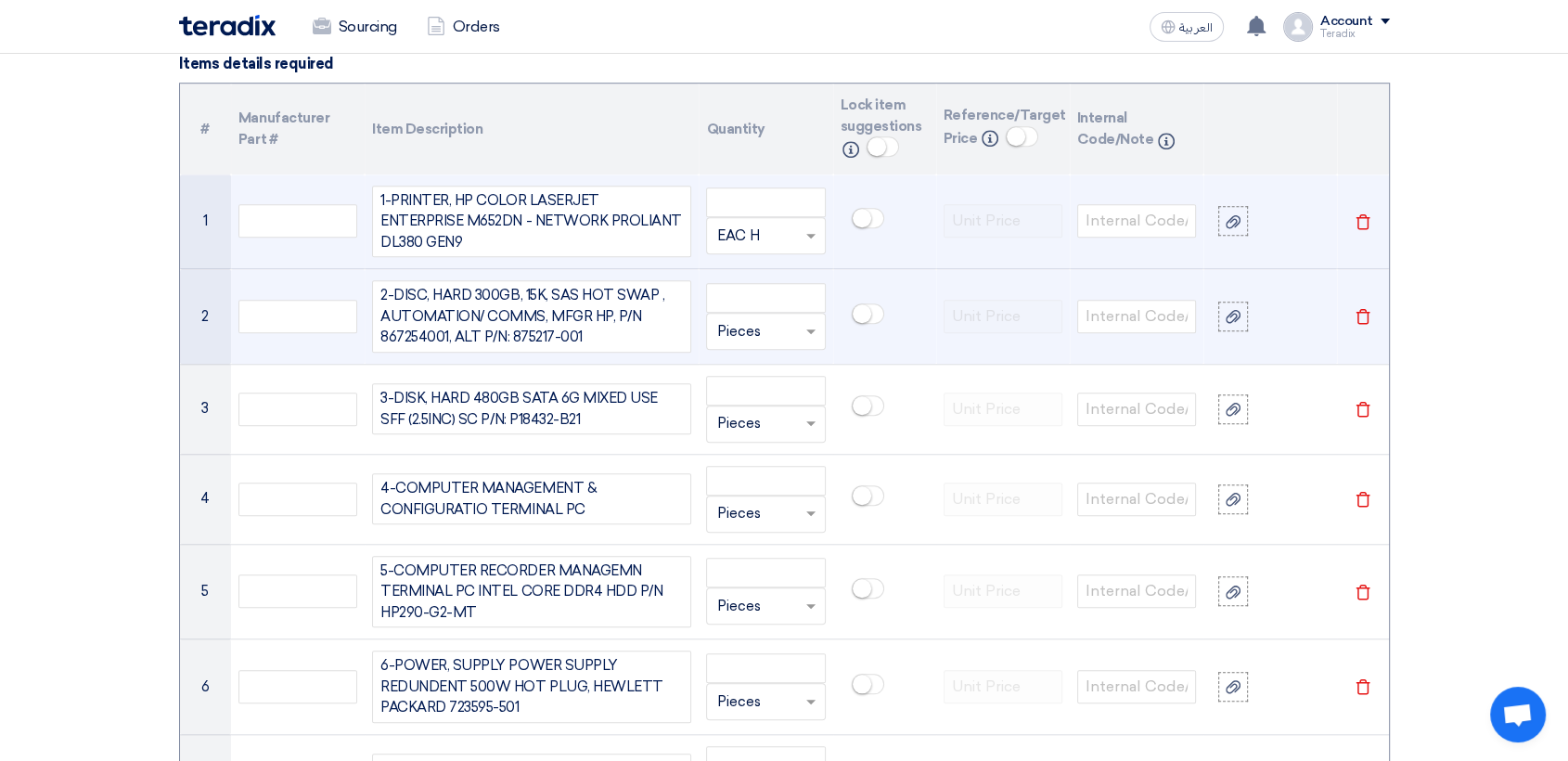
click at [742, 328] on input "text" at bounding box center [754, 331] width 76 height 30
paste input "EAC H"
type input "EAC H"
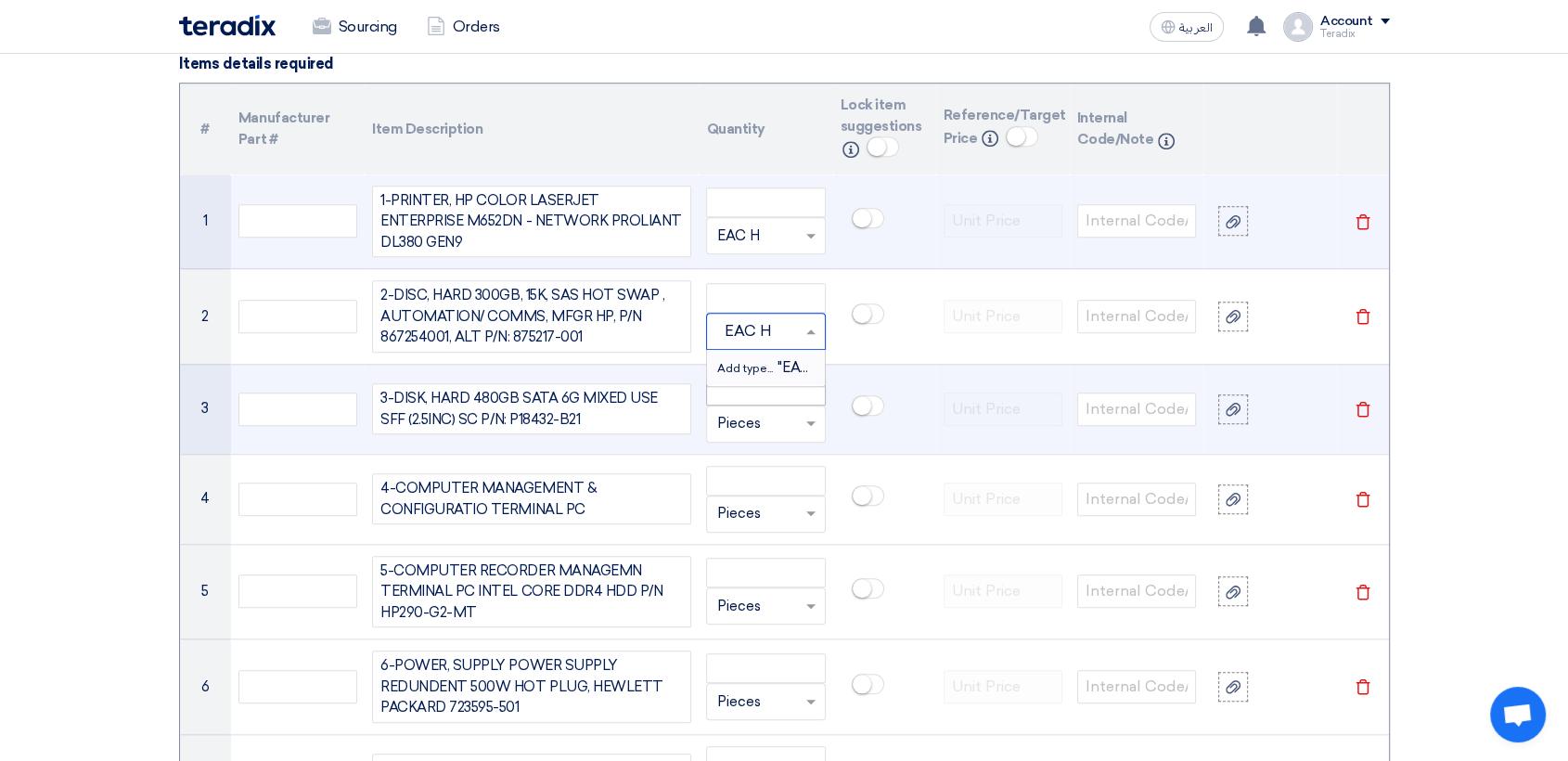
click at [748, 371] on div "Add type... "EAC H"" at bounding box center [766, 369] width 117 height 36
click at [746, 426] on input "text" at bounding box center [754, 423] width 76 height 30
paste input "EAC H"
type input "EAC H"
click at [758, 456] on span "Add type..." at bounding box center [747, 462] width 60 height 13
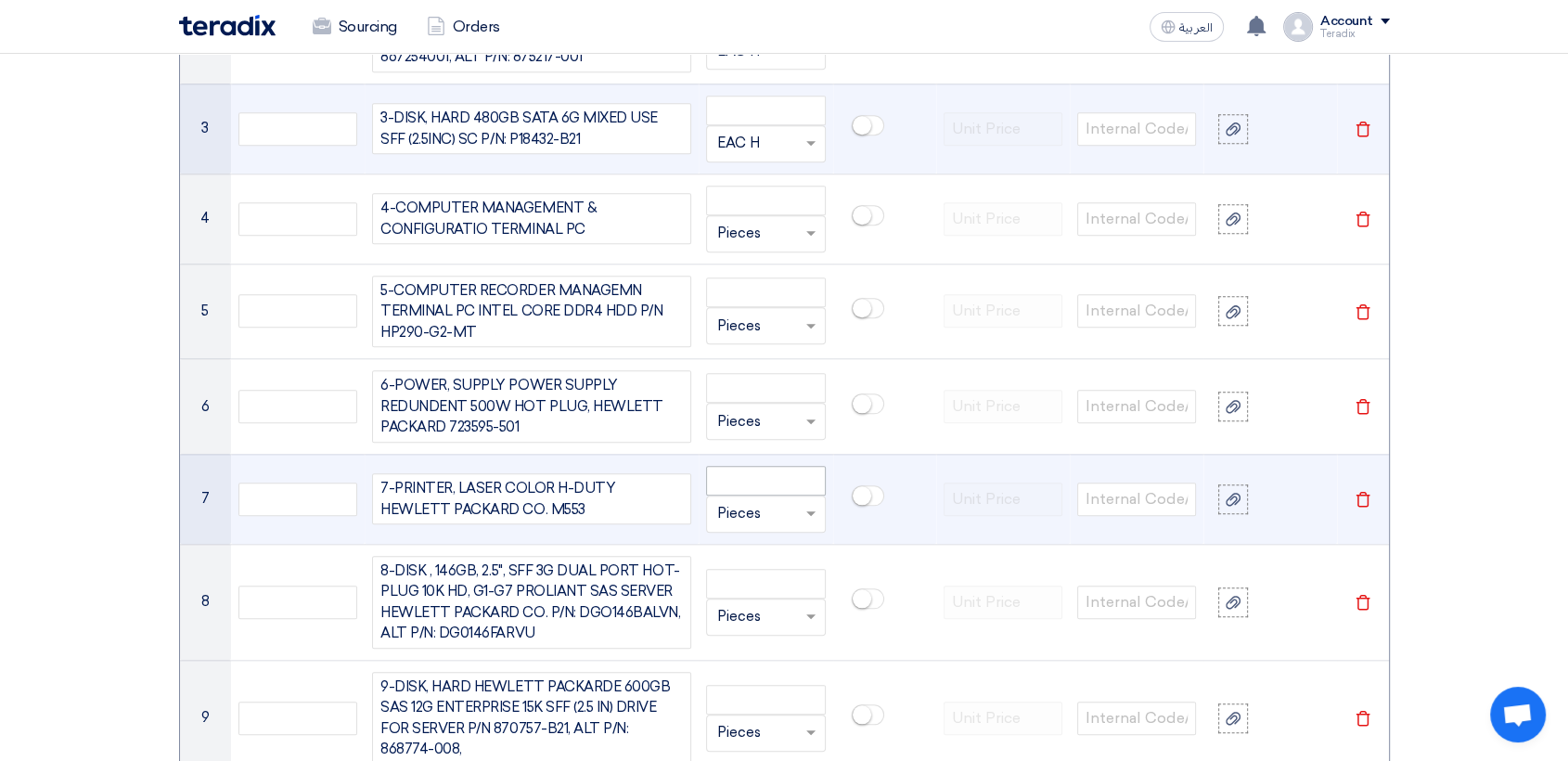
scroll to position [1790, 0]
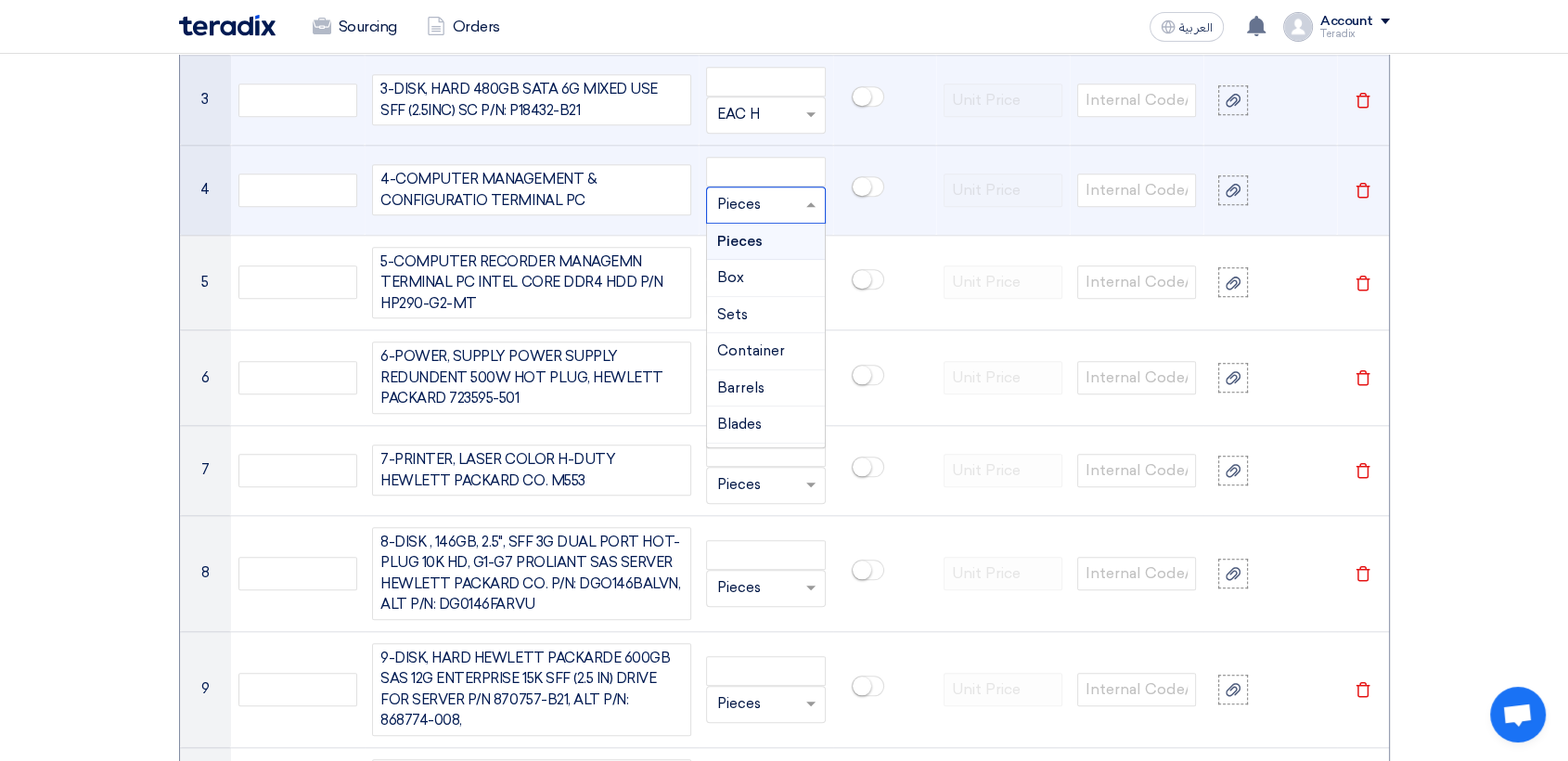
click at [764, 211] on input "text" at bounding box center [754, 204] width 76 height 30
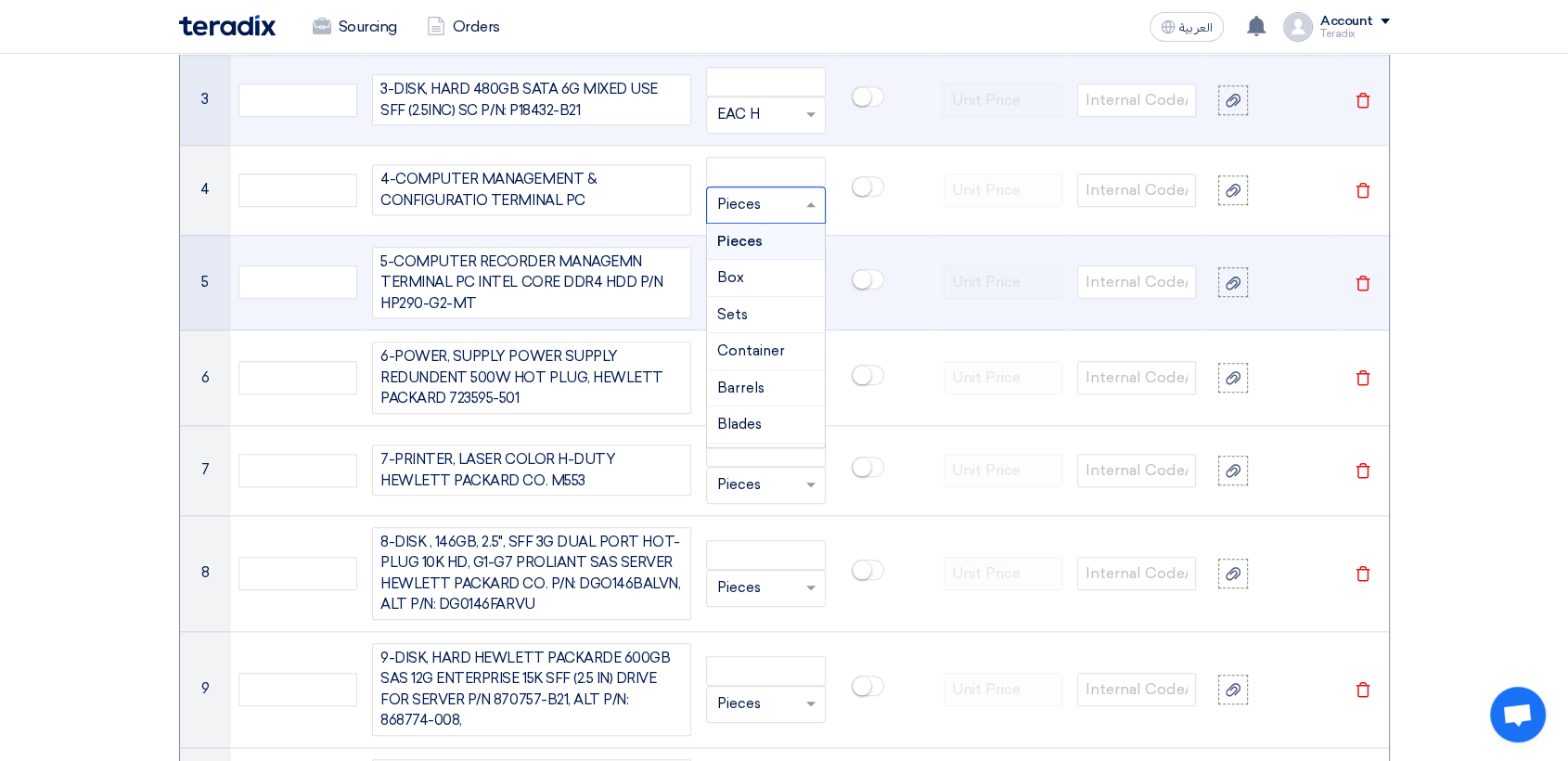
paste input "EAC H"
type input "EAC H"
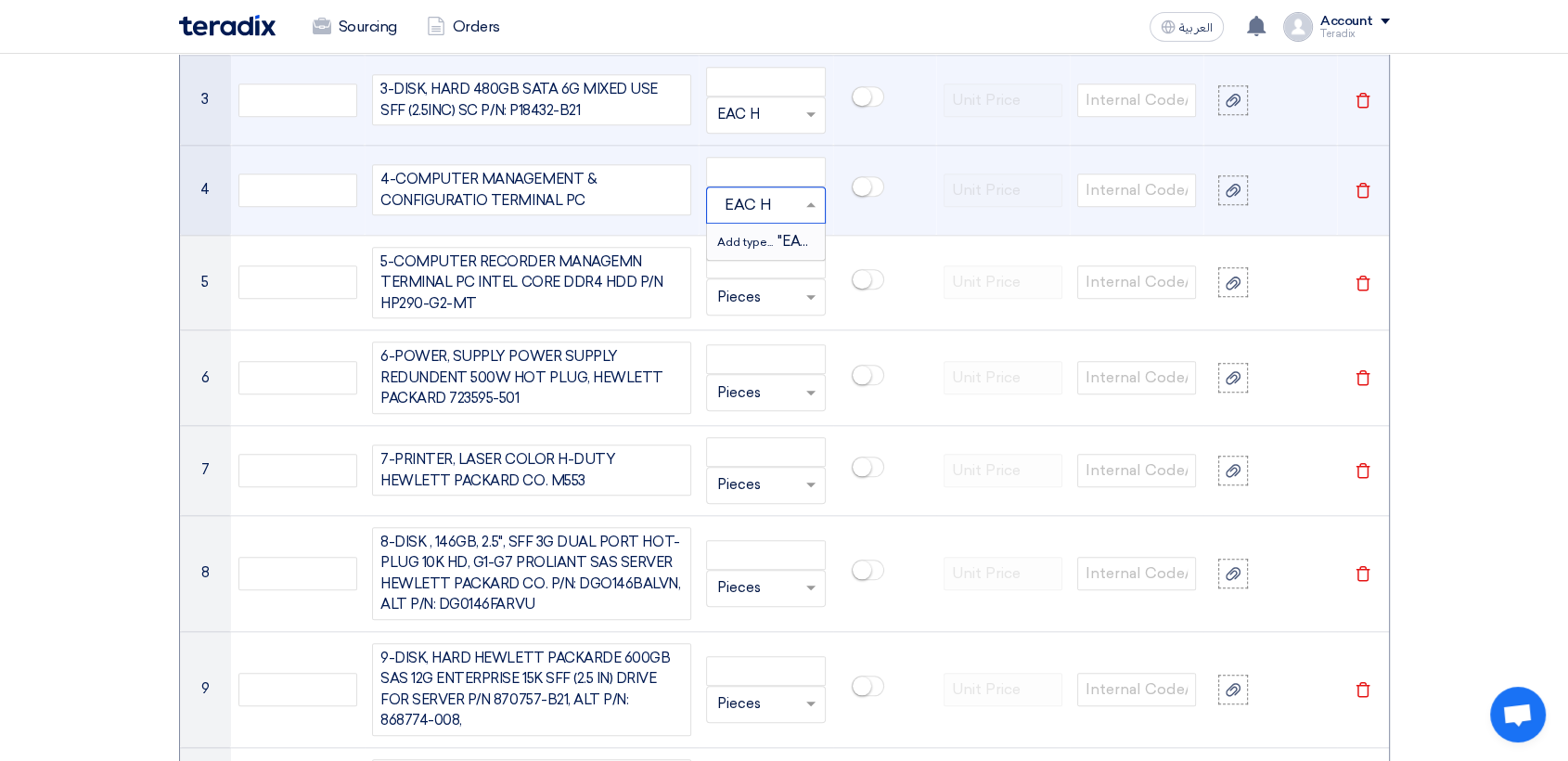
click at [753, 236] on span "Add type..." at bounding box center [747, 243] width 60 height 13
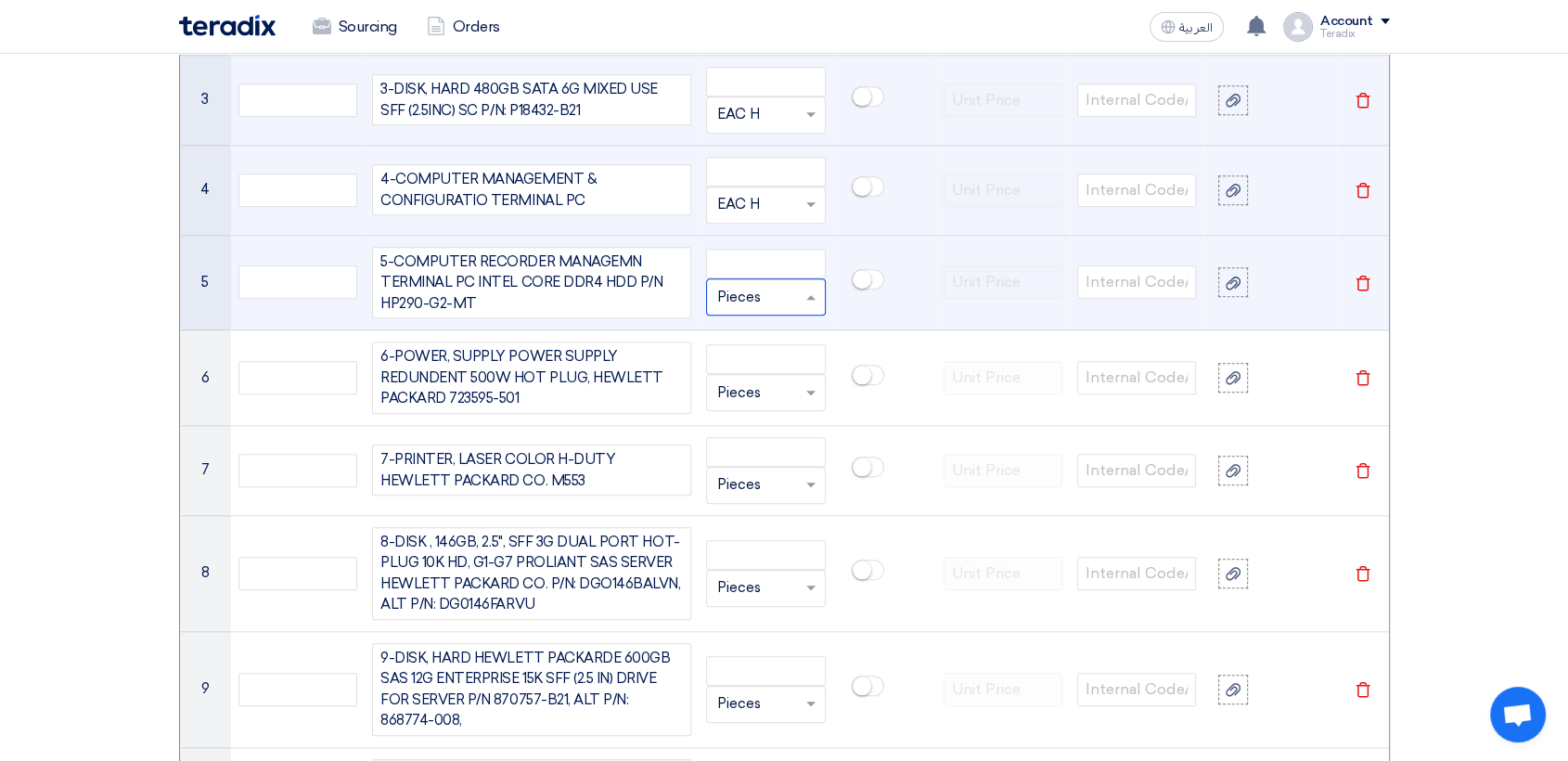
click at [752, 288] on input "text" at bounding box center [754, 297] width 76 height 30
paste input "EAC H"
type input "EAC H"
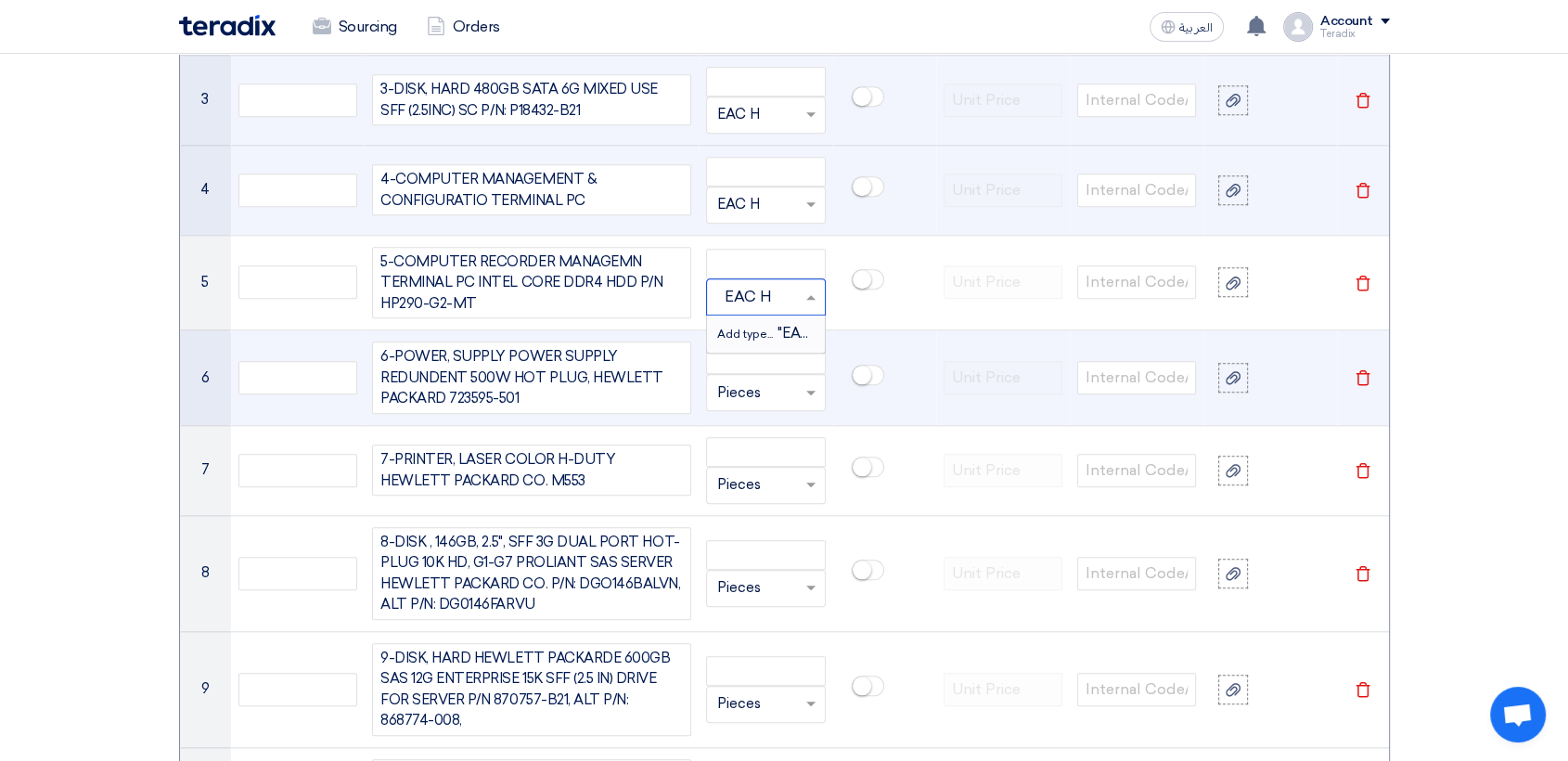
click at [744, 327] on span "Add type..." at bounding box center [747, 334] width 60 height 13
click at [756, 390] on input "text" at bounding box center [754, 392] width 76 height 30
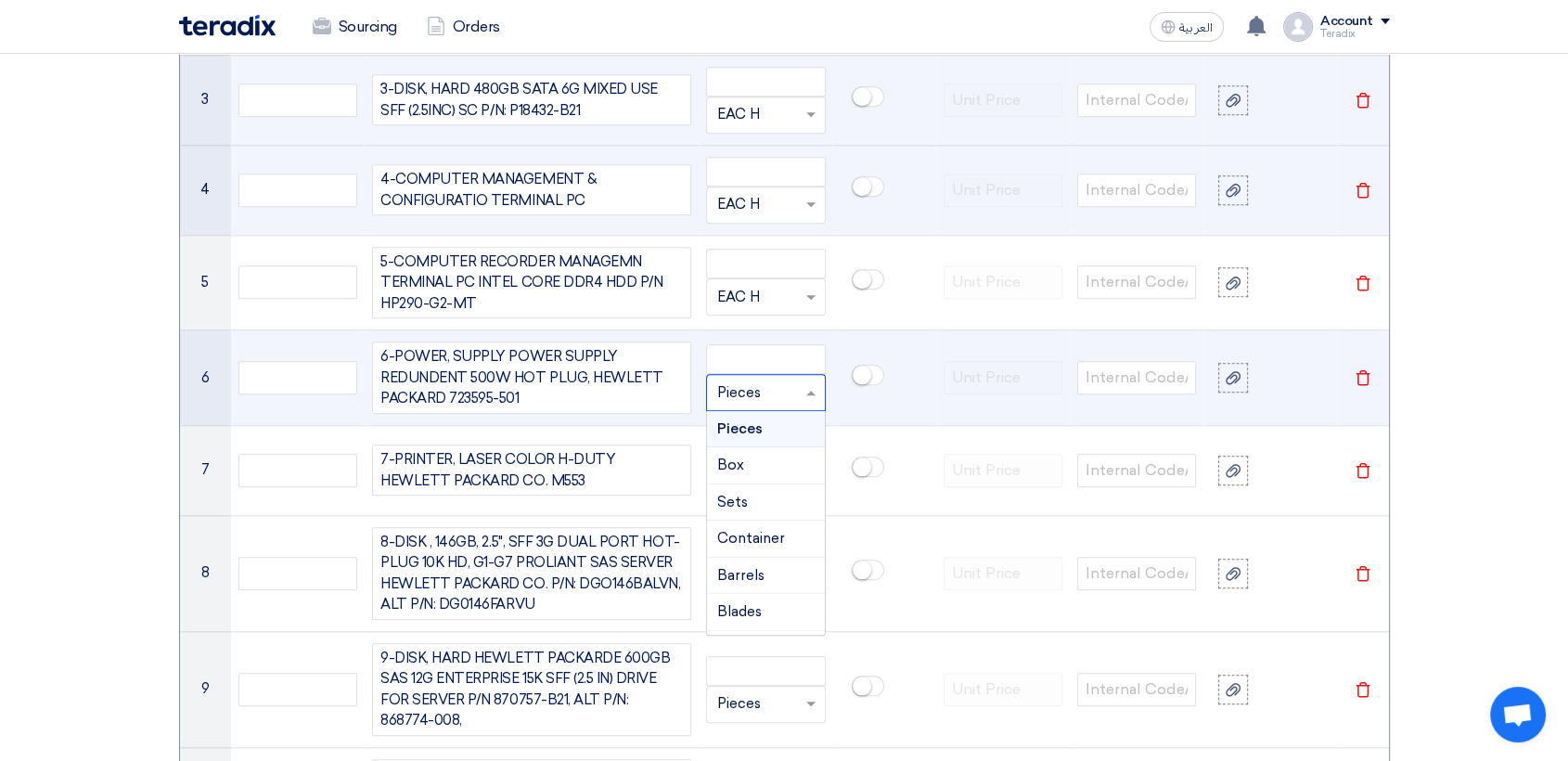
paste input "EAC H"
type input "EAC H"
click at [751, 411] on div "Add type... "EAC H"" at bounding box center [766, 429] width 117 height 36
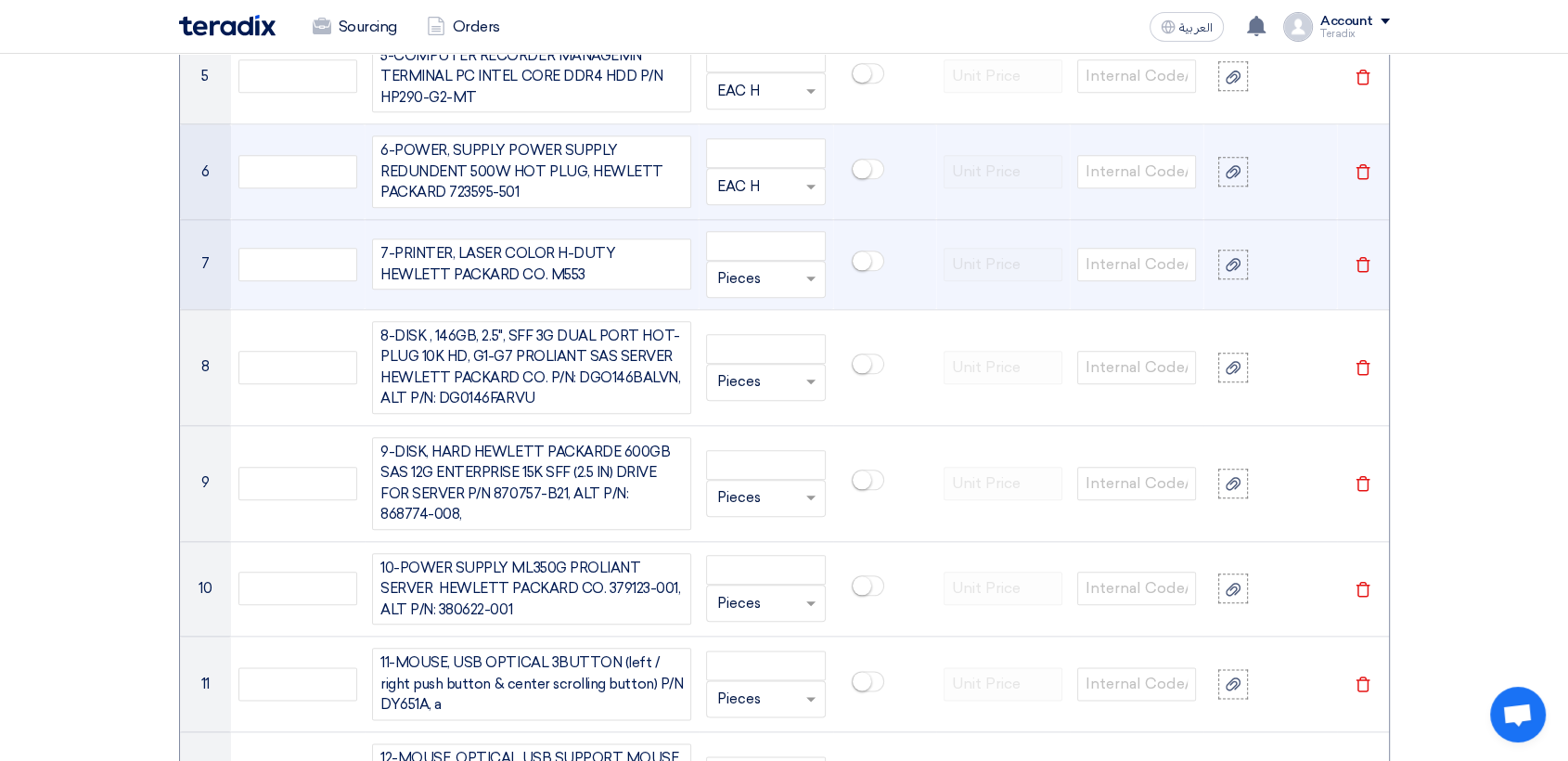
scroll to position [1997, 0]
click at [736, 269] on input "text" at bounding box center [754, 278] width 76 height 30
paste input "EAC H"
type input "EAC H"
click at [750, 309] on span "Add type..." at bounding box center [747, 316] width 60 height 13
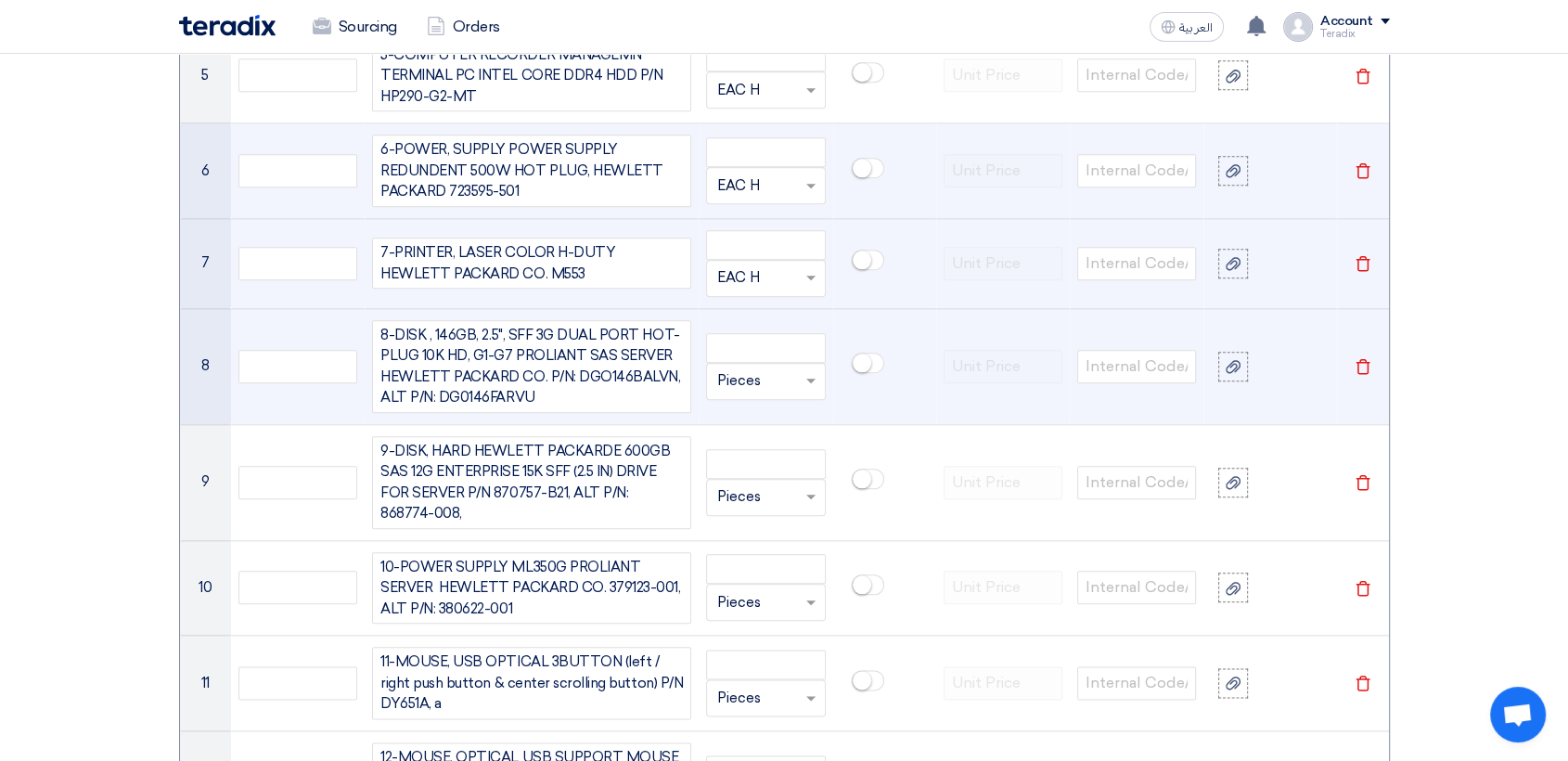
click at [733, 387] on input "text" at bounding box center [754, 381] width 76 height 30
paste input "EAC H"
type input "EAC H"
click at [752, 412] on span "Add type..." at bounding box center [747, 418] width 60 height 13
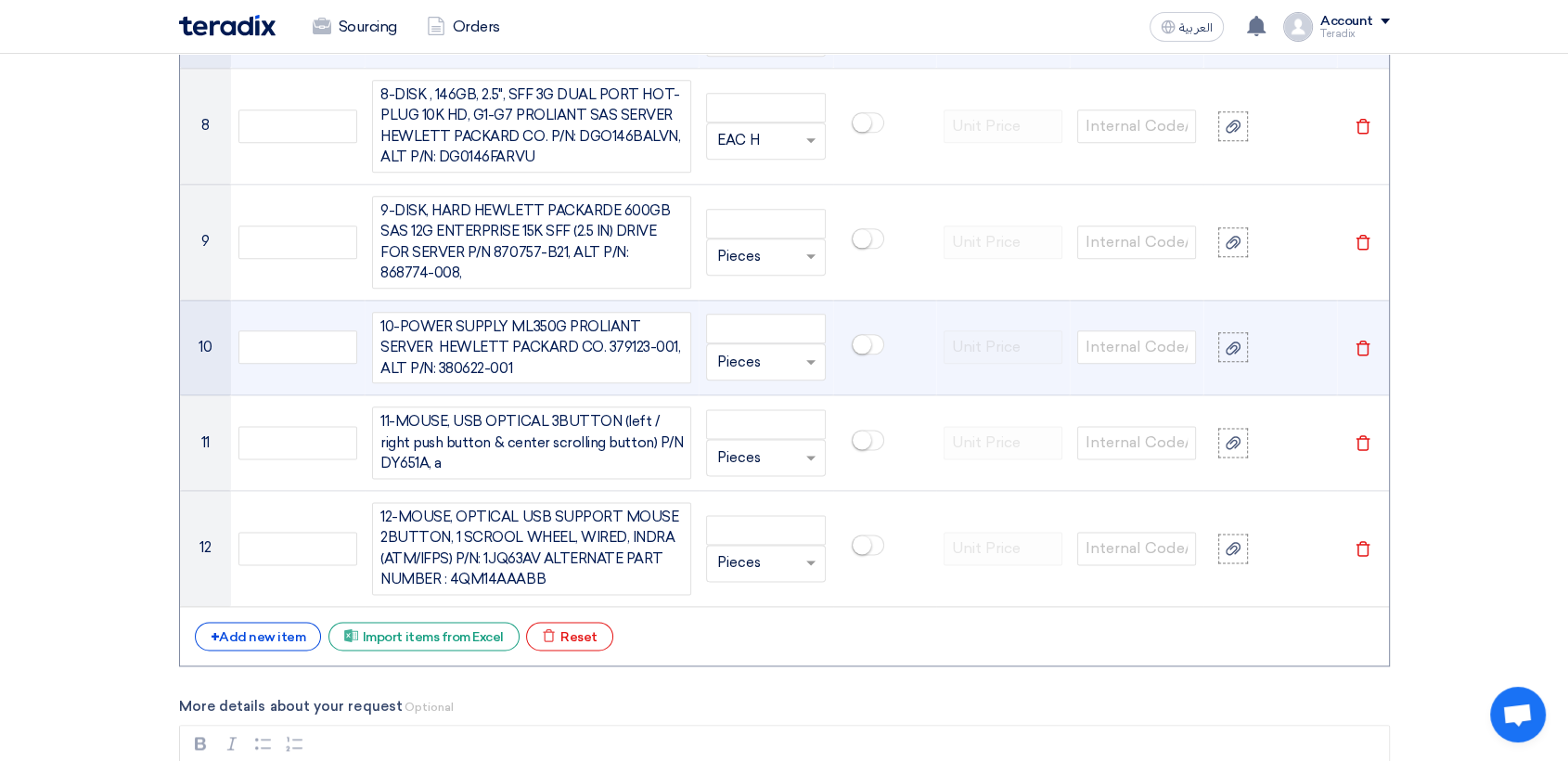
scroll to position [2306, 0]
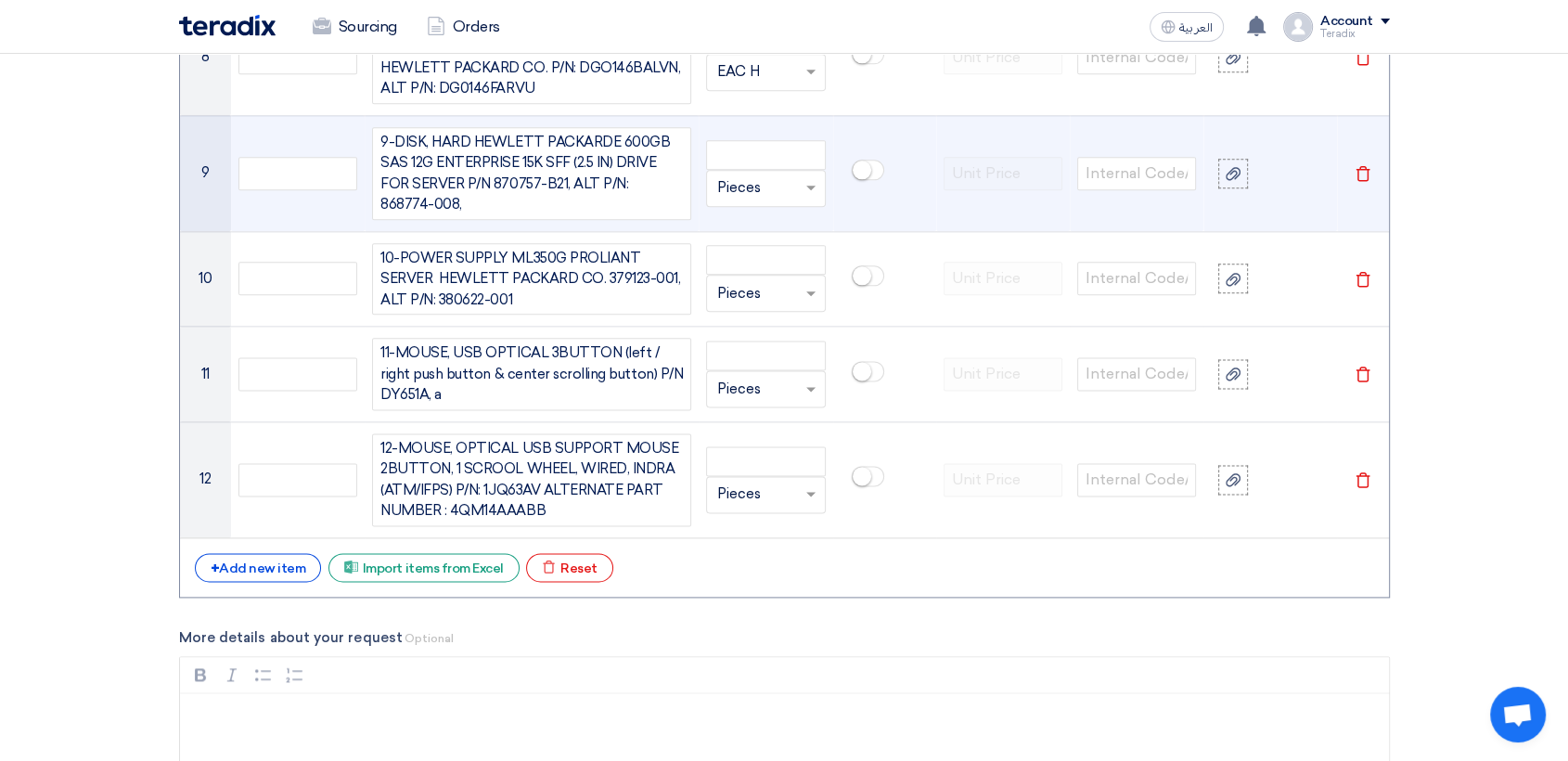
click at [756, 181] on input "text" at bounding box center [754, 188] width 76 height 30
paste input "EAC H"
type input "EAC H"
click at [758, 222] on span "Add type..." at bounding box center [747, 226] width 60 height 13
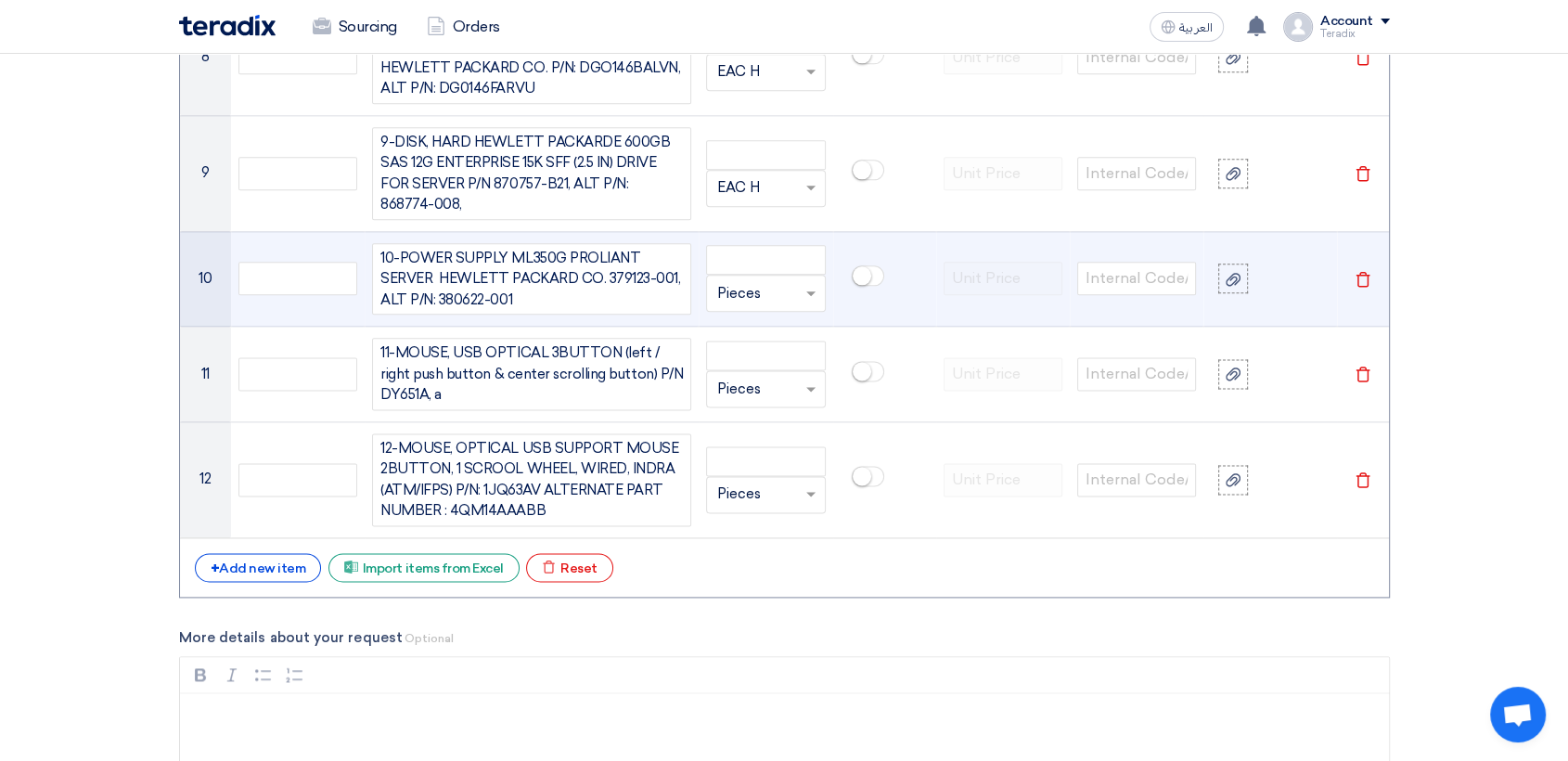
click at [749, 285] on input "text" at bounding box center [754, 293] width 76 height 30
paste input "EAC H"
type input "EAC H"
click at [757, 312] on div "Add type... "EAC H"" at bounding box center [766, 330] width 117 height 36
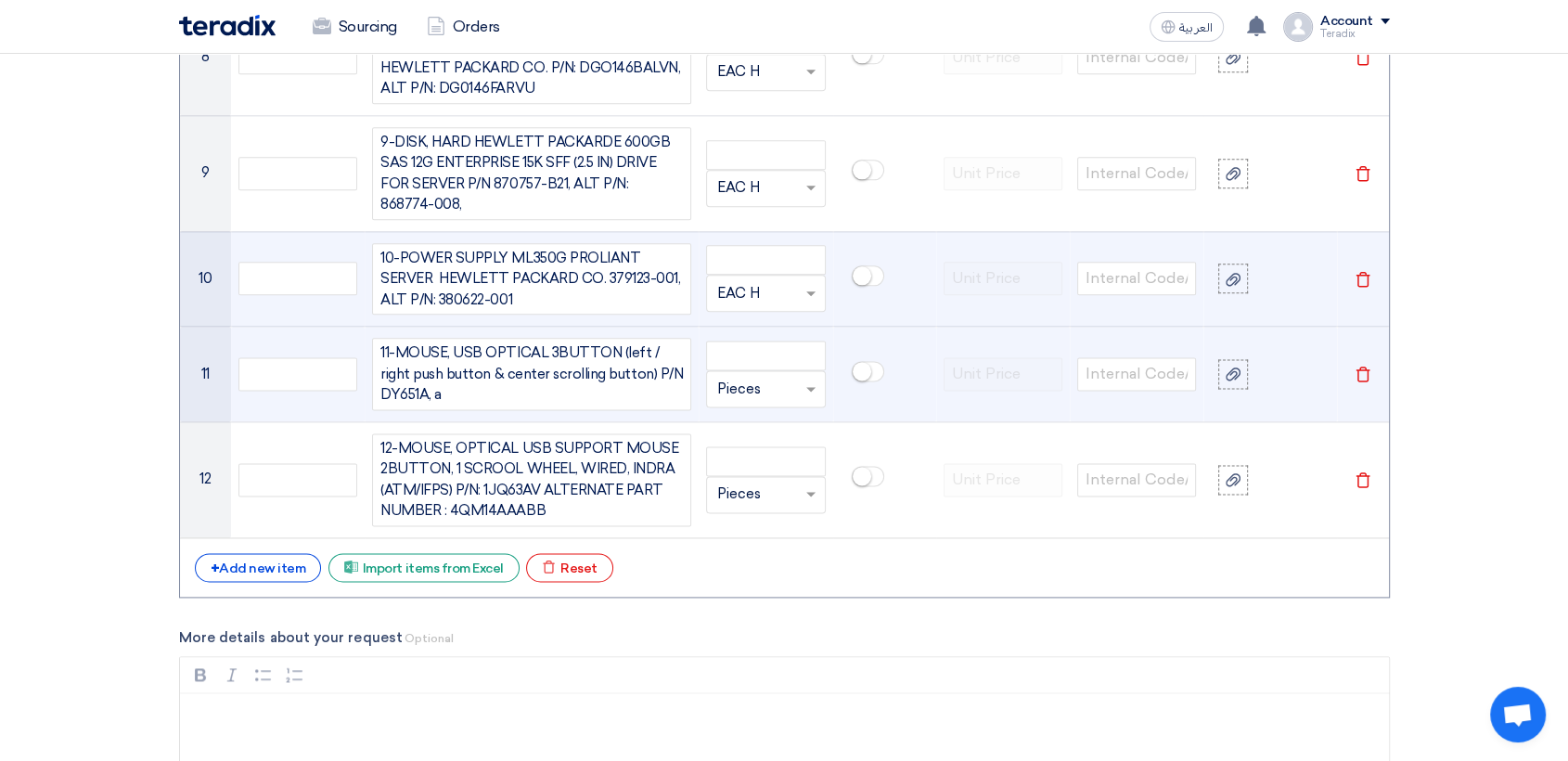
click at [735, 382] on input "text" at bounding box center [754, 389] width 76 height 30
paste input "EAC H"
type input "EAC H"
click at [748, 407] on ng-dropdown-panel "Add type... "EAC H"" at bounding box center [766, 426] width 119 height 39
click at [748, 416] on span "Add type... "EAC H"" at bounding box center [772, 424] width 112 height 16
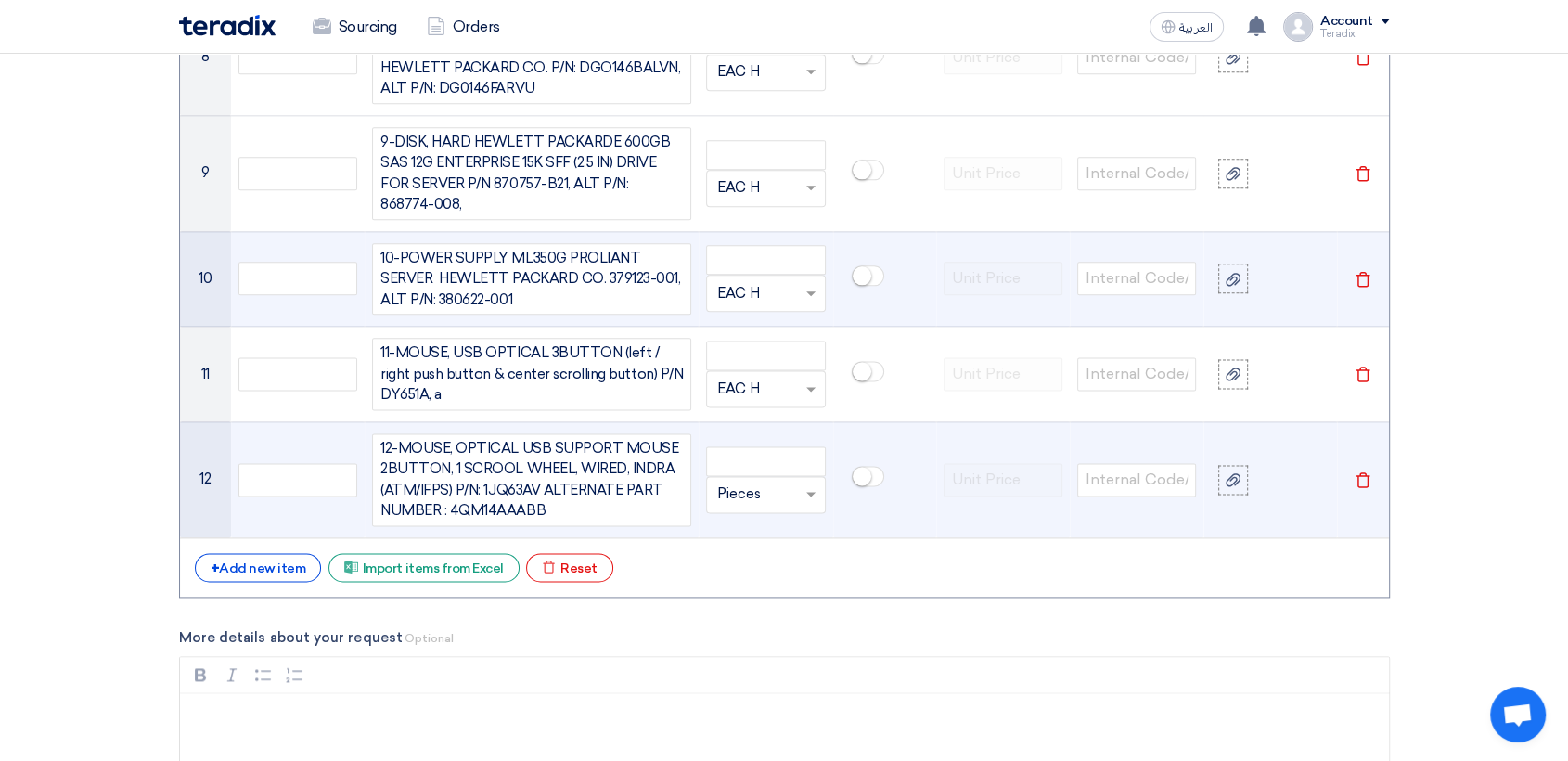
click at [747, 488] on input "text" at bounding box center [754, 494] width 76 height 30
paste input "EAC H"
type input "EAC H"
click at [749, 525] on span "Add type..." at bounding box center [747, 532] width 60 height 13
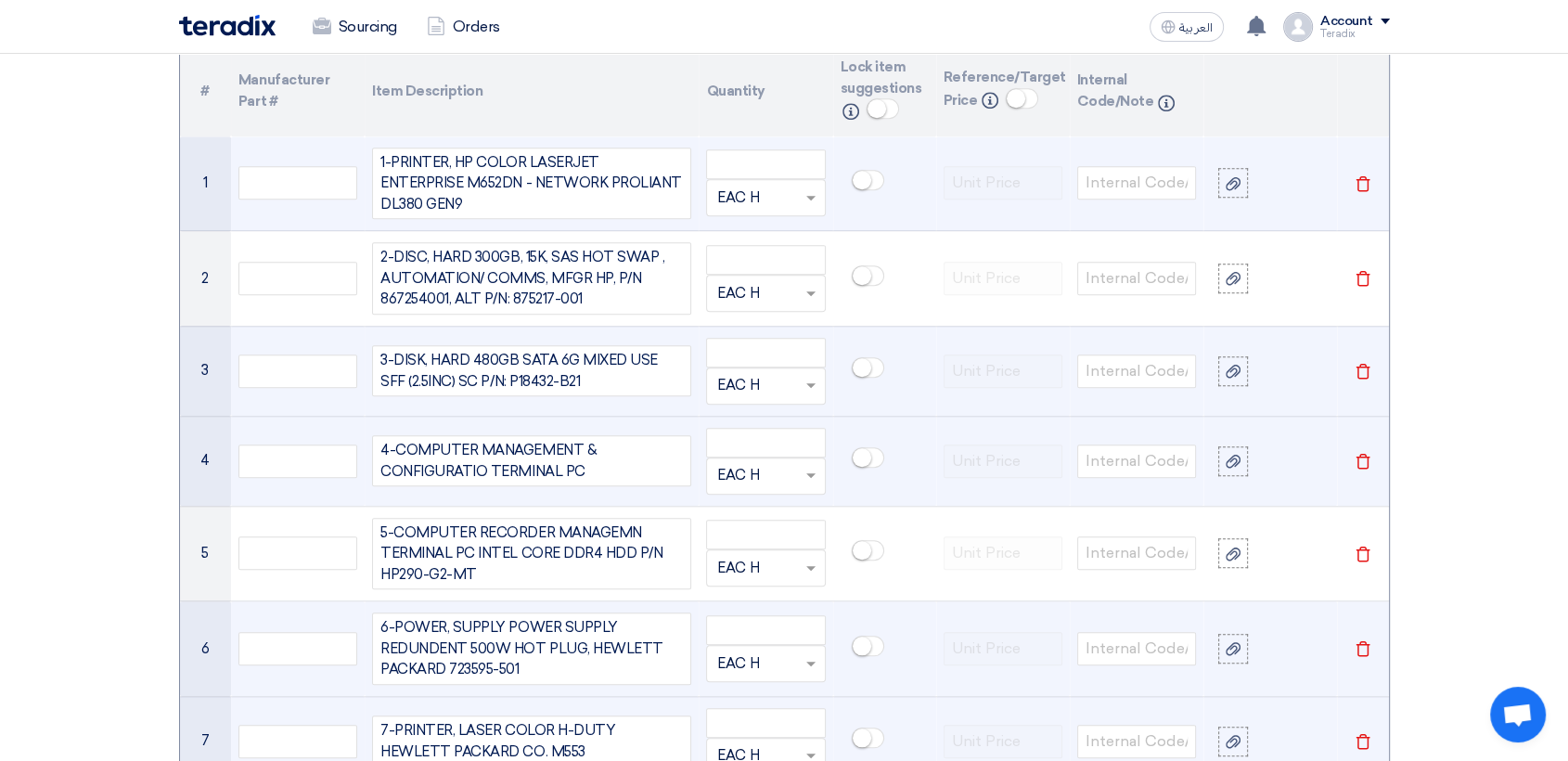
scroll to position [1378, 0]
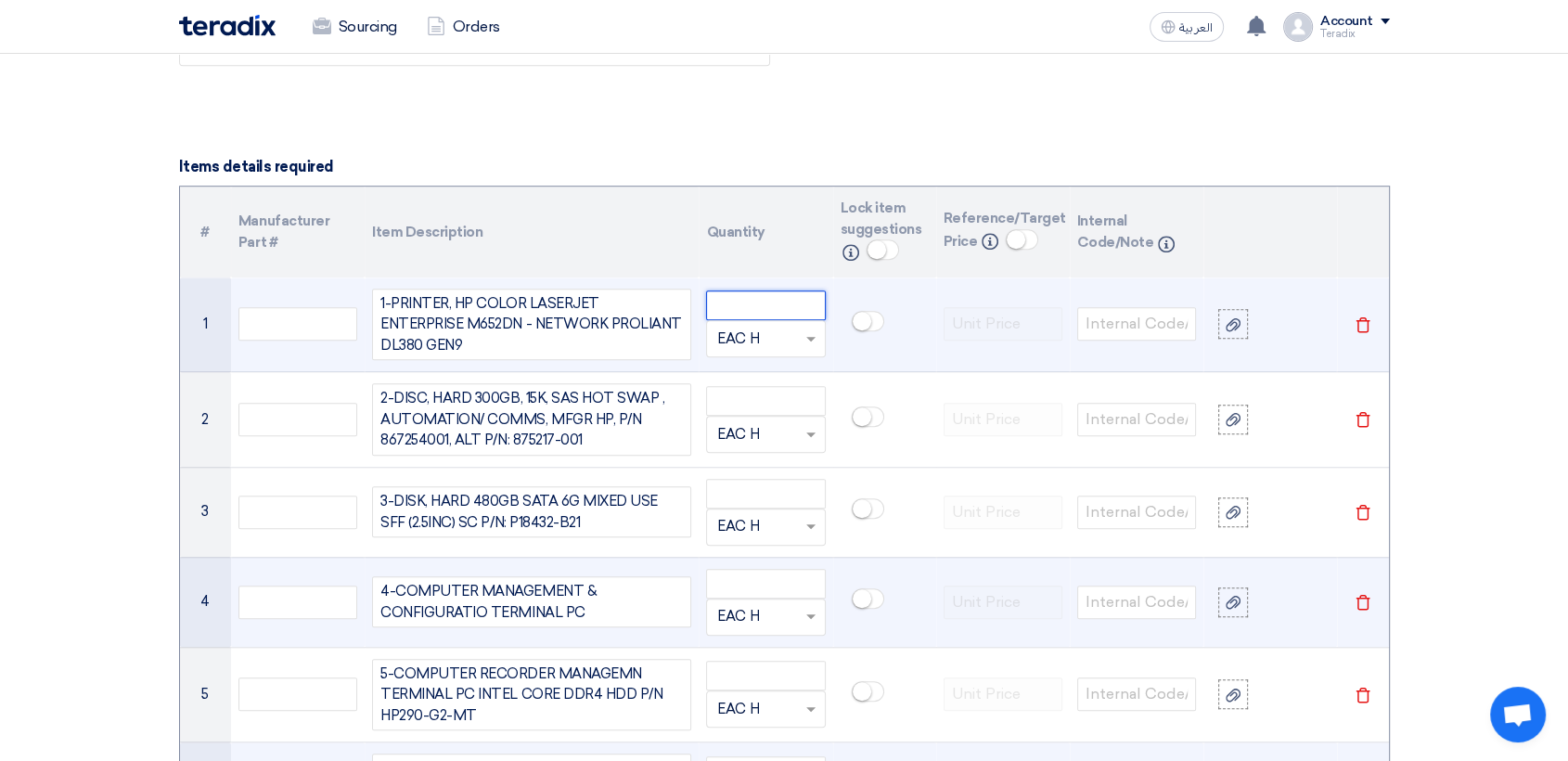
click at [726, 297] on input "number" at bounding box center [766, 305] width 119 height 30
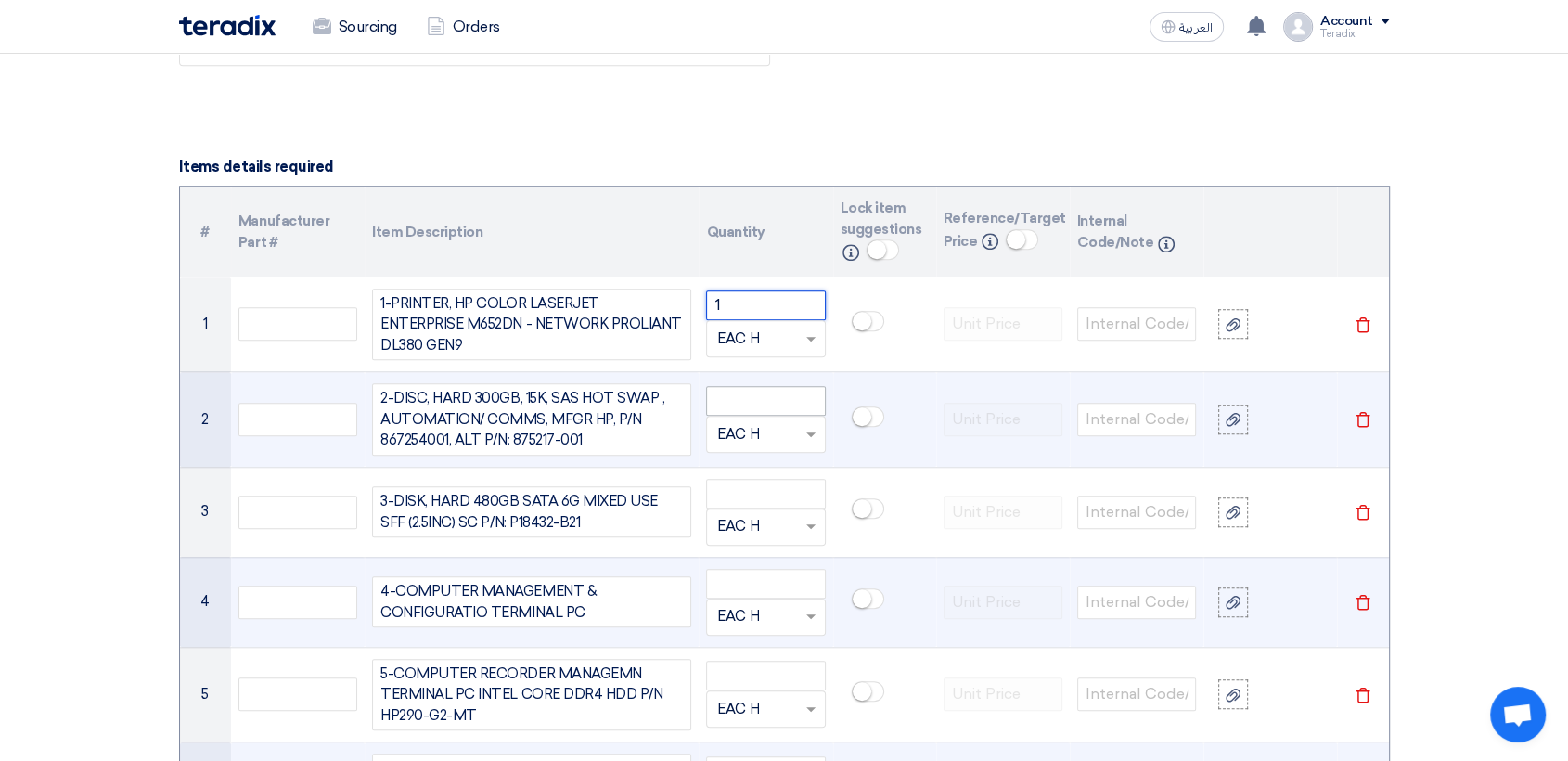
type input "1"
click at [743, 386] on input "number" at bounding box center [766, 400] width 119 height 30
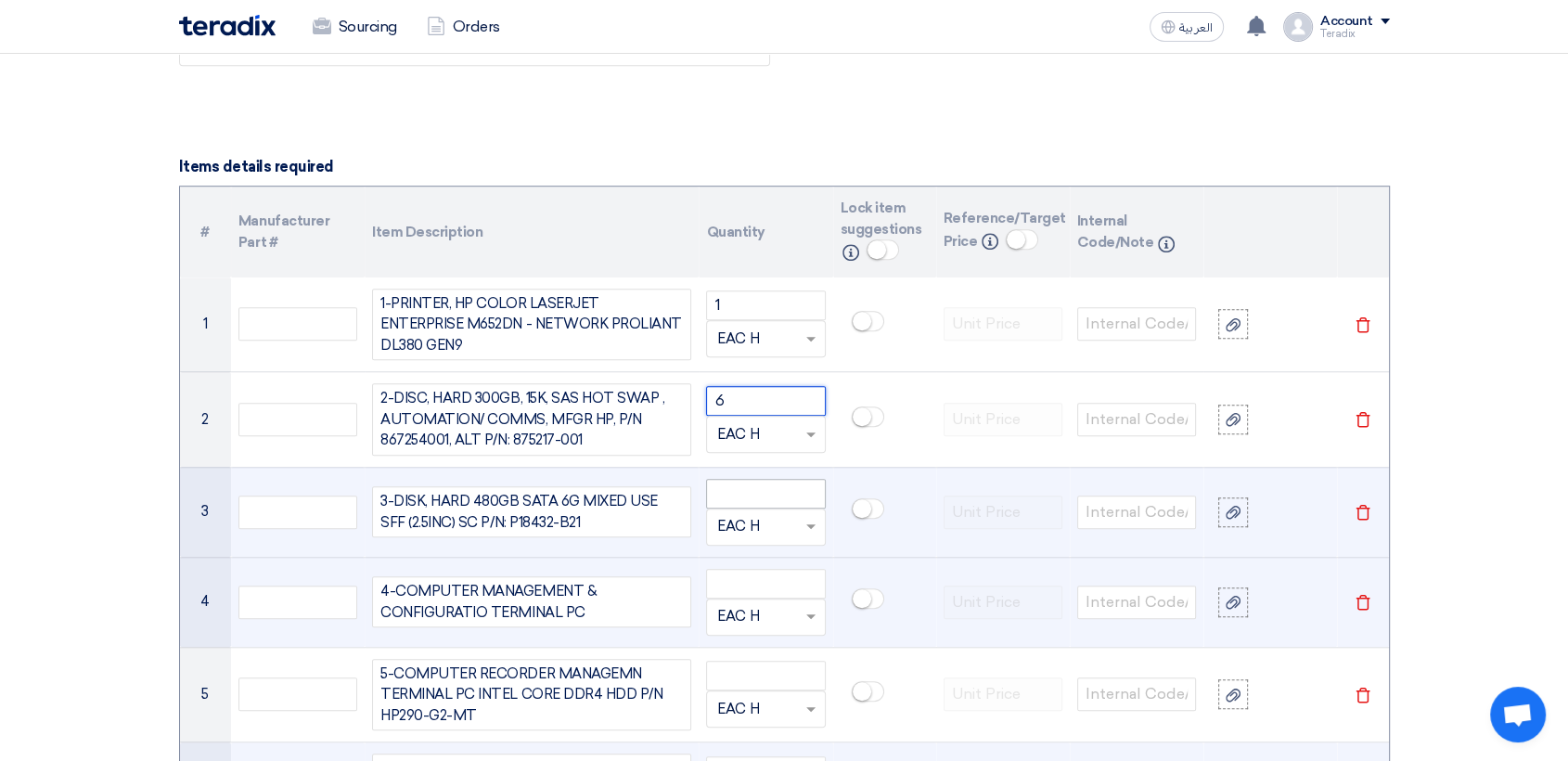
type input "6"
click at [775, 482] on input "number" at bounding box center [766, 493] width 119 height 30
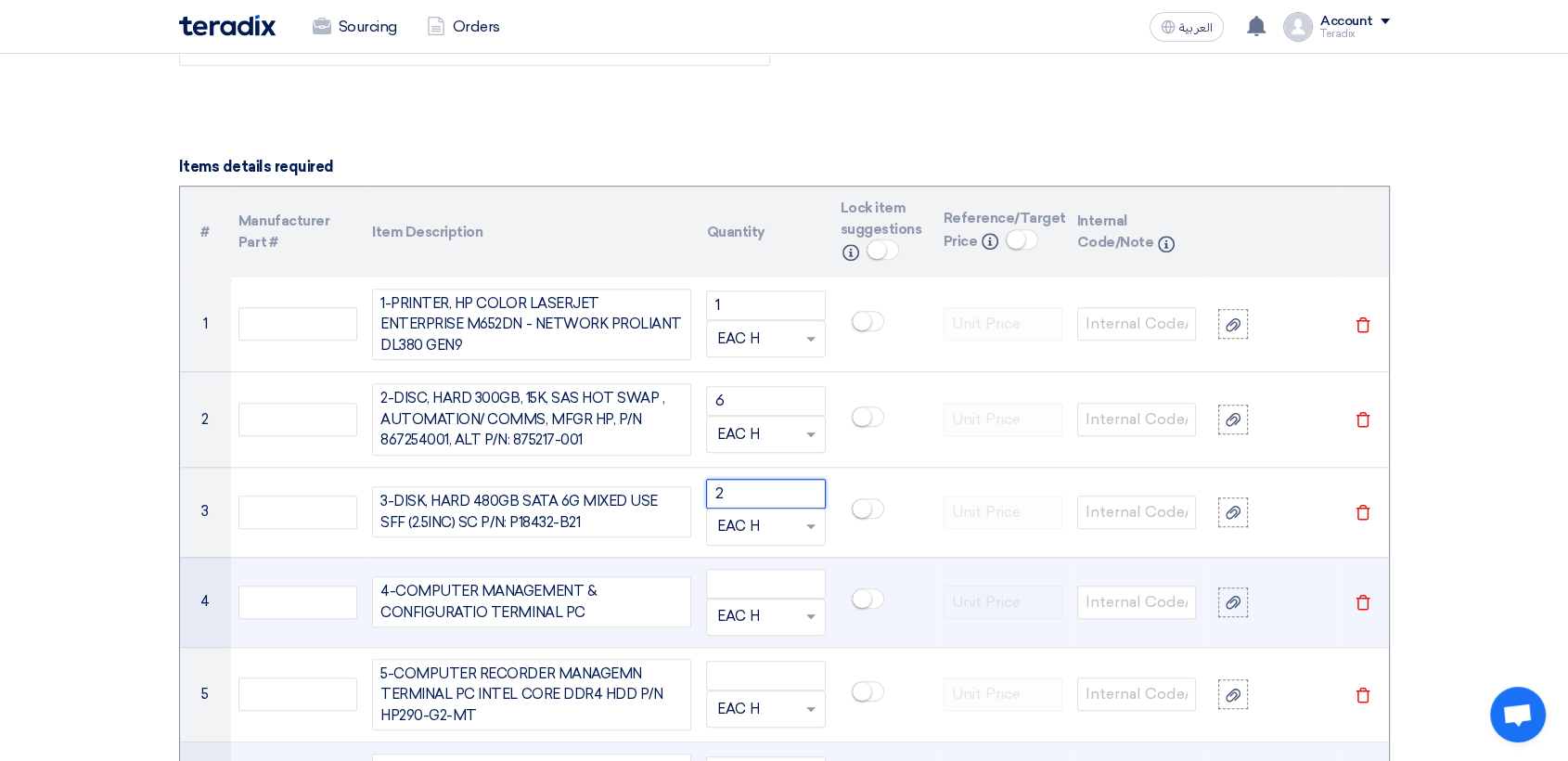
type input "2"
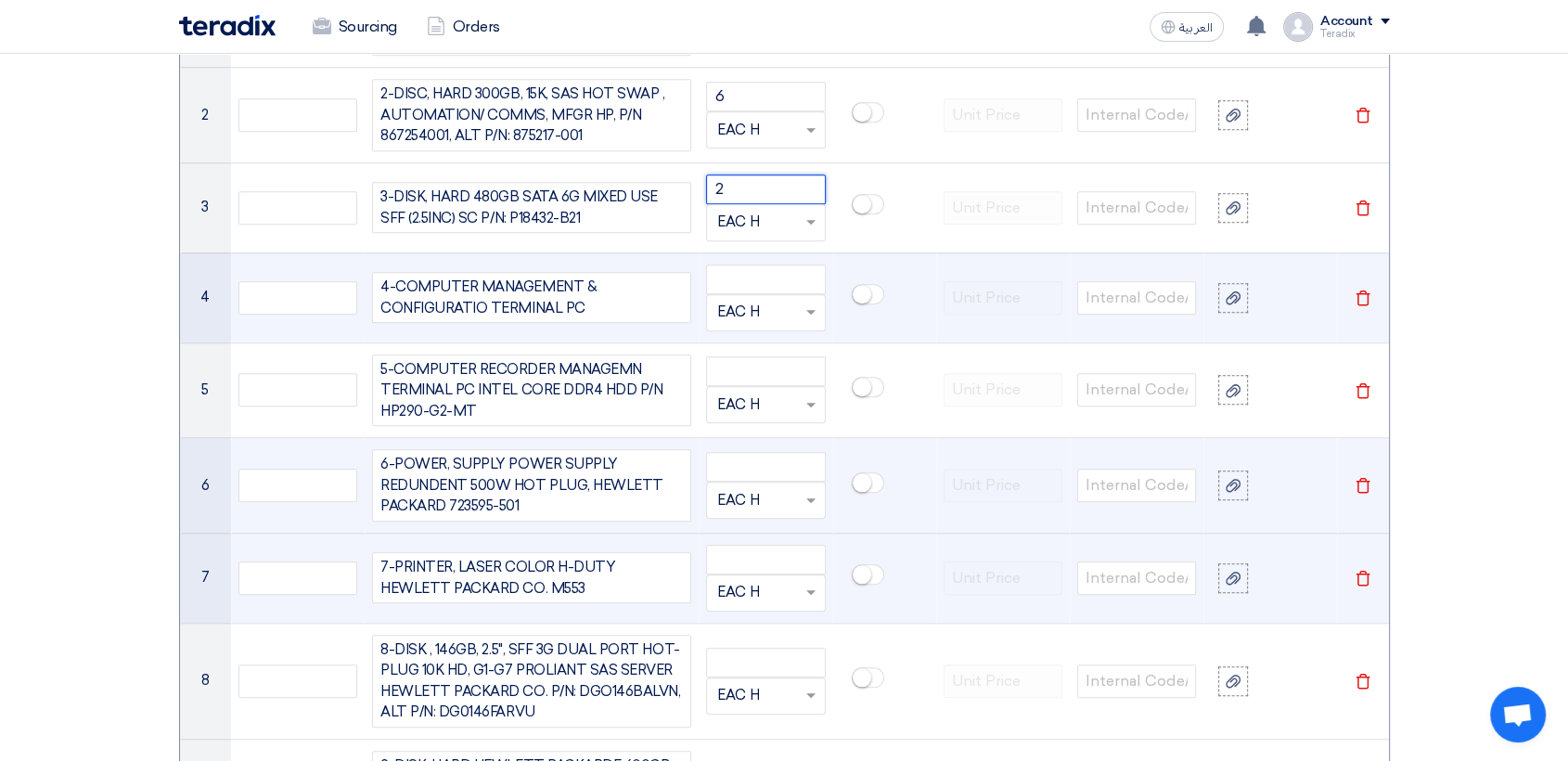
scroll to position [1687, 0]
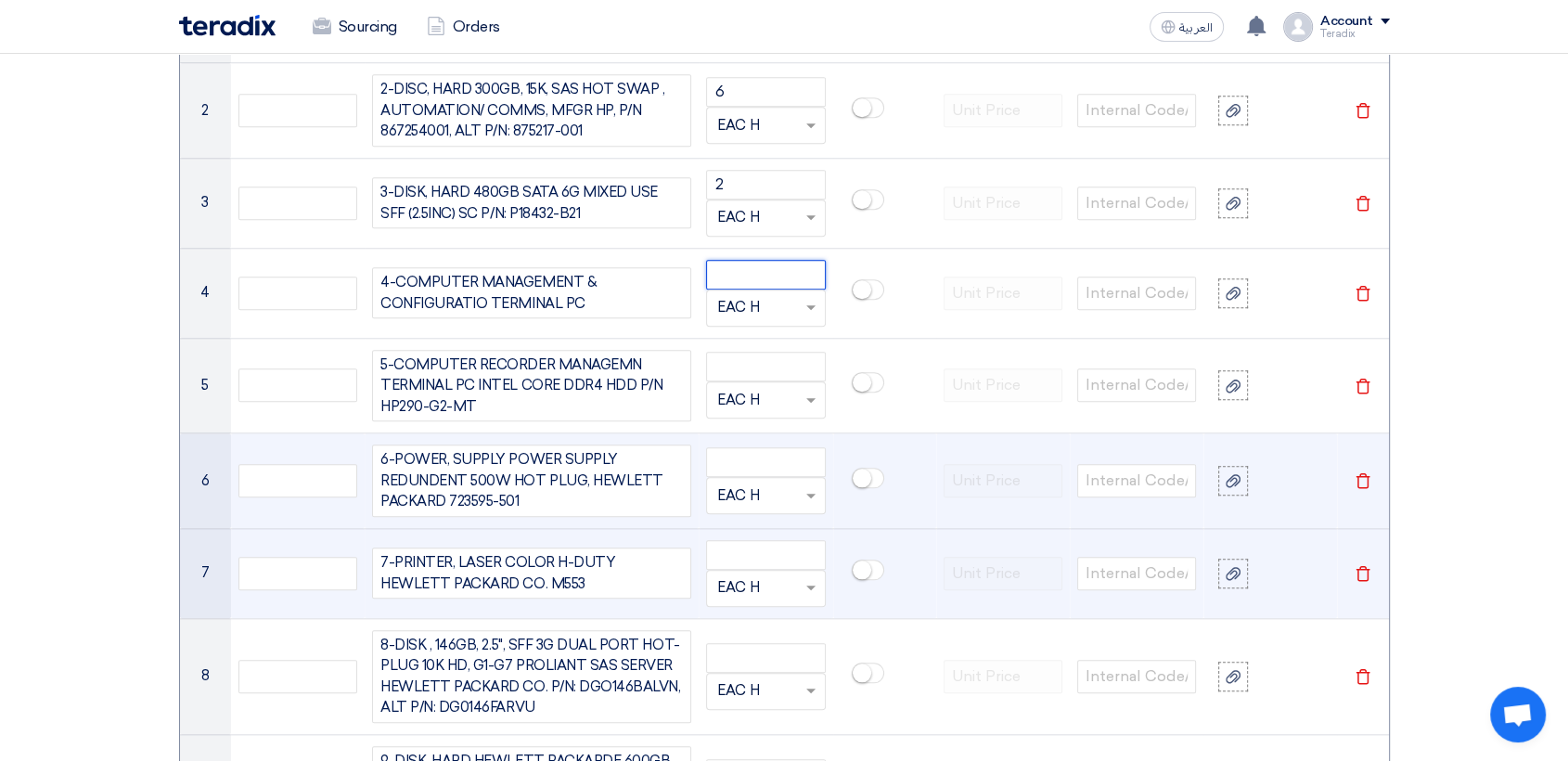
click at [762, 272] on input "number" at bounding box center [766, 274] width 119 height 30
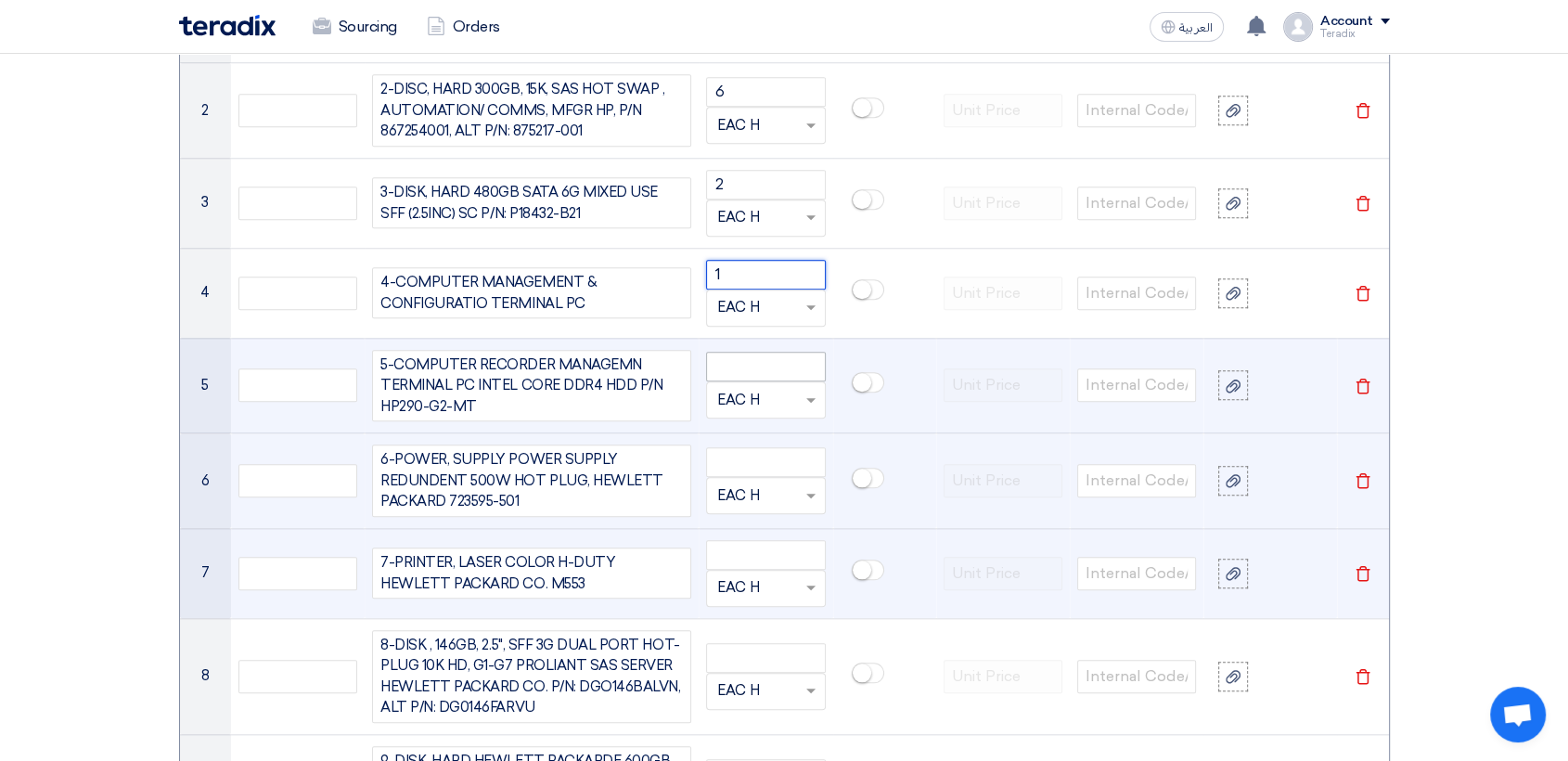
type input "1"
click at [761, 351] on input "number" at bounding box center [766, 366] width 119 height 30
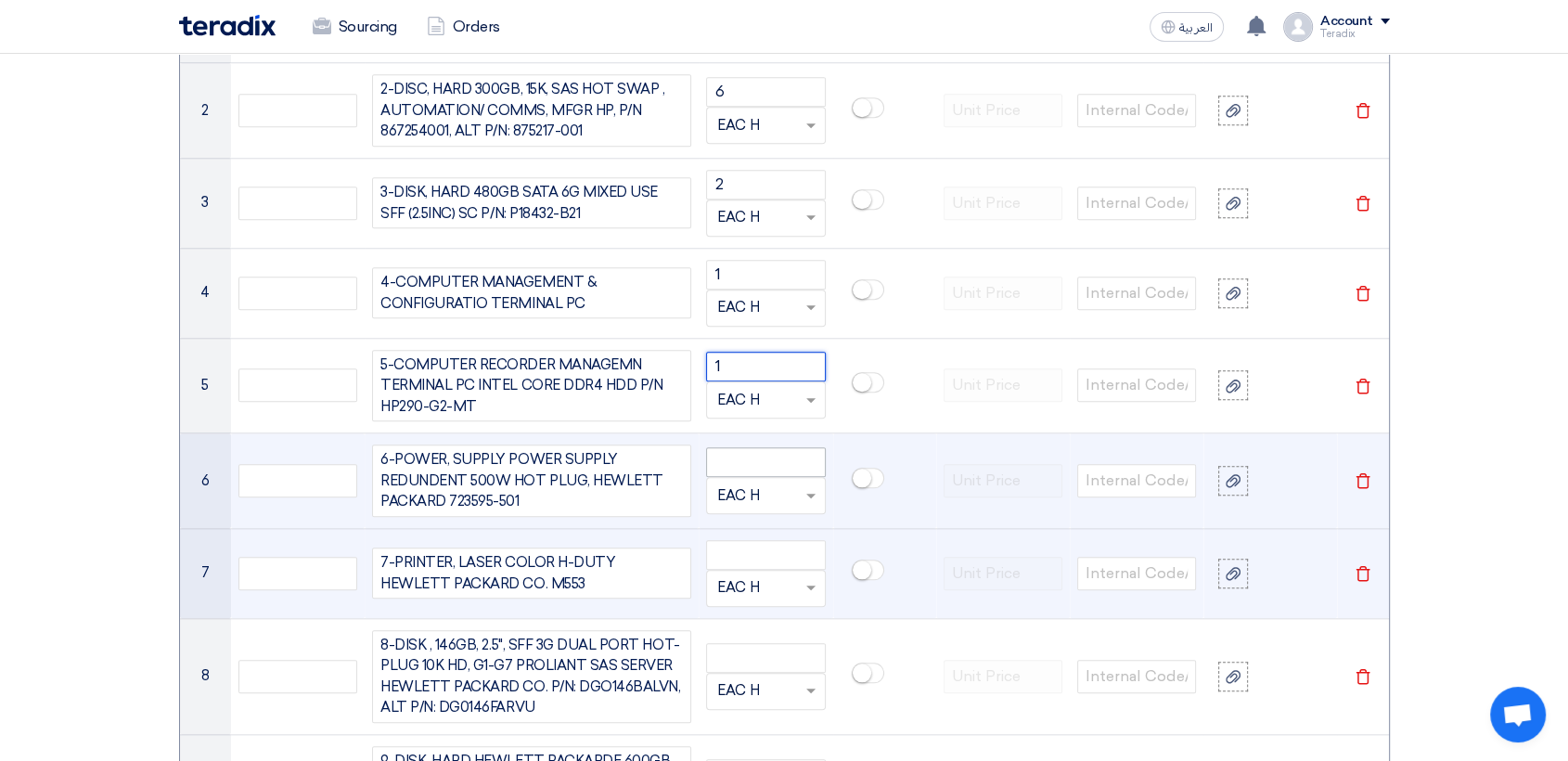
type input "1"
click at [748, 458] on input "number" at bounding box center [766, 462] width 119 height 30
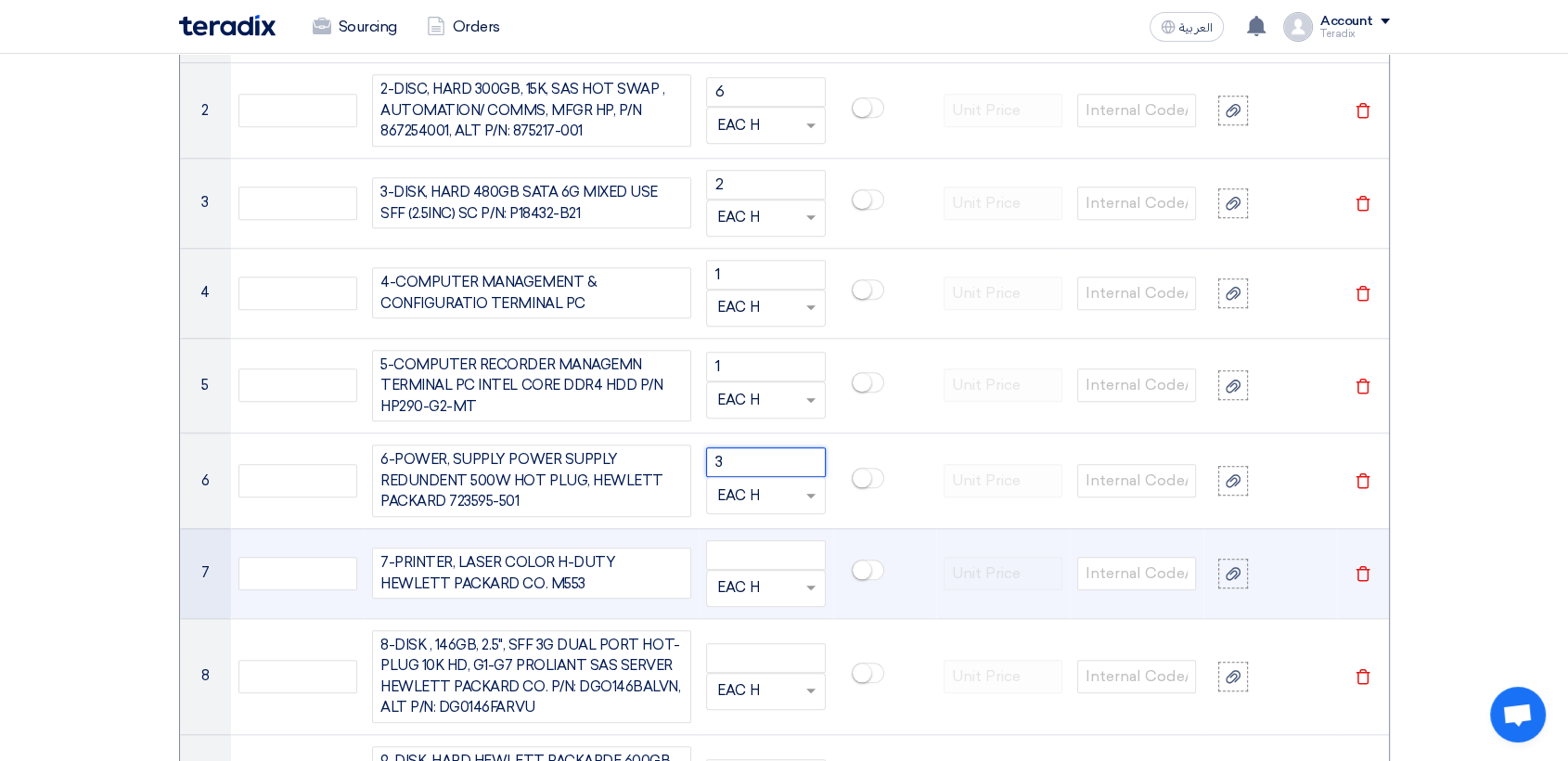
type input "3"
click at [753, 551] on input "number" at bounding box center [766, 555] width 119 height 30
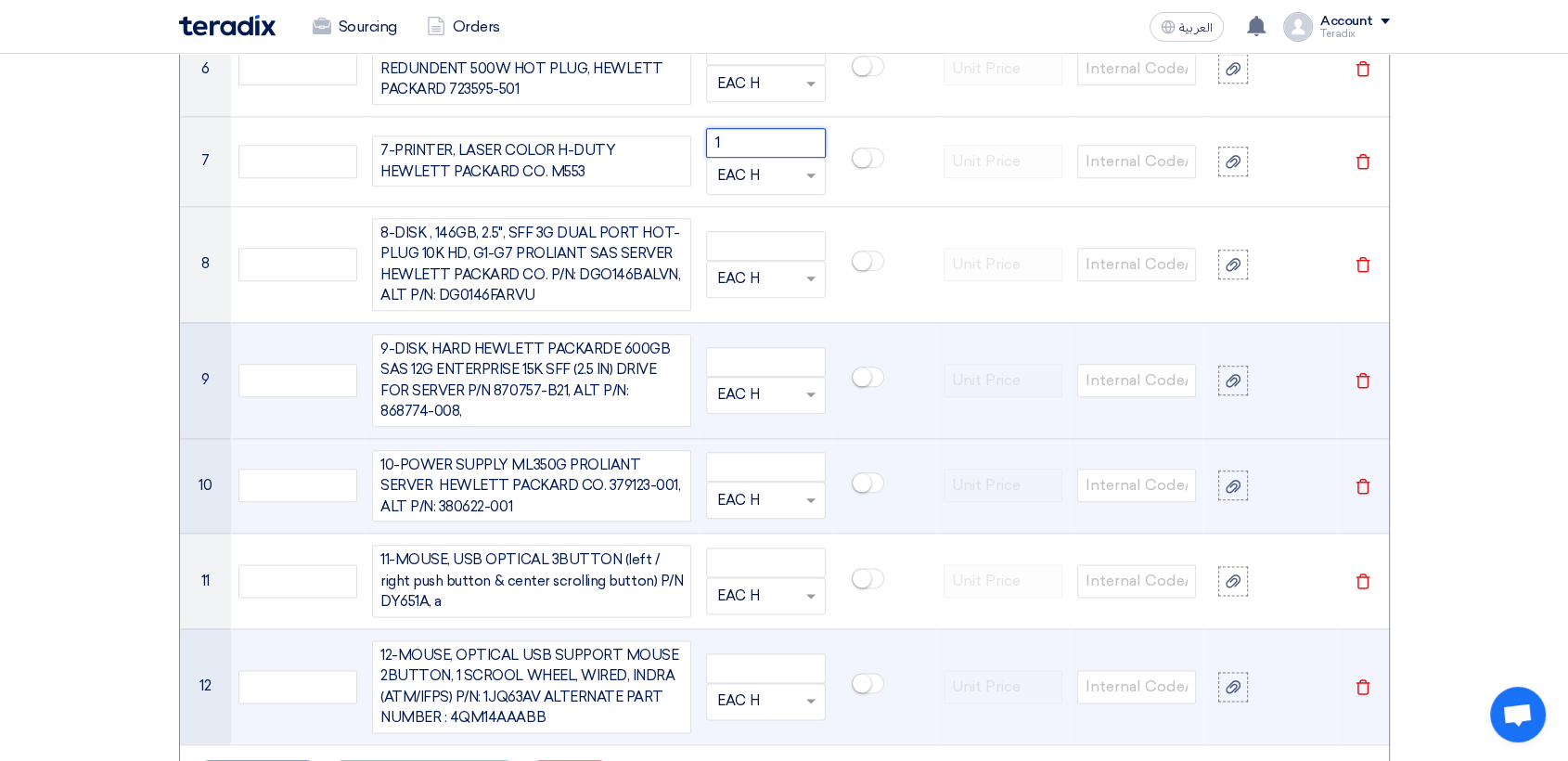
scroll to position [2100, 0]
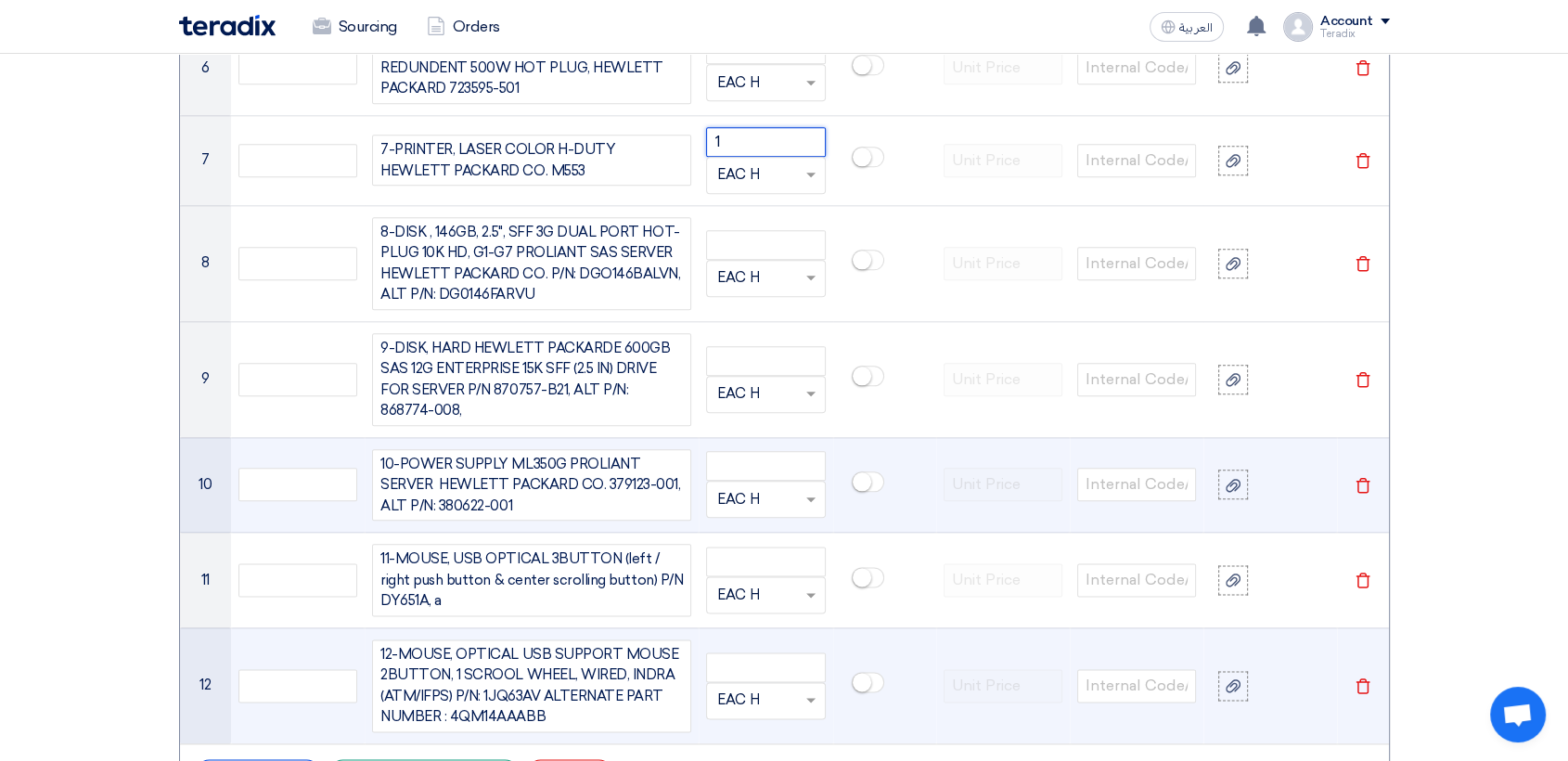
type input "1"
click at [765, 234] on input "number" at bounding box center [766, 245] width 119 height 30
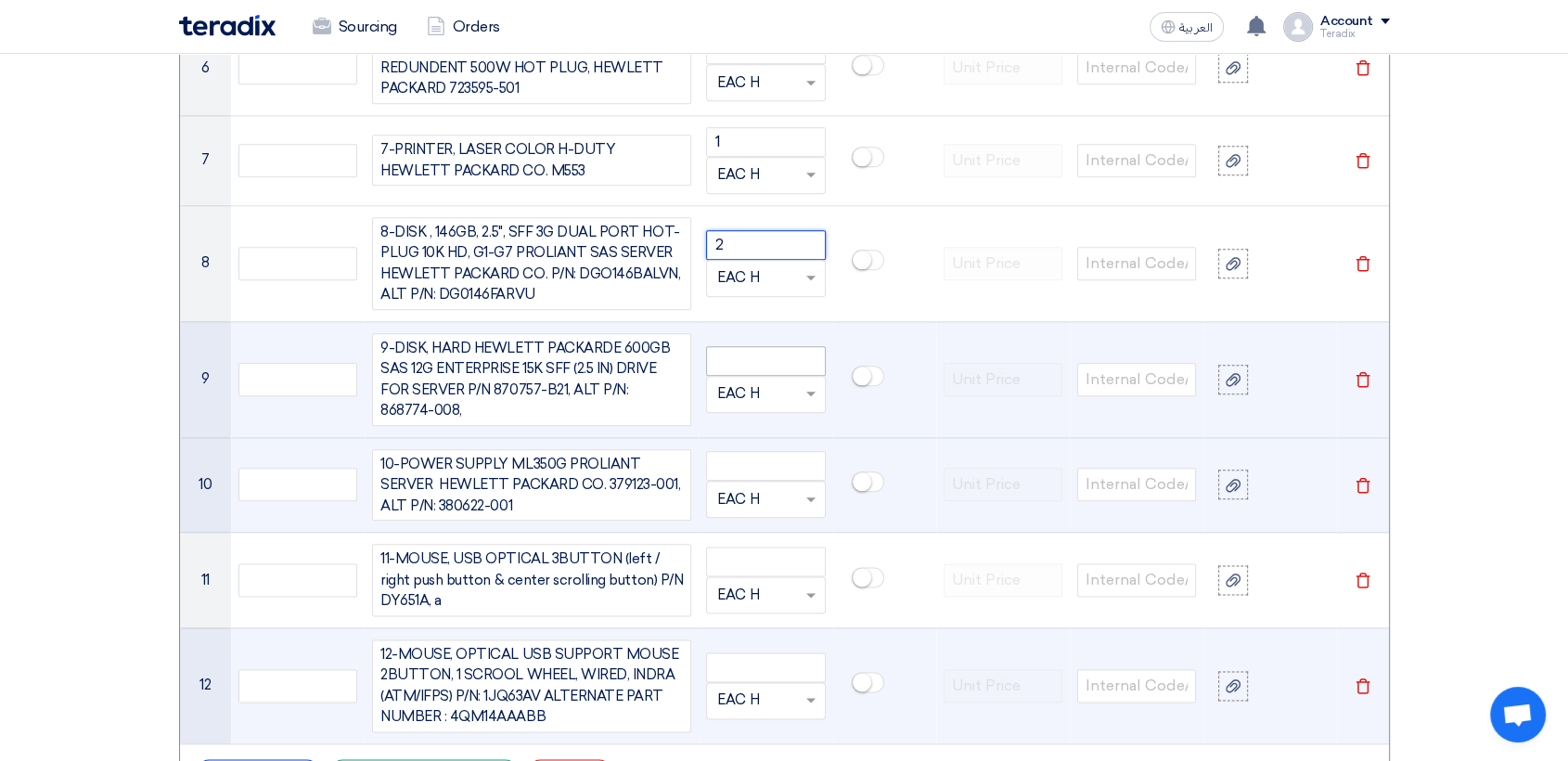
type input "2"
click at [756, 356] on input "number" at bounding box center [766, 361] width 119 height 30
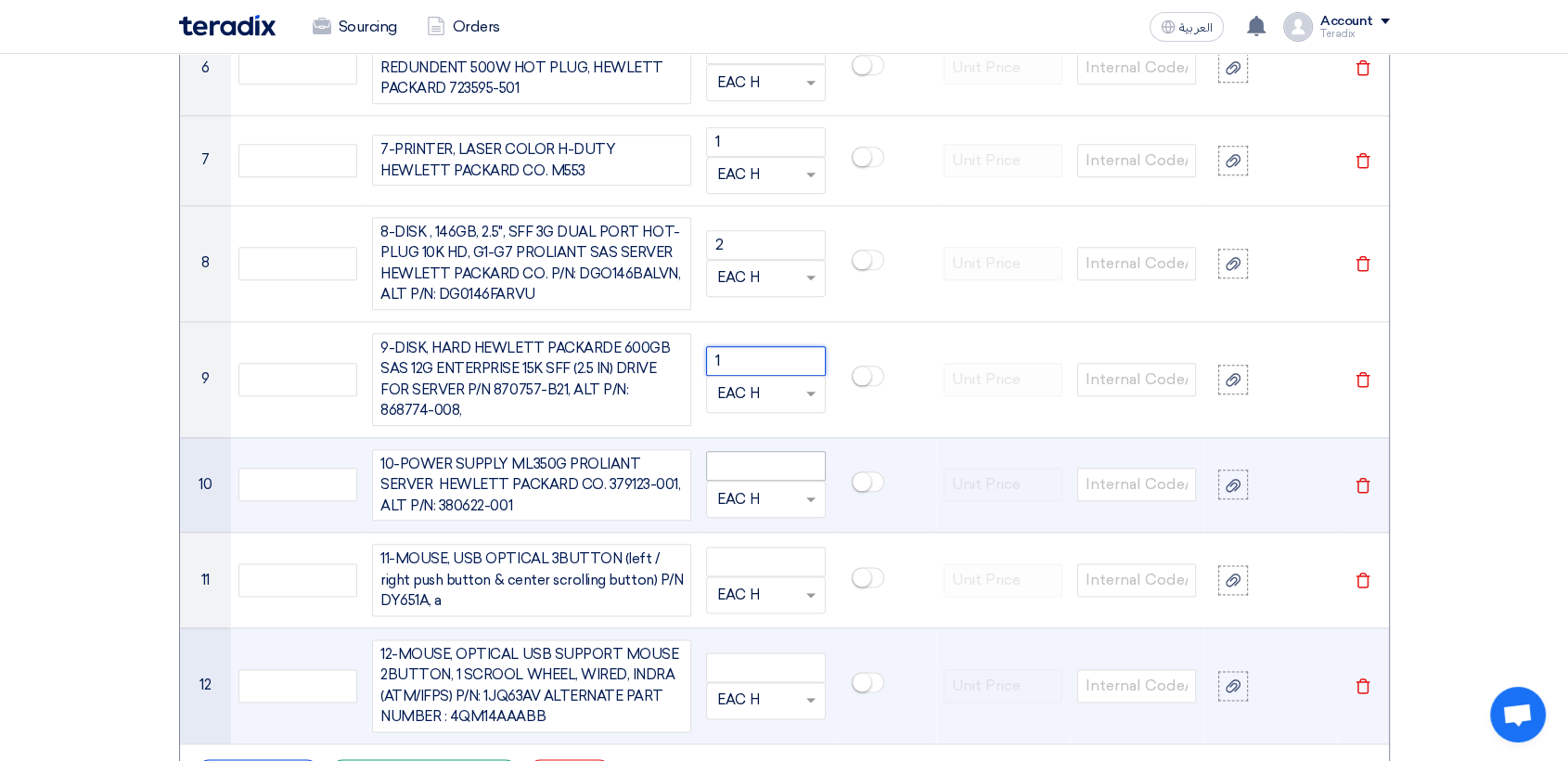
type input "1"
click at [769, 463] on input "number" at bounding box center [766, 465] width 119 height 30
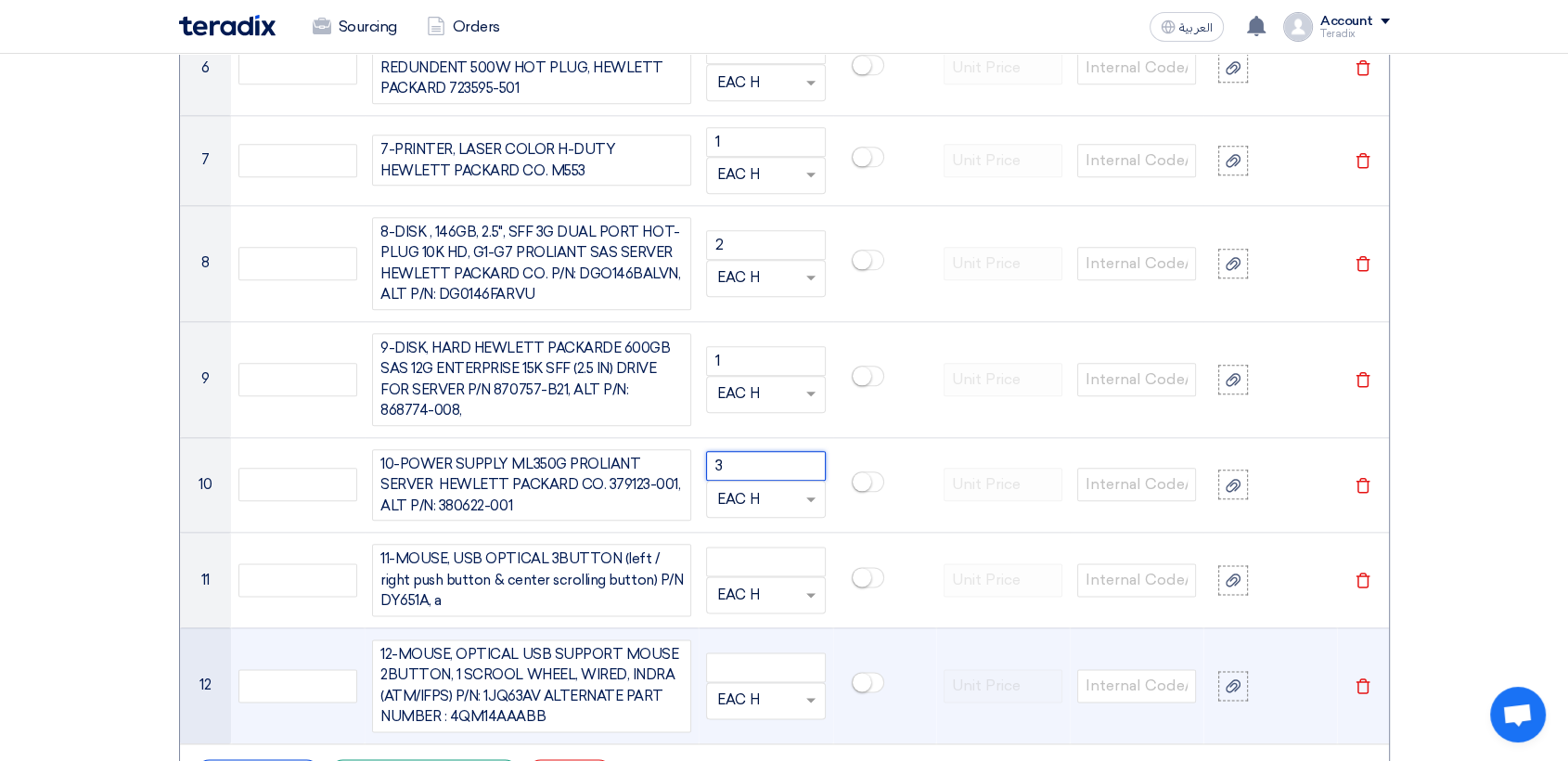
type input "3"
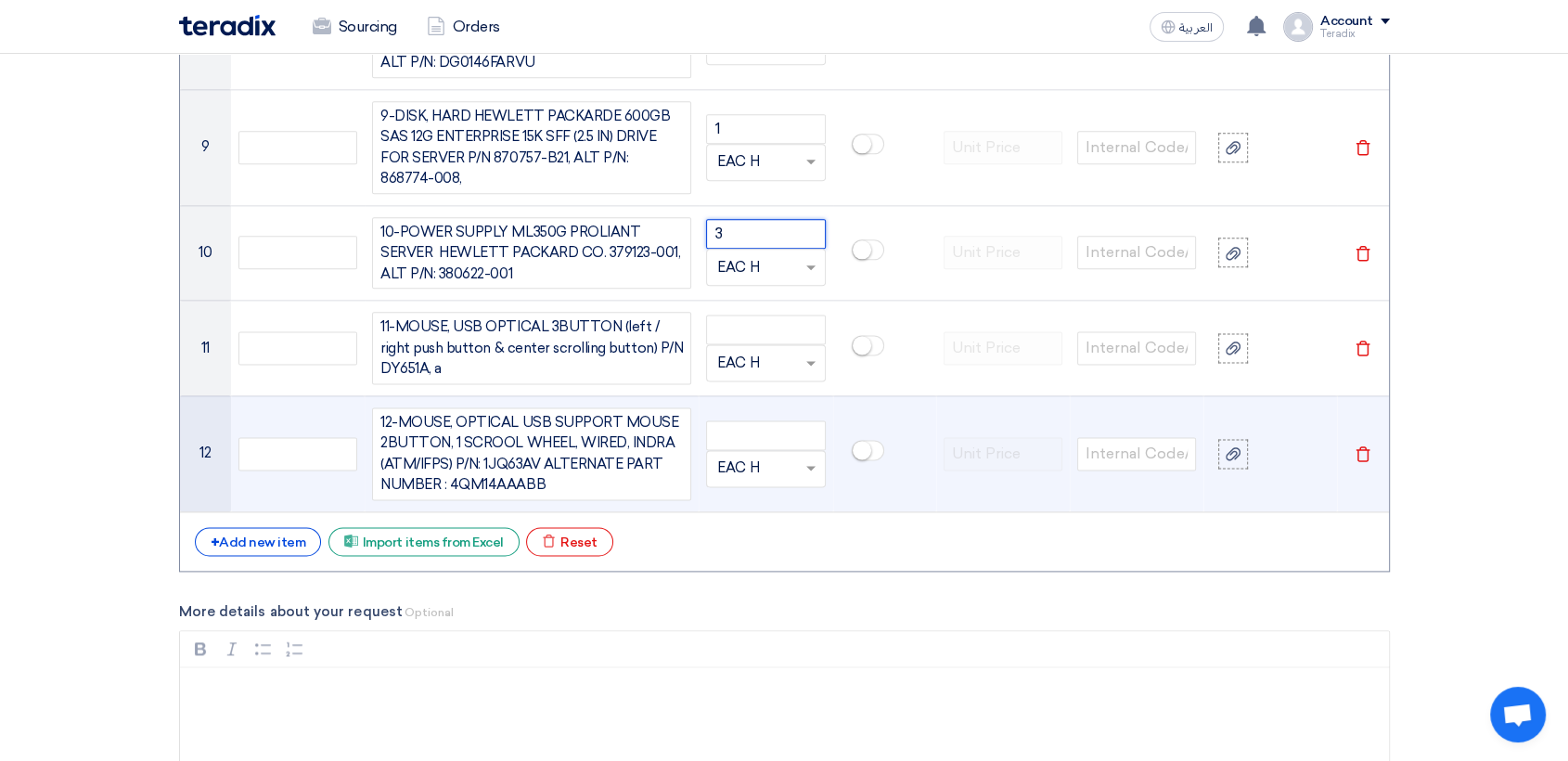
scroll to position [2409, 0]
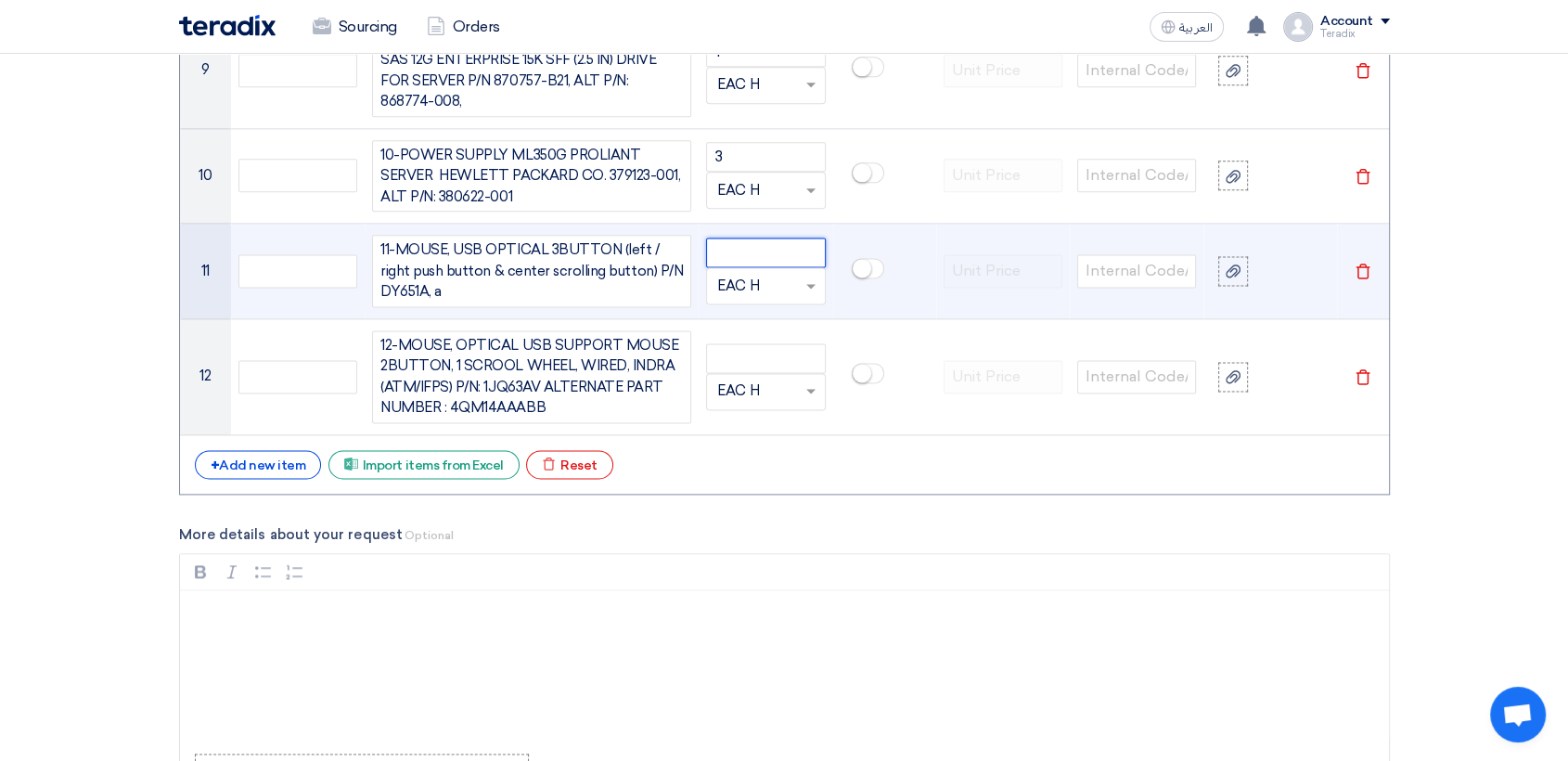
click at [766, 238] on input "number" at bounding box center [766, 252] width 119 height 30
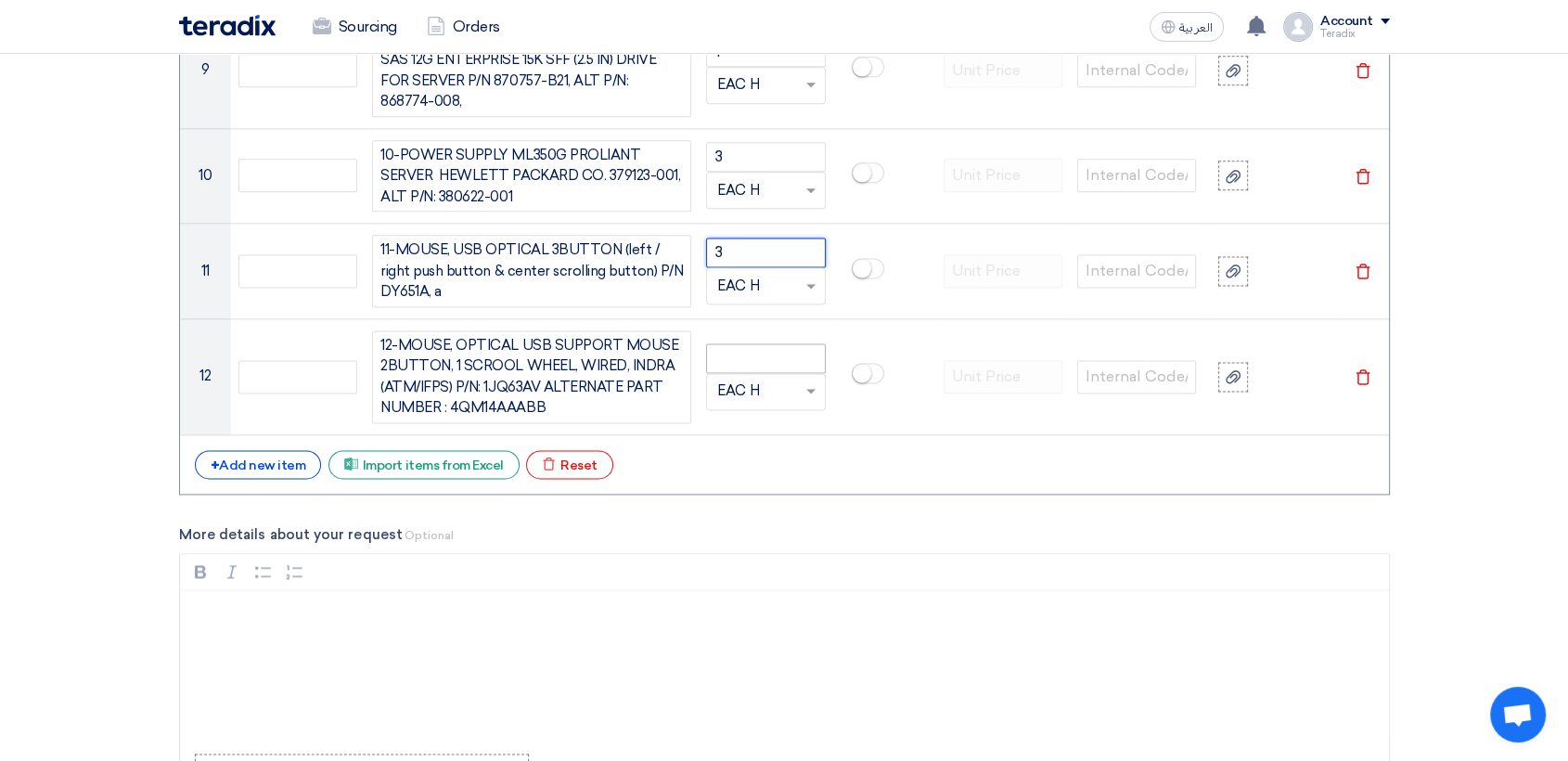
type input "3"
click at [757, 344] on input "number" at bounding box center [766, 358] width 119 height 30
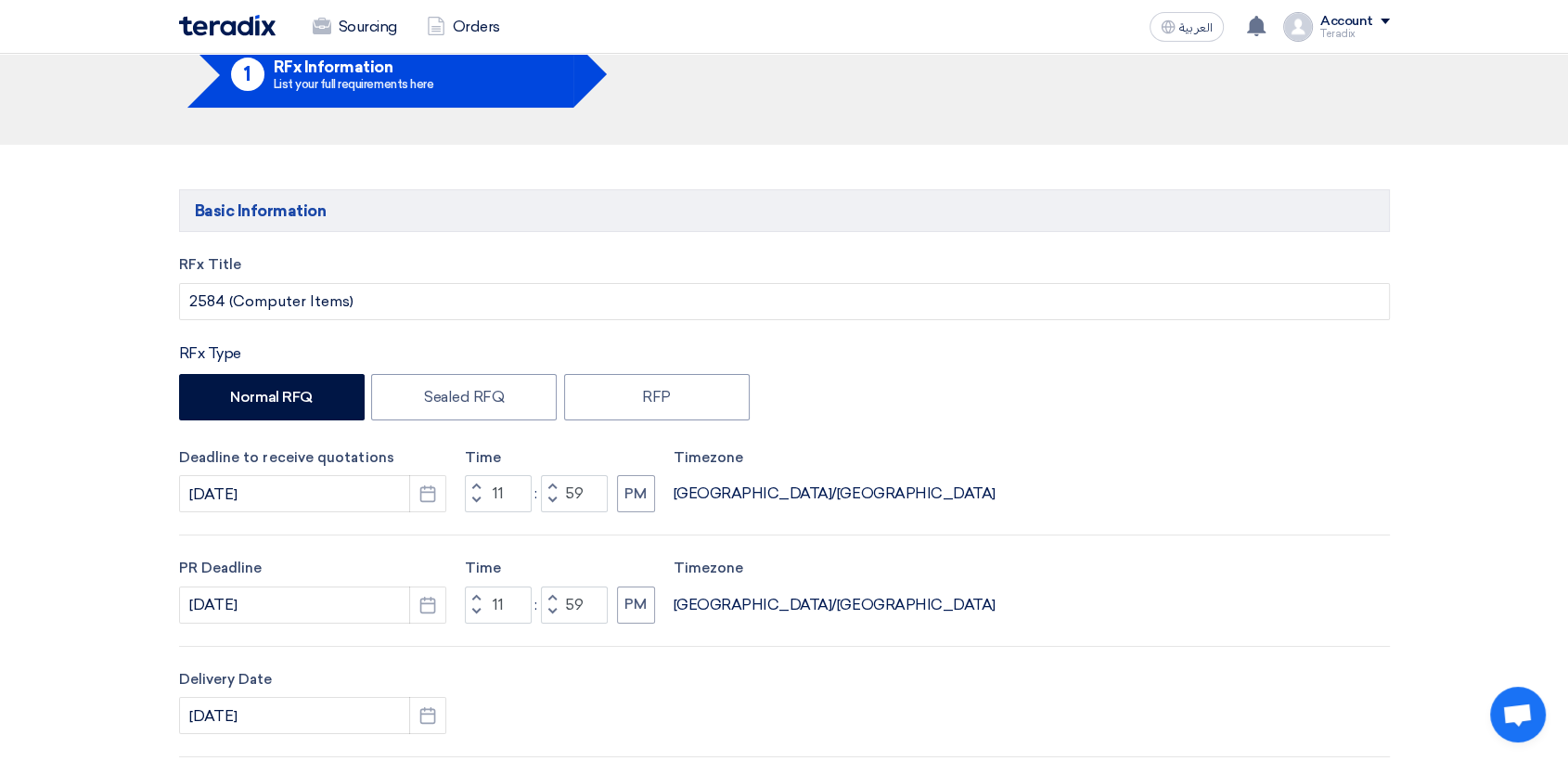
scroll to position [0, 0]
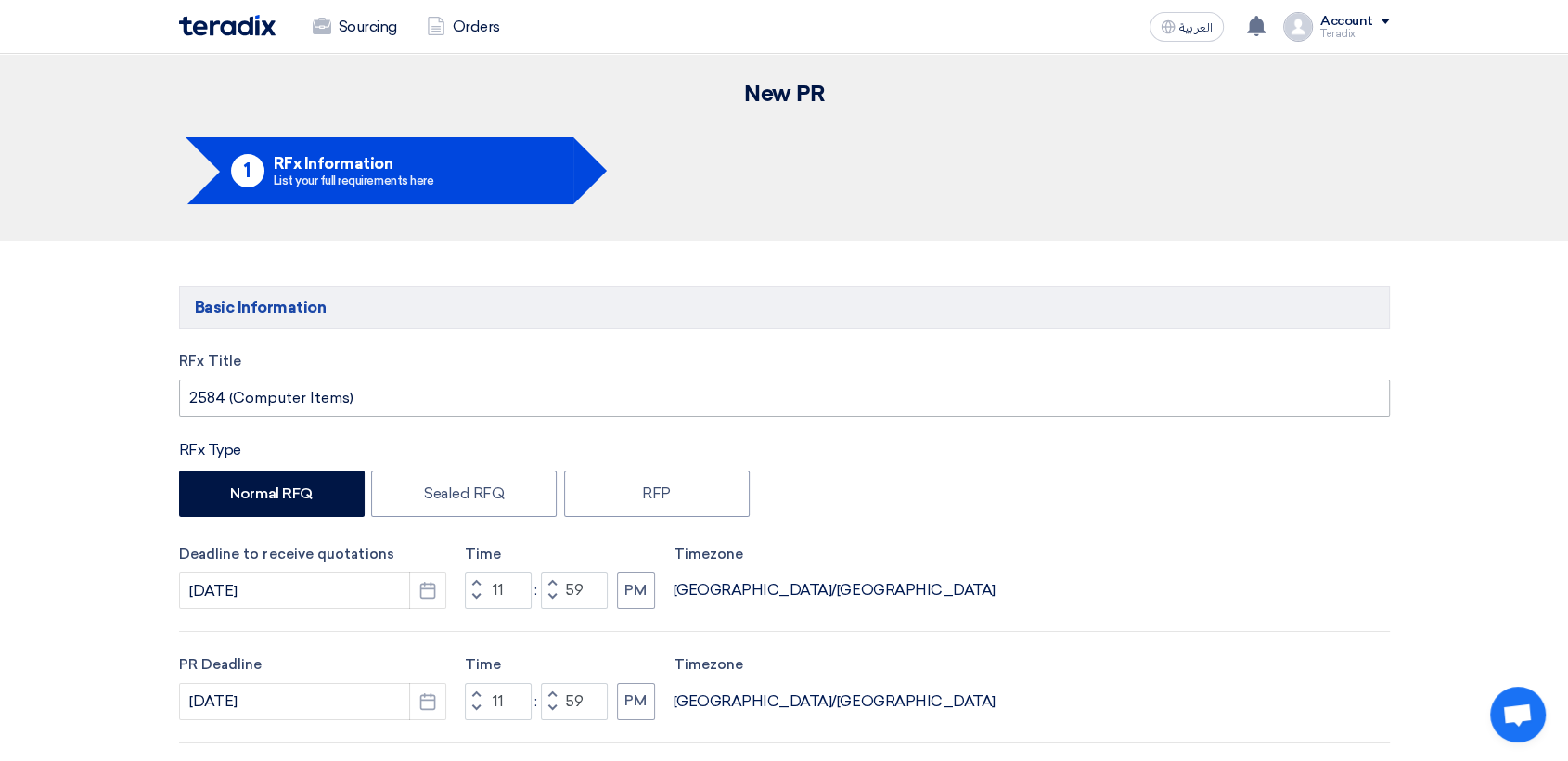
type input "1"
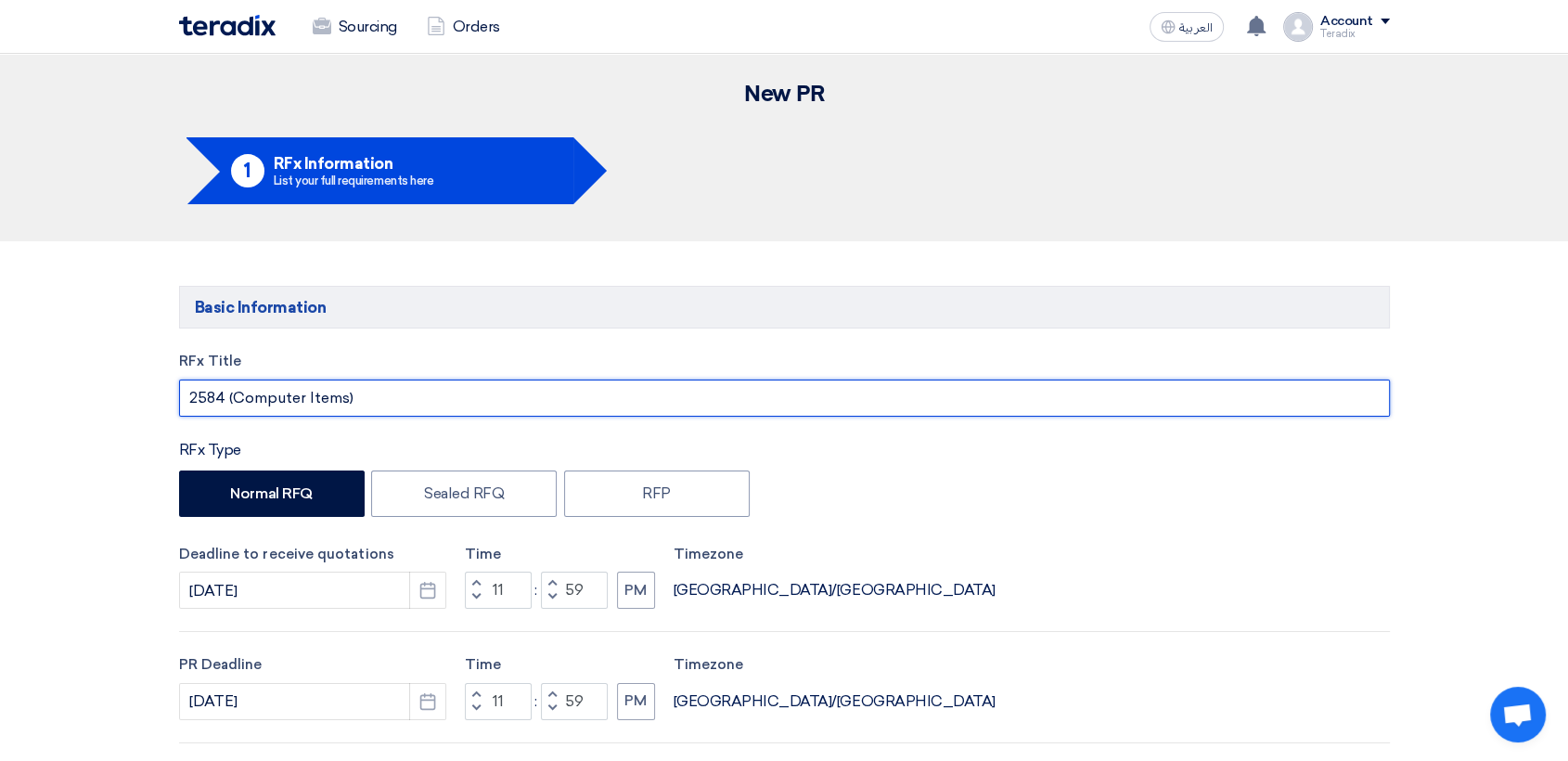
drag, startPoint x: 364, startPoint y: 395, endPoint x: 0, endPoint y: 354, distance: 366.3
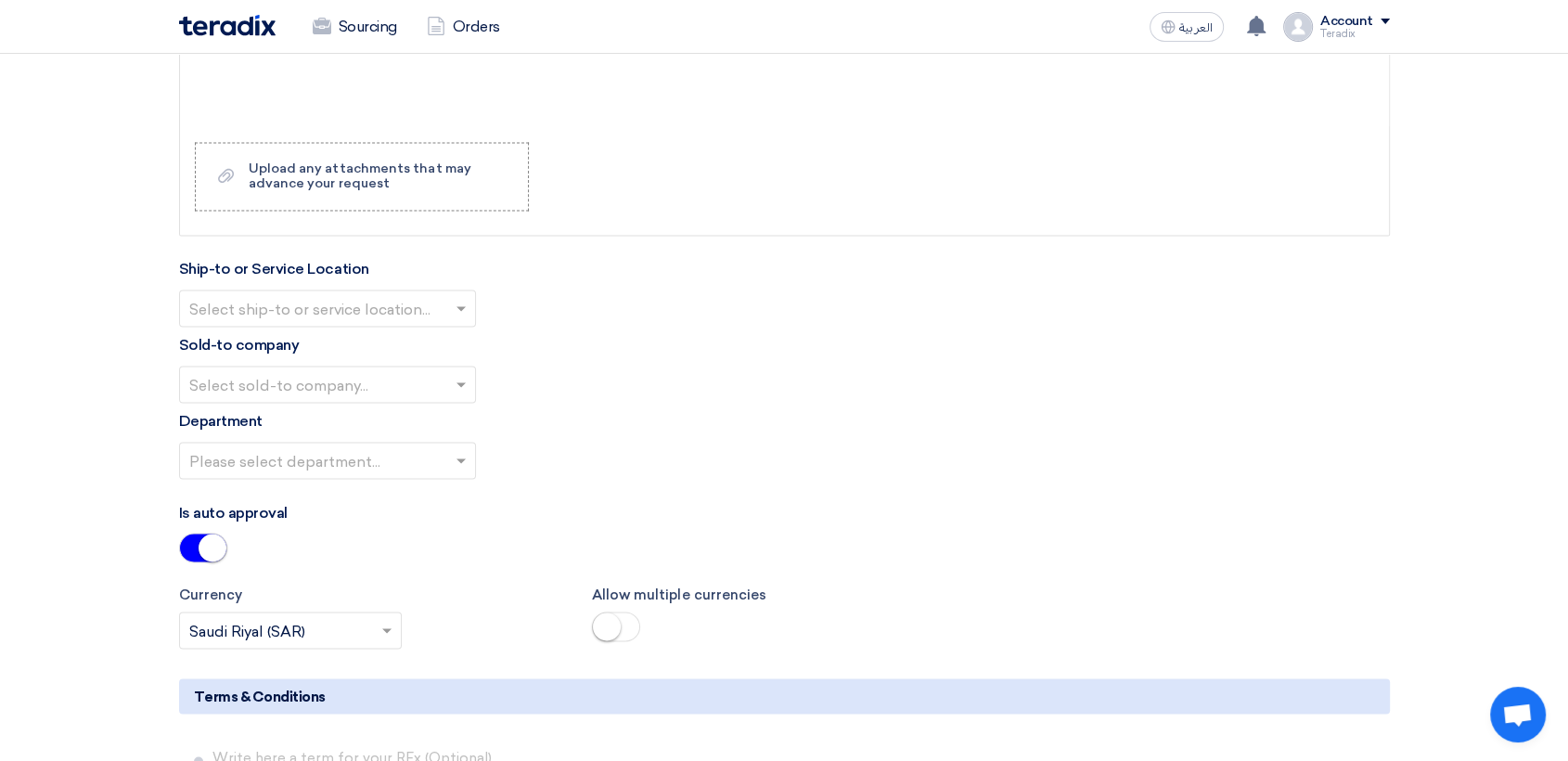
scroll to position [3093, 0]
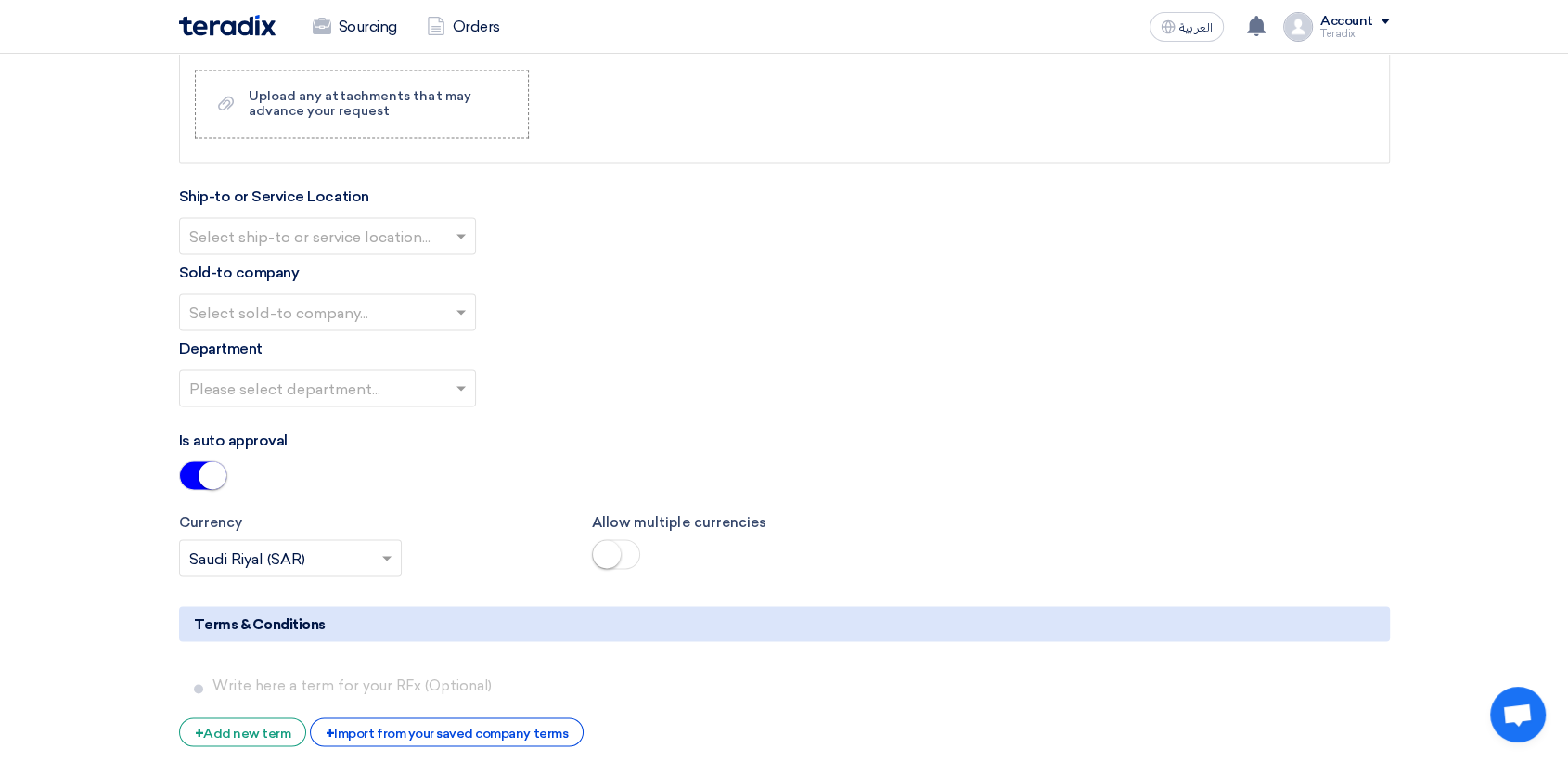
click at [449, 228] on div at bounding box center [327, 235] width 295 height 31
click at [446, 263] on div "Obeikan Digital Solutions" at bounding box center [327, 273] width 295 height 37
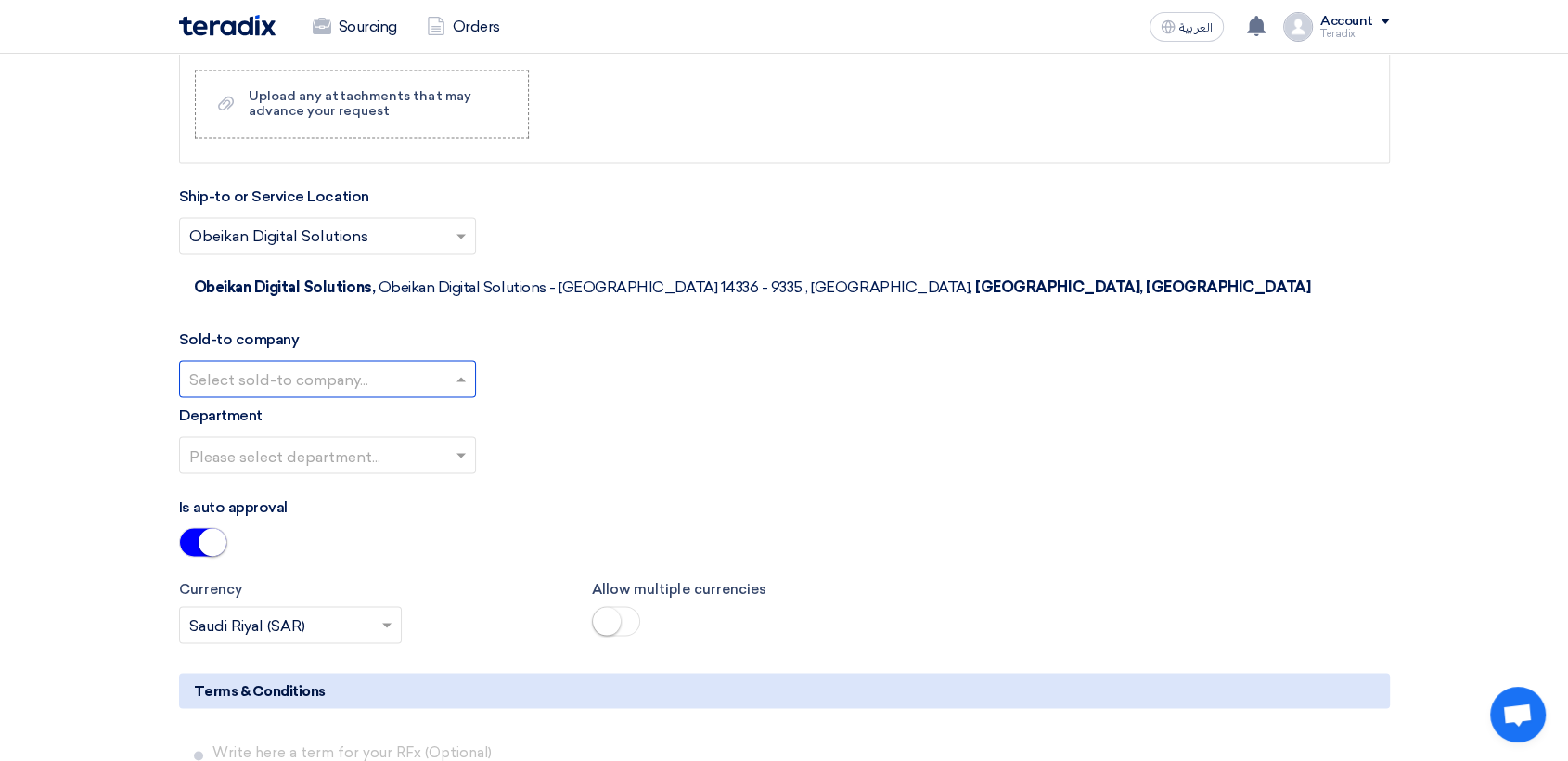
click at [461, 368] on span at bounding box center [463, 378] width 23 height 22
click at [457, 397] on div "SHAMEL / Obeikan Digital Solutions" at bounding box center [327, 416] width 295 height 37
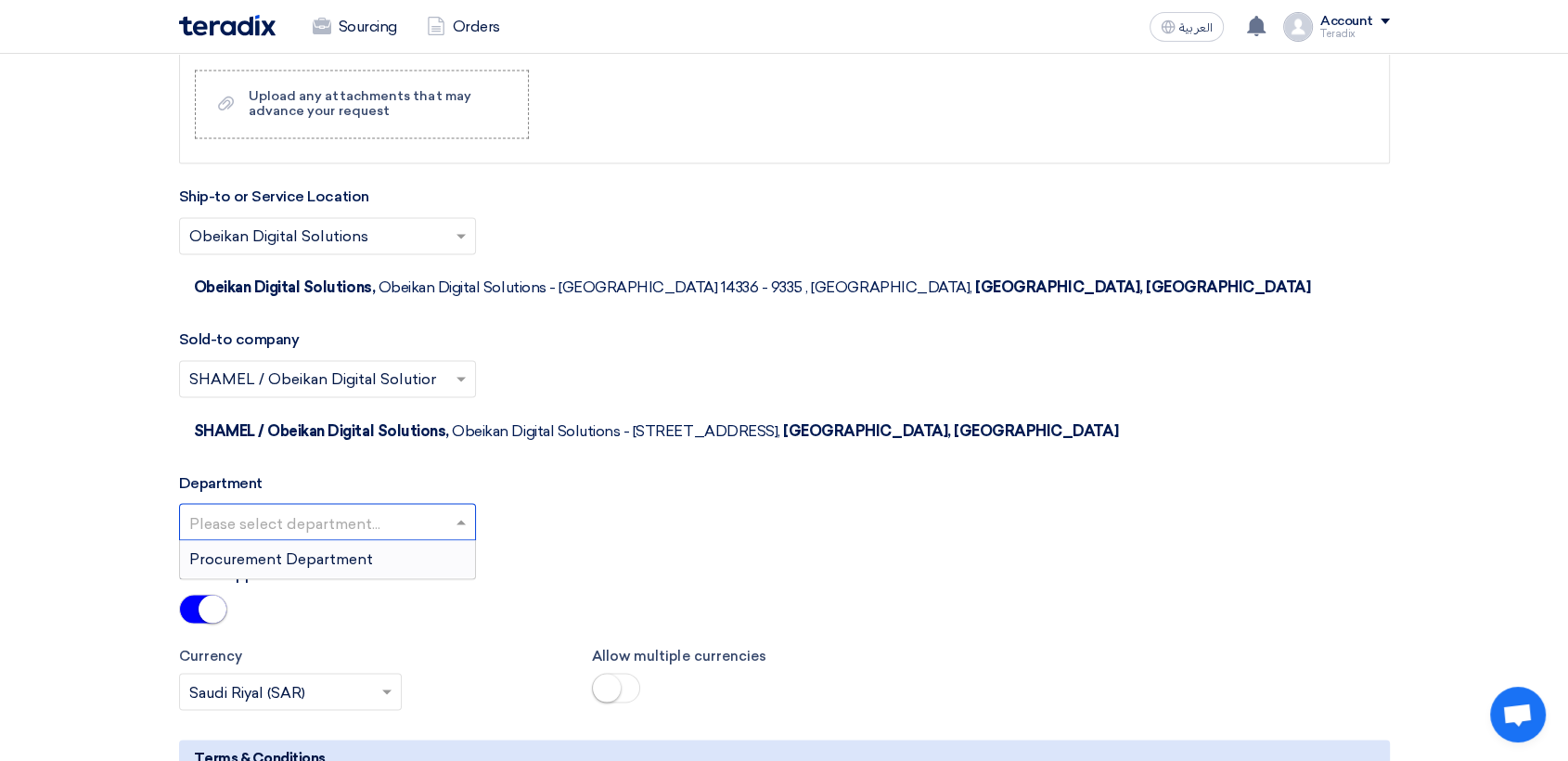
click at [437, 508] on input "text" at bounding box center [318, 523] width 258 height 31
click at [436, 540] on div "Procurement Department" at bounding box center [327, 559] width 295 height 37
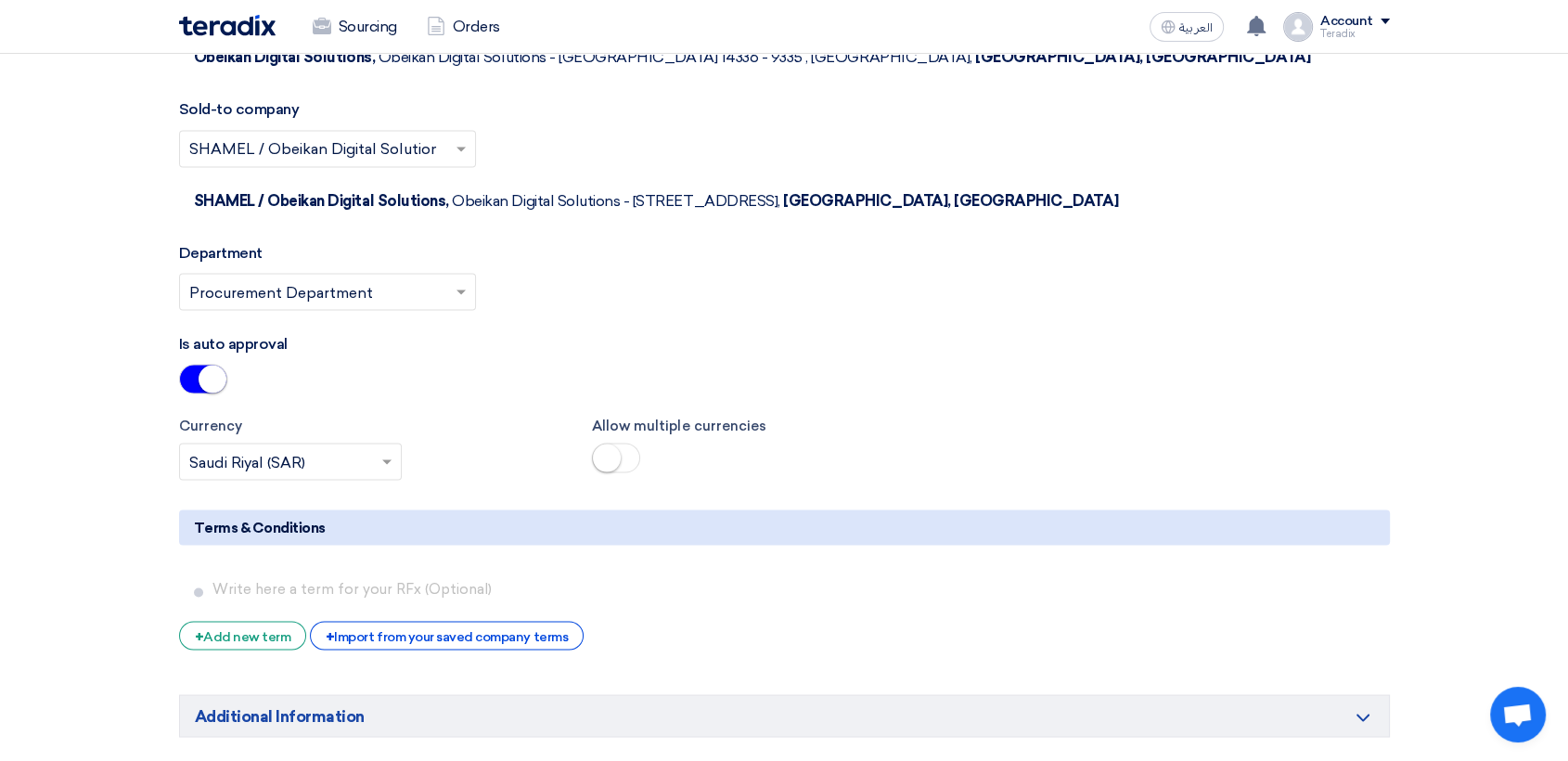
scroll to position [3608, 0]
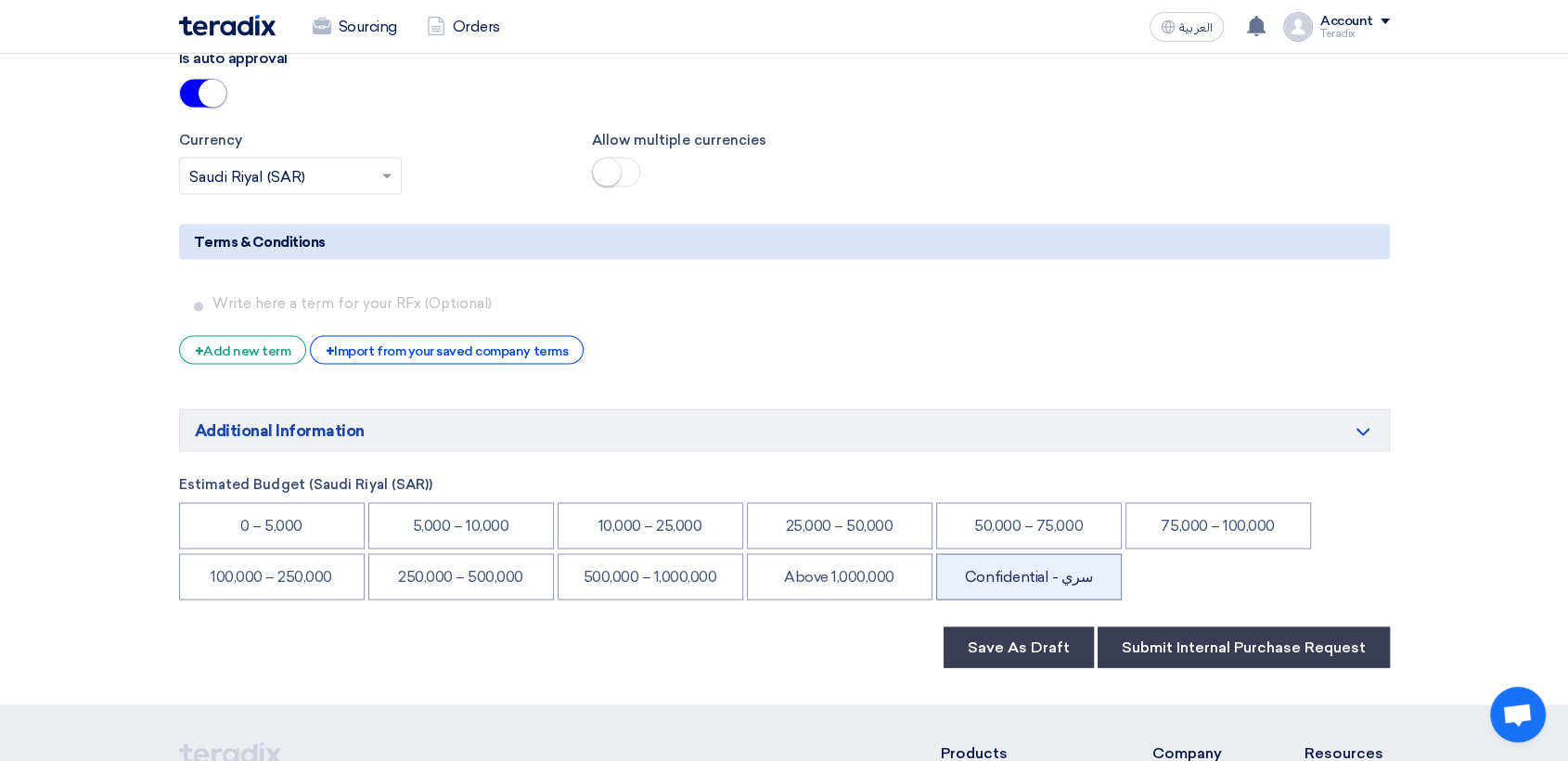
click at [1009, 554] on li "Confidential - سري" at bounding box center [1029, 577] width 185 height 46
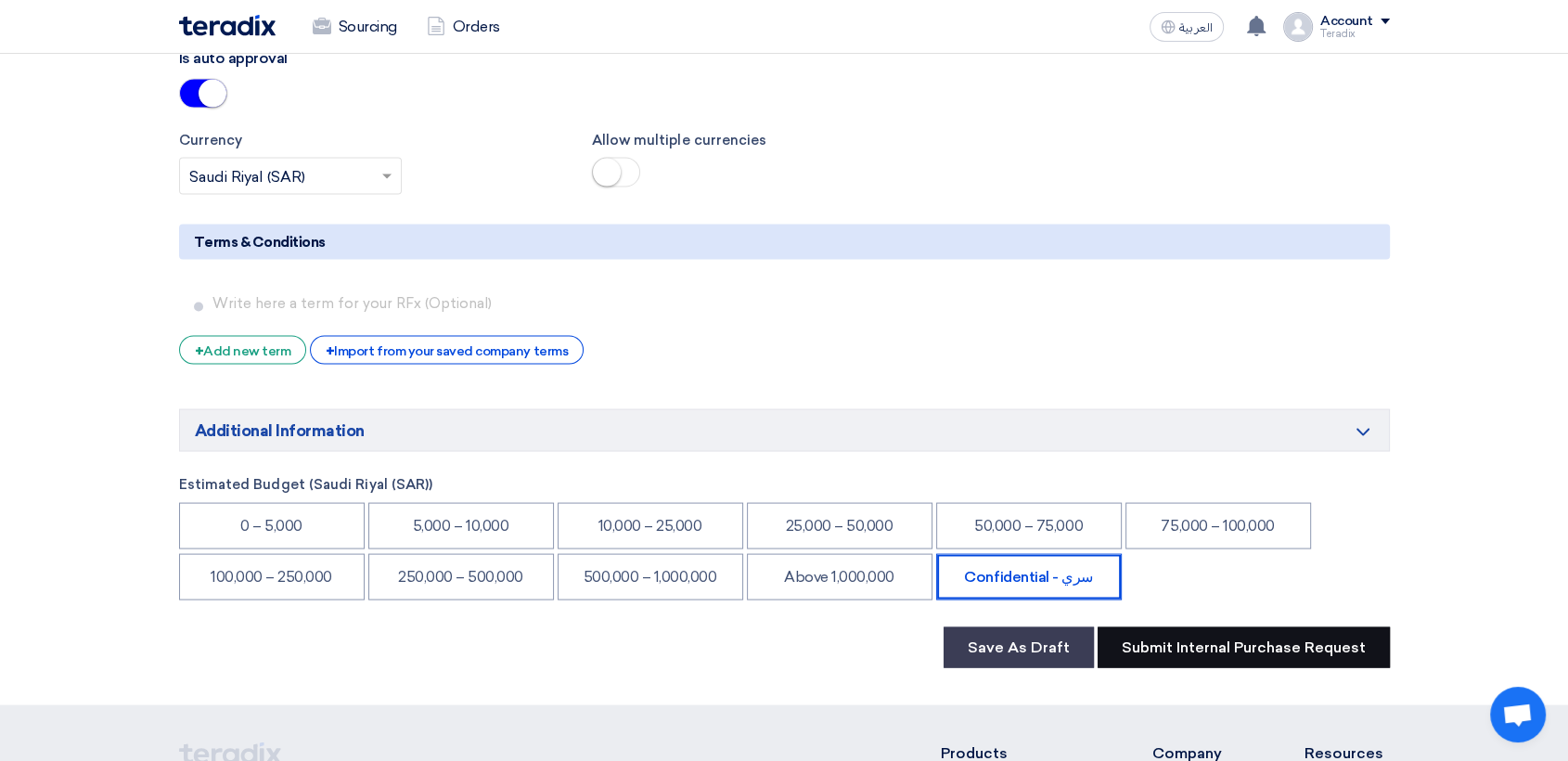
click at [1252, 628] on button "Submit Internal Purchase Request" at bounding box center [1244, 648] width 293 height 41
